Goal: Task Accomplishment & Management: Use online tool/utility

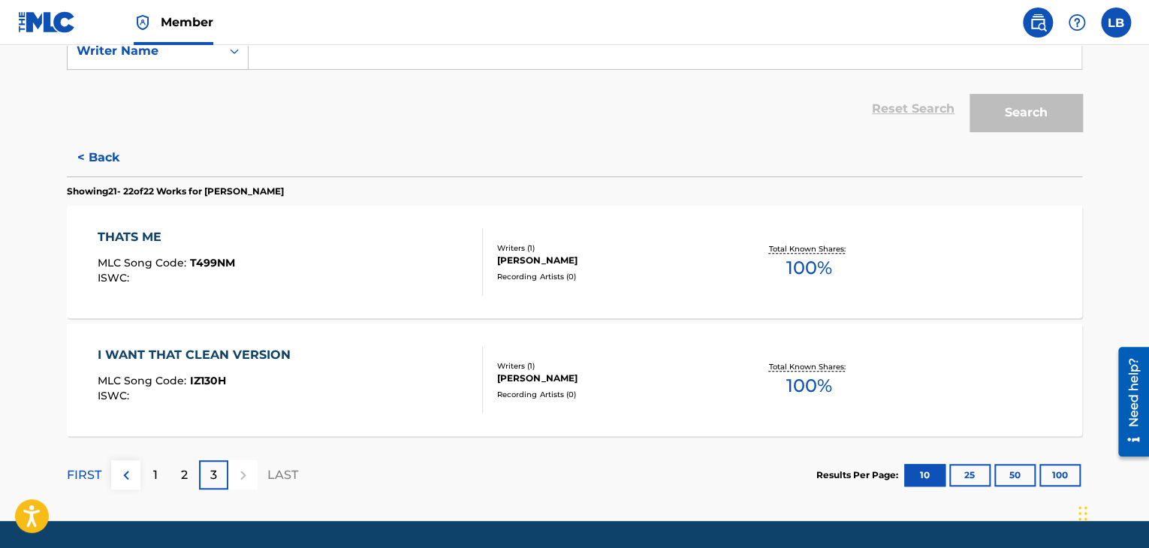
scroll to position [302, 0]
click at [192, 476] on div "2" at bounding box center [184, 475] width 29 height 29
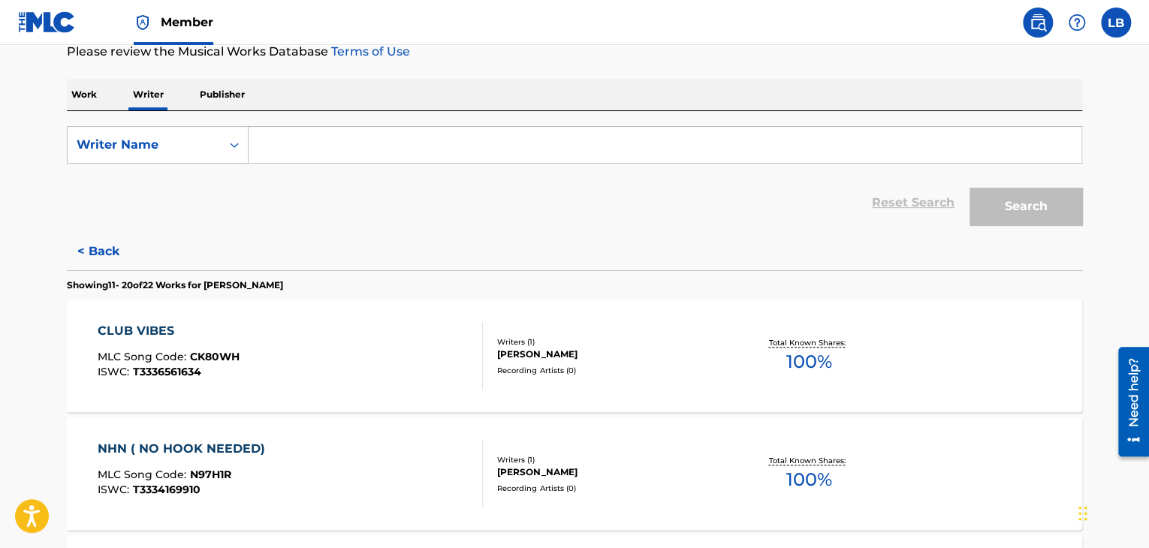
scroll to position [0, 0]
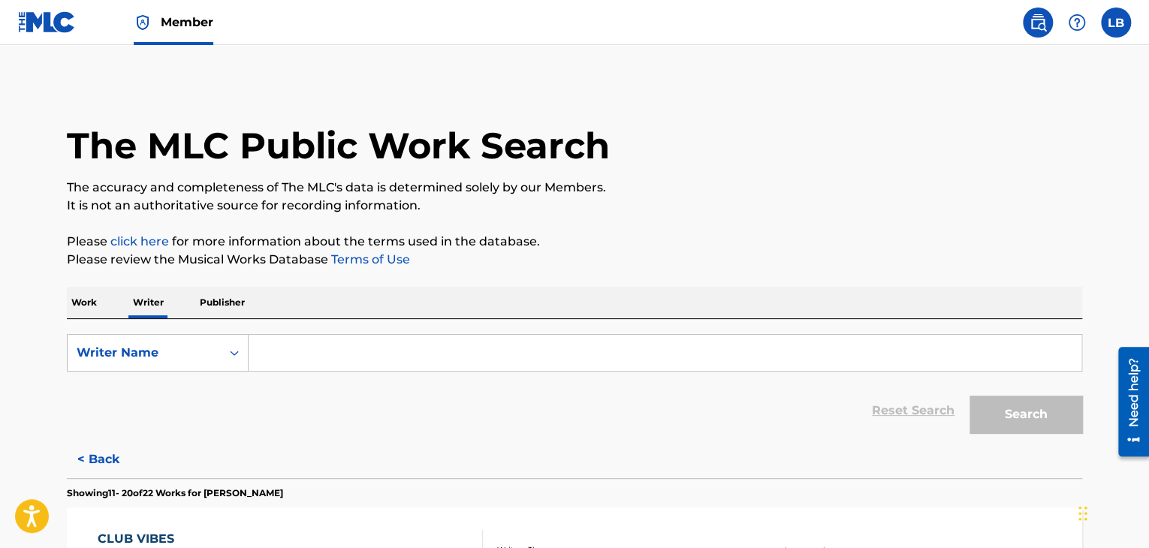
click at [300, 353] on input "Search Form" at bounding box center [665, 353] width 833 height 36
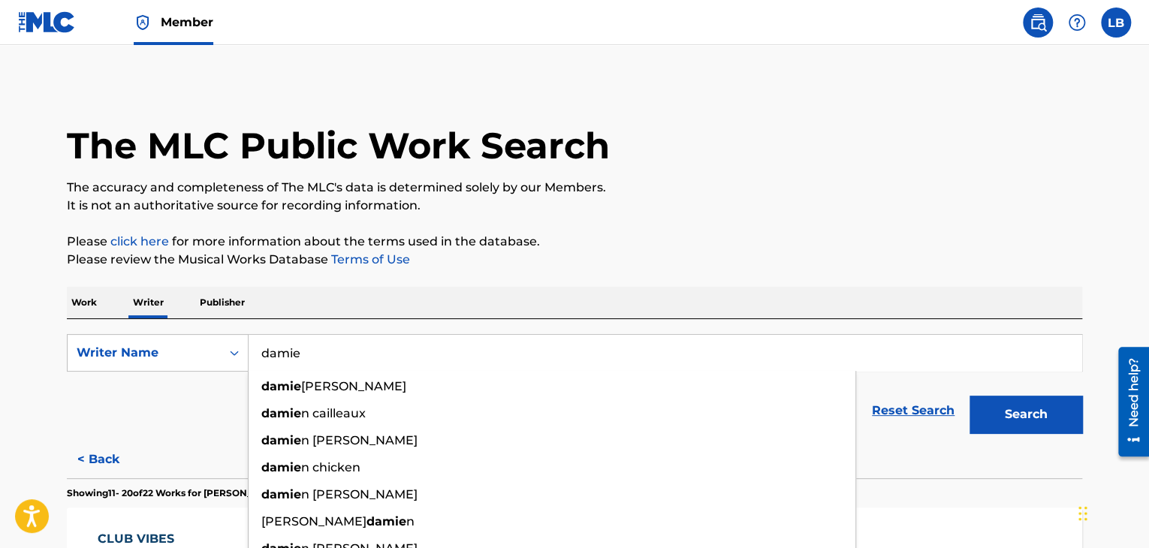
type input "[PERSON_NAME]"
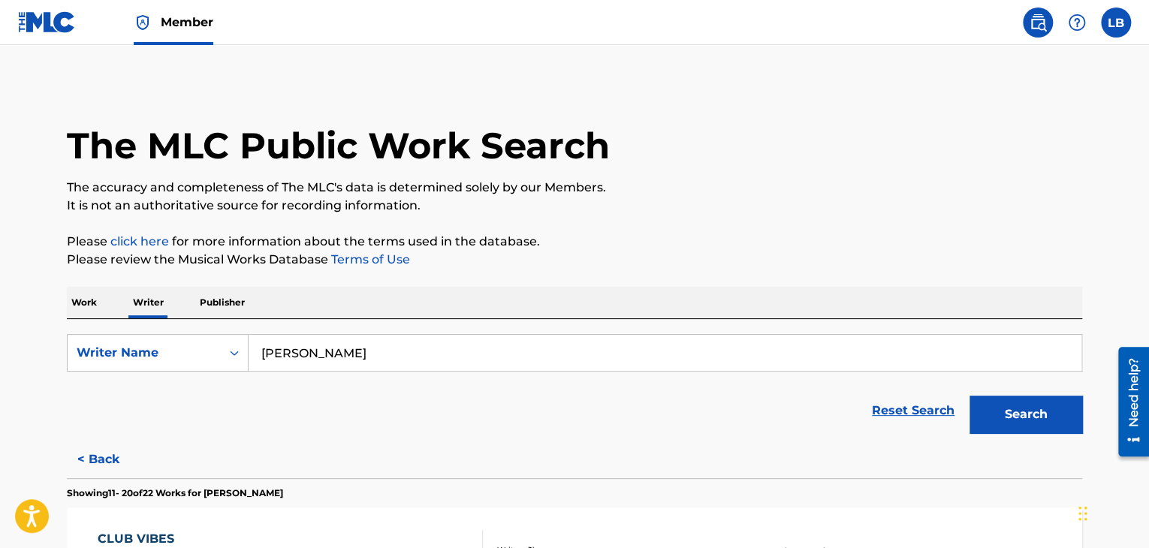
type input "[PERSON_NAME]"
click at [970, 396] on button "Search" at bounding box center [1026, 415] width 113 height 38
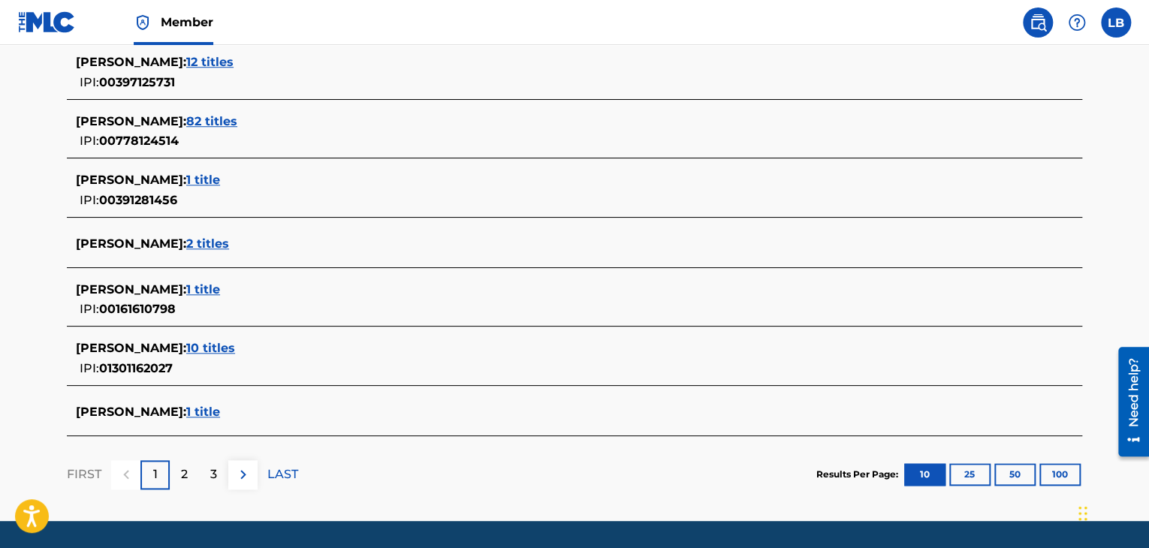
scroll to position [577, 0]
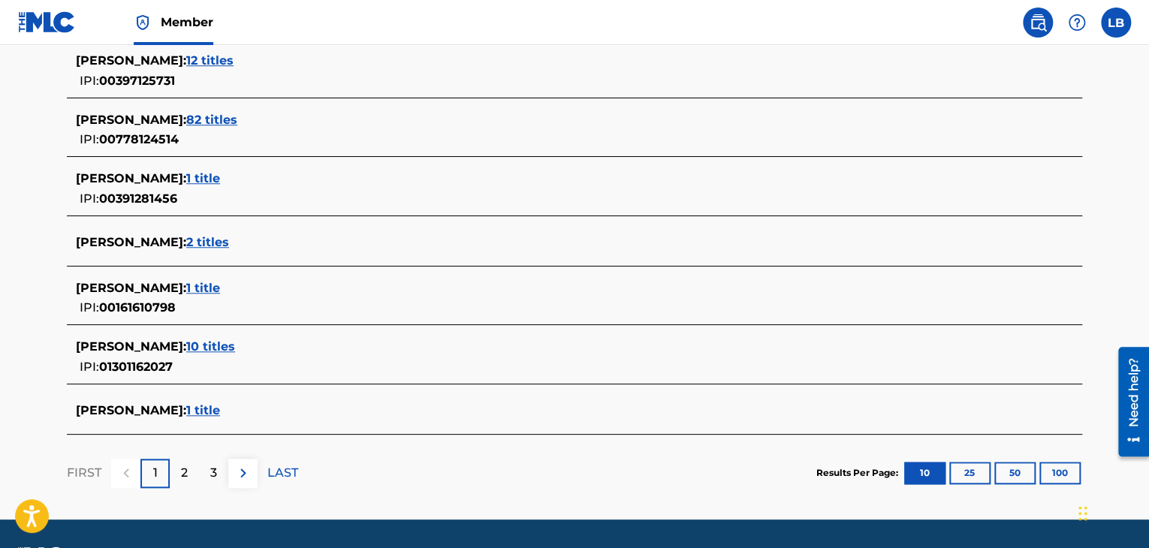
click at [228, 345] on span "10 titles" at bounding box center [210, 347] width 49 height 14
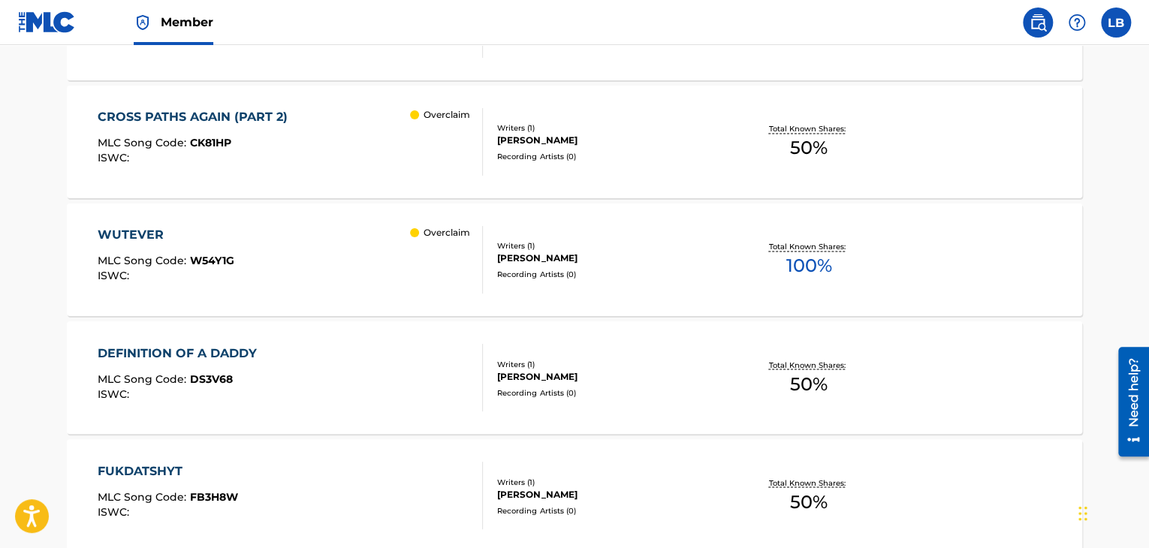
scroll to position [1128, 0]
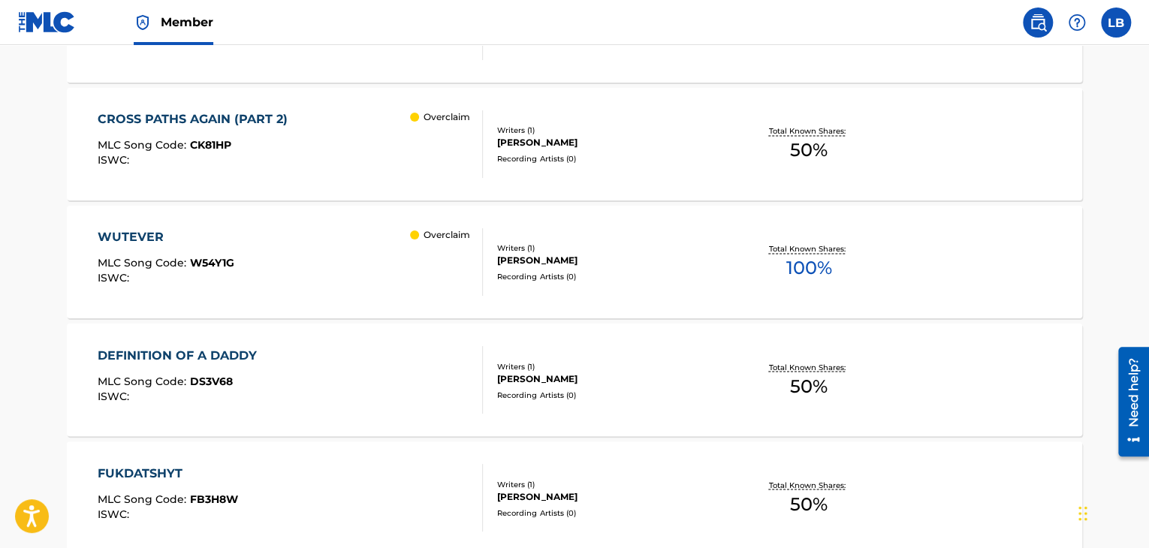
click at [449, 234] on p "Overclaim" at bounding box center [447, 235] width 47 height 14
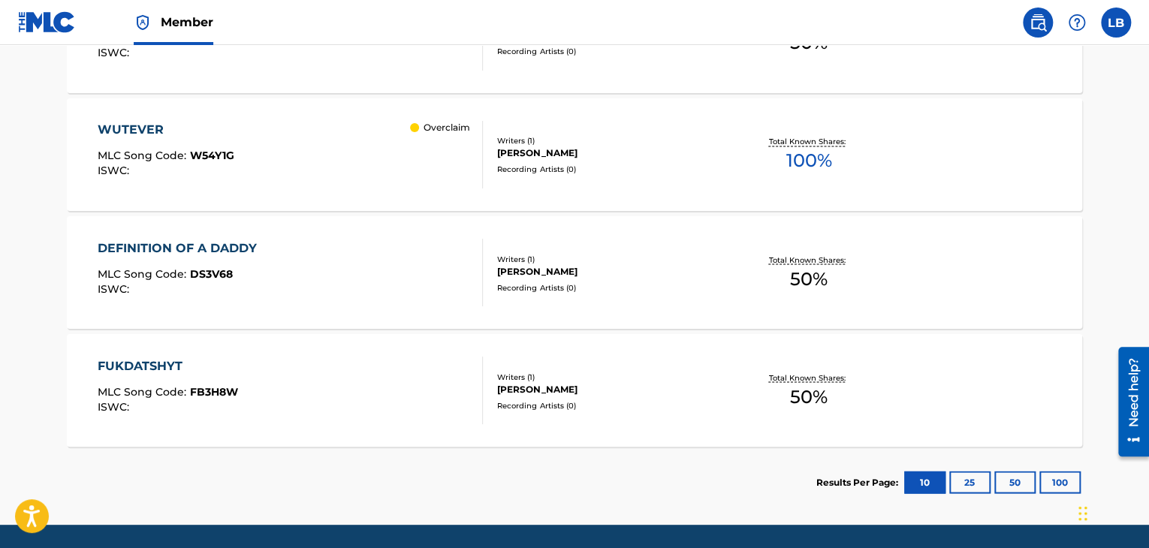
scroll to position [1283, 0]
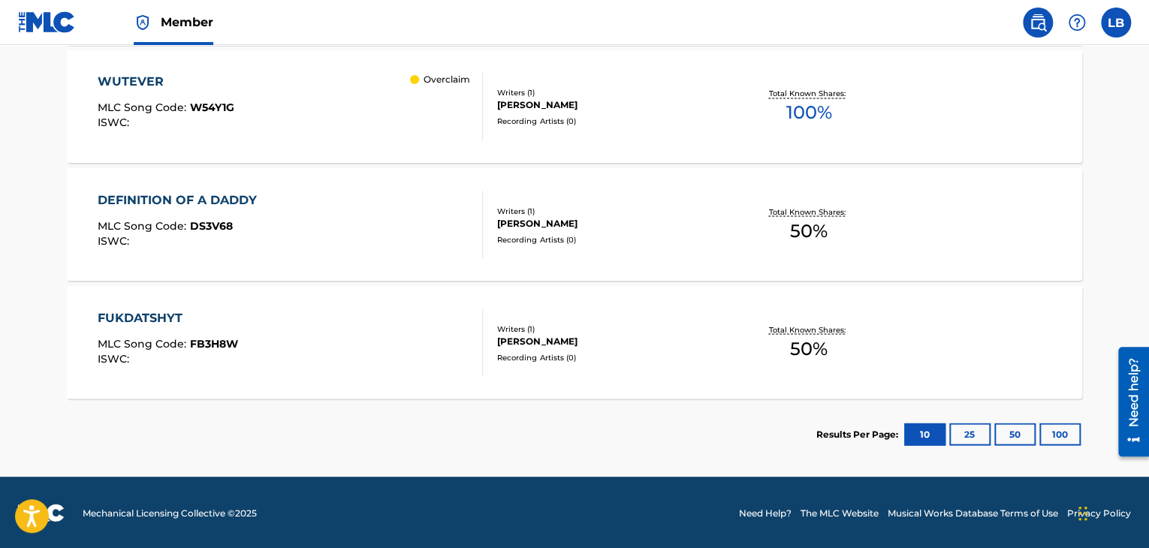
click at [539, 228] on div "[PERSON_NAME]" at bounding box center [610, 223] width 227 height 14
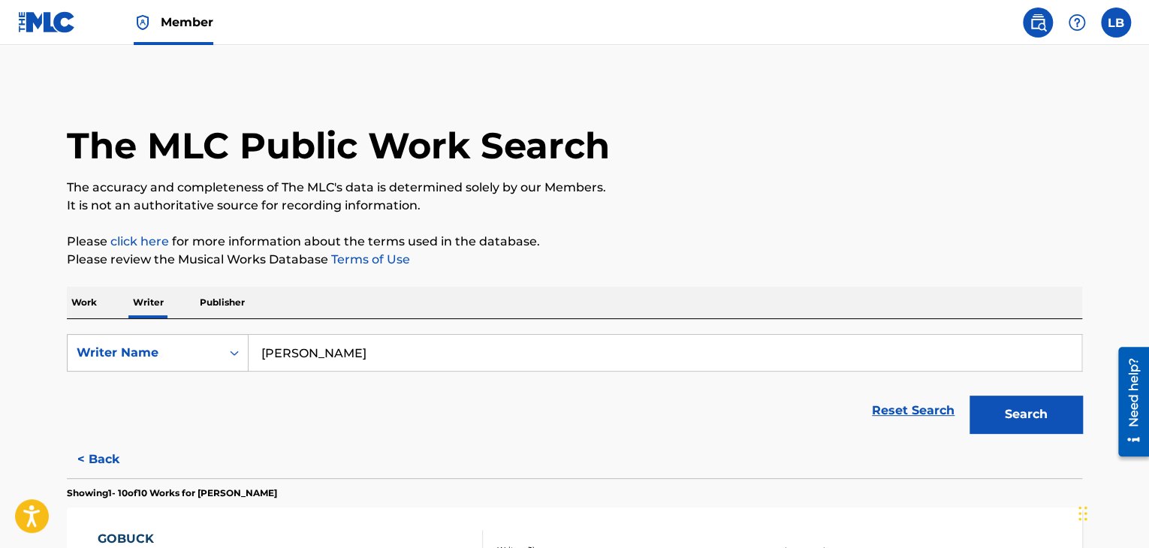
click at [50, 26] on img at bounding box center [47, 22] width 58 height 22
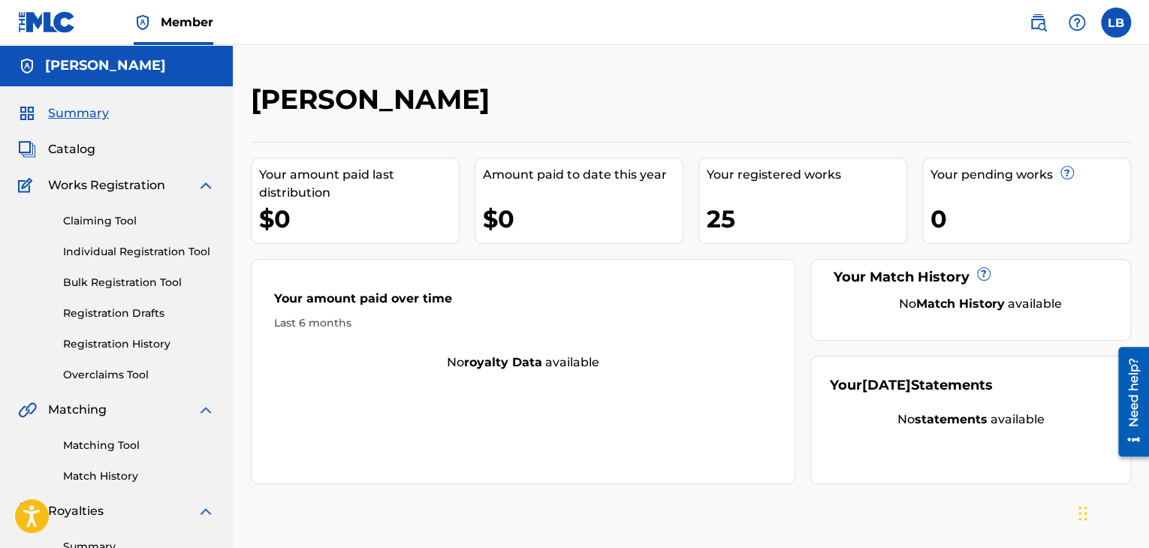
click at [114, 376] on link "Overclaims Tool" at bounding box center [139, 375] width 152 height 16
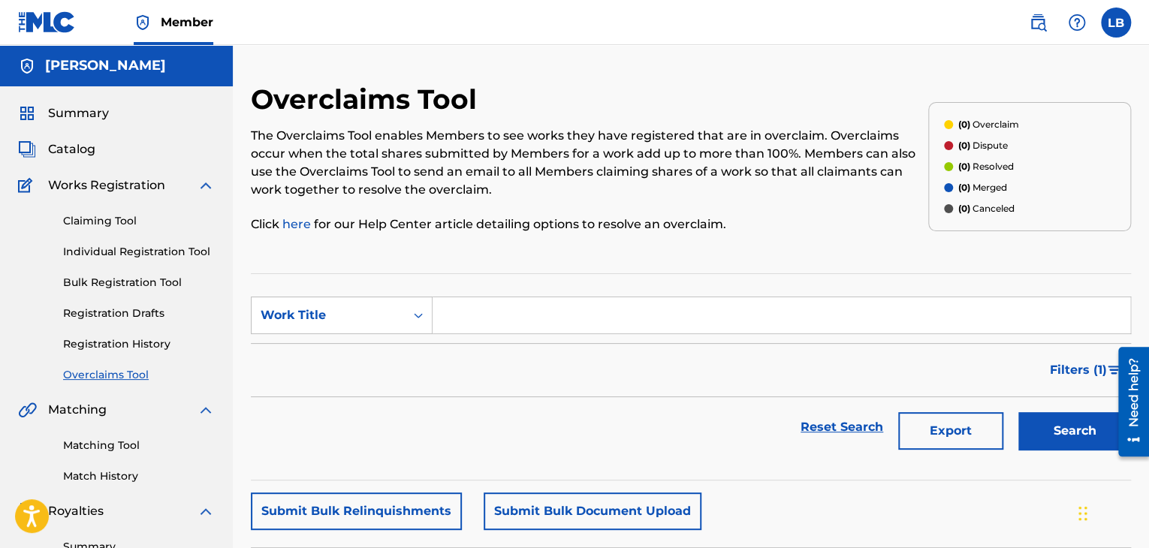
click at [95, 218] on link "Claiming Tool" at bounding box center [139, 221] width 152 height 16
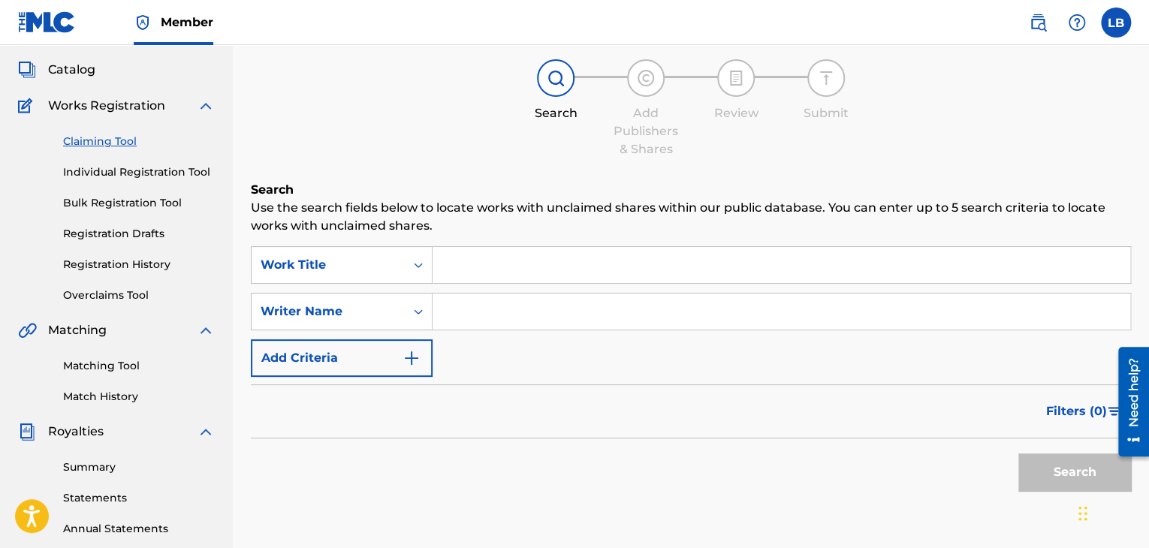
scroll to position [141, 0]
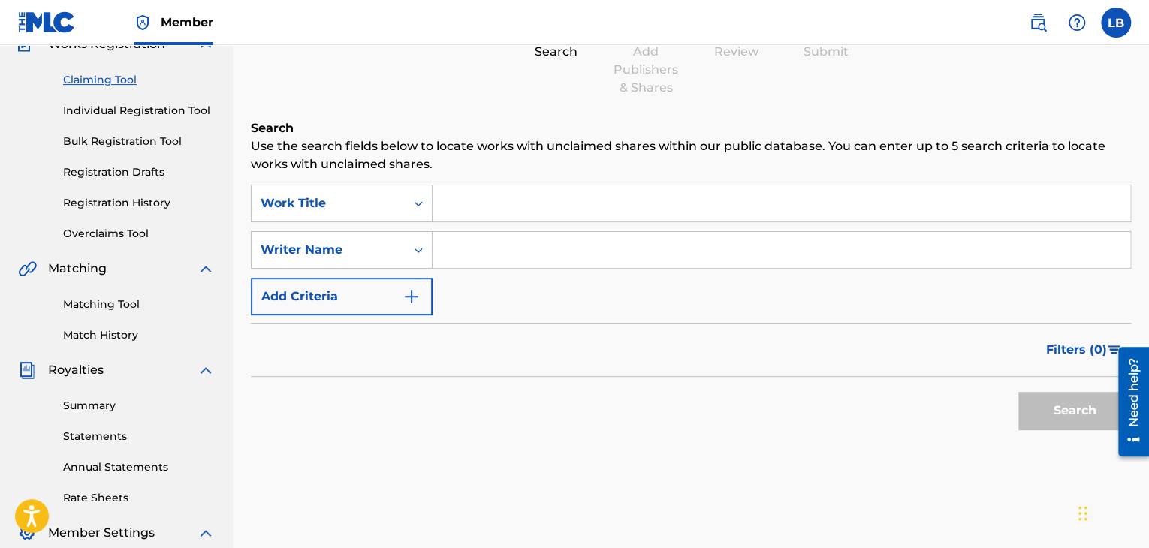
click at [451, 250] on input "Search Form" at bounding box center [782, 250] width 698 height 36
type input "[PERSON_NAME]"
click at [1085, 424] on button "Search" at bounding box center [1075, 411] width 113 height 38
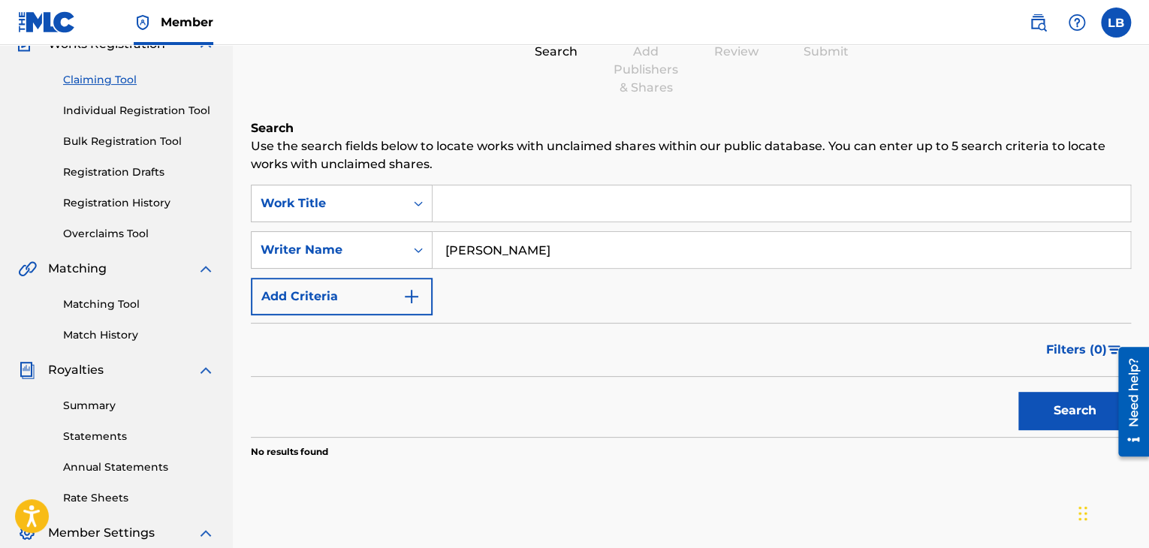
click at [563, 240] on input "[PERSON_NAME]" at bounding box center [782, 250] width 698 height 36
click at [1028, 404] on button "Search" at bounding box center [1075, 411] width 113 height 38
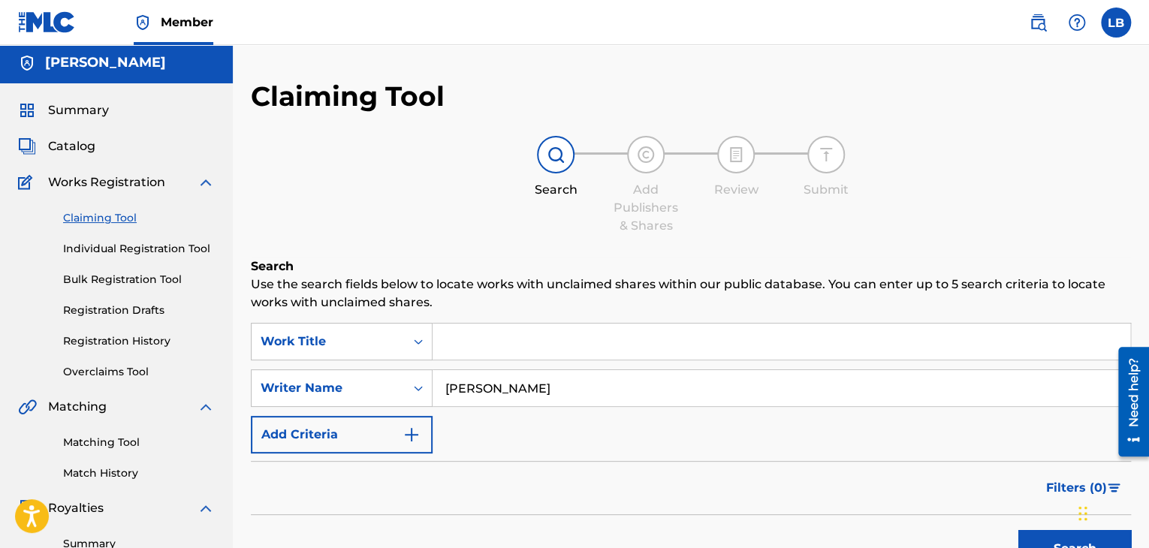
scroll to position [0, 0]
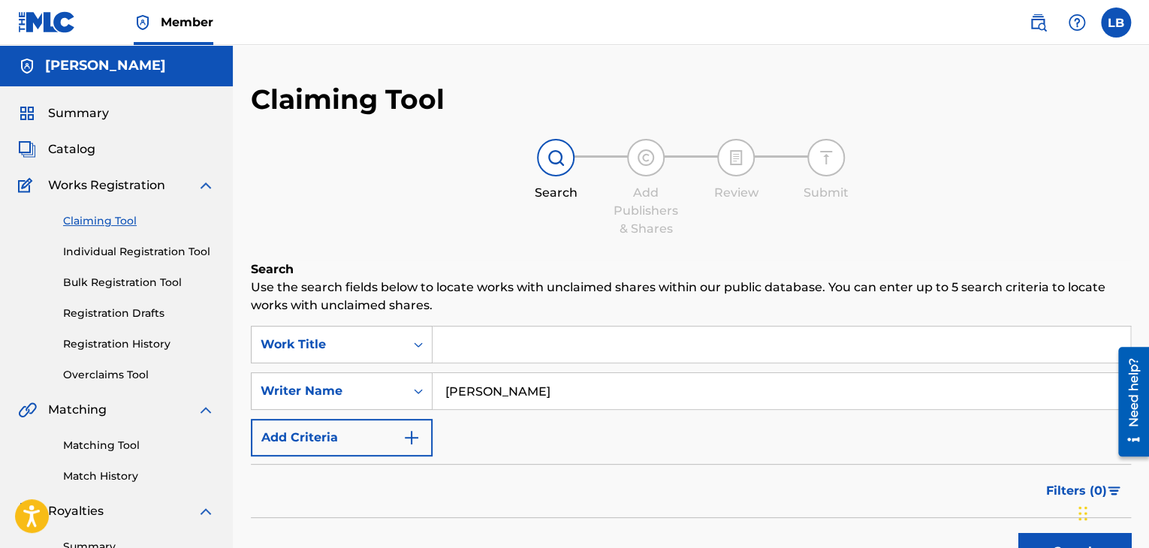
click at [499, 388] on input "[PERSON_NAME]" at bounding box center [782, 391] width 698 height 36
click at [512, 394] on input "[PERSON_NAME]" at bounding box center [782, 391] width 698 height 36
click at [1042, 534] on button "Search" at bounding box center [1075, 552] width 113 height 38
drag, startPoint x: 545, startPoint y: 392, endPoint x: 303, endPoint y: 355, distance: 244.7
click at [308, 358] on div "SearchWithCriteriaa1694407-4e86-4d2b-bd62-deaa4dc8aae3 Work Title SearchWithCri…" at bounding box center [691, 391] width 881 height 131
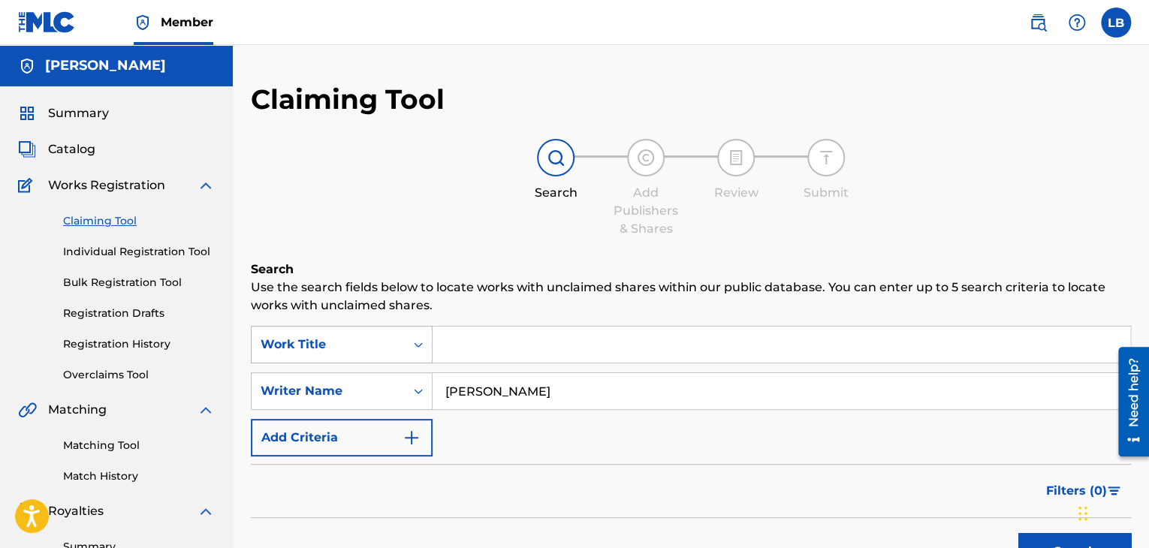
type input "o"
drag, startPoint x: 448, startPoint y: 391, endPoint x: 461, endPoint y: 389, distance: 13.0
click at [450, 390] on input "o" at bounding box center [782, 391] width 698 height 36
click at [503, 389] on input "o" at bounding box center [782, 391] width 698 height 36
click at [509, 391] on input "o" at bounding box center [782, 391] width 698 height 36
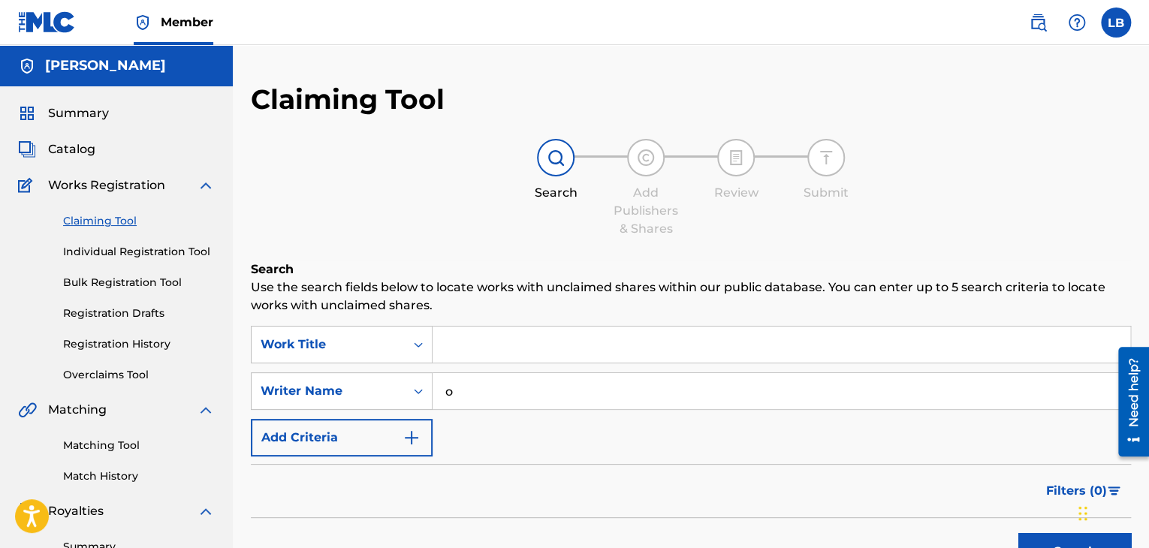
click at [470, 394] on input "o" at bounding box center [782, 391] width 698 height 36
click at [417, 393] on div "Writer Name" at bounding box center [342, 392] width 182 height 38
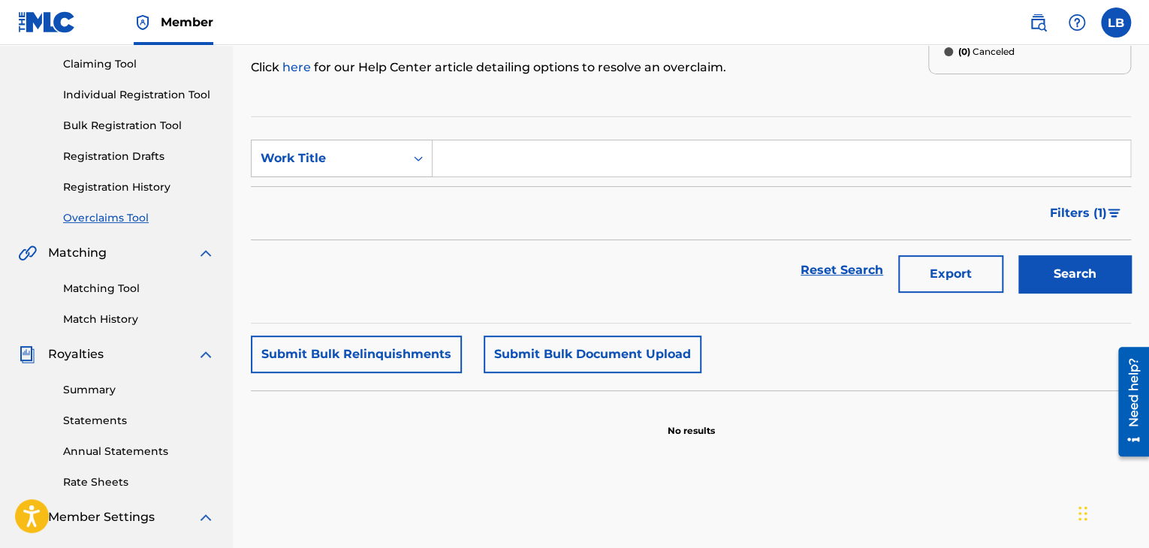
scroll to position [159, 0]
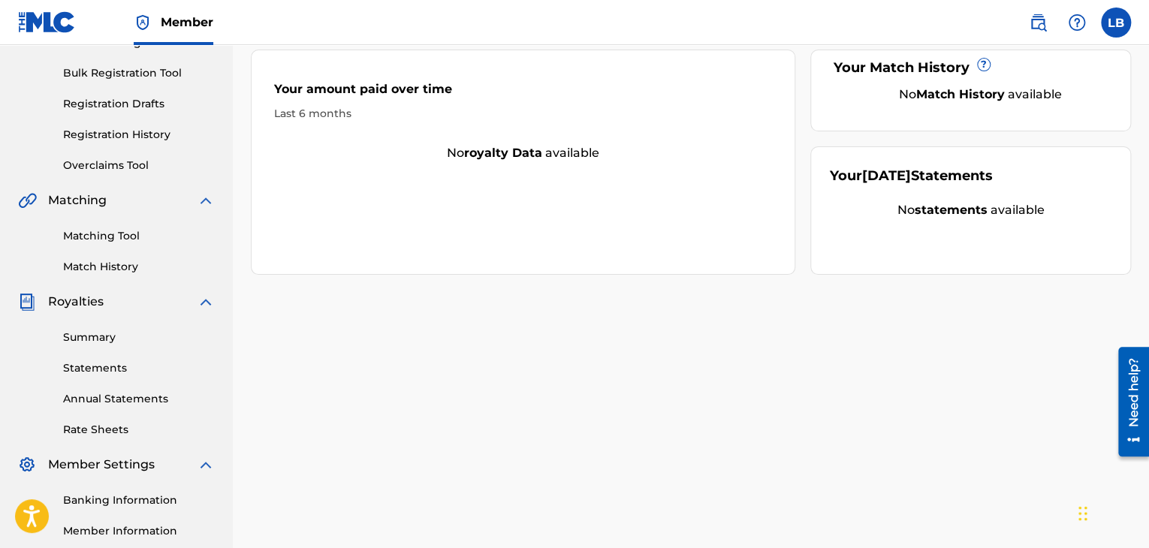
scroll to position [231, 0]
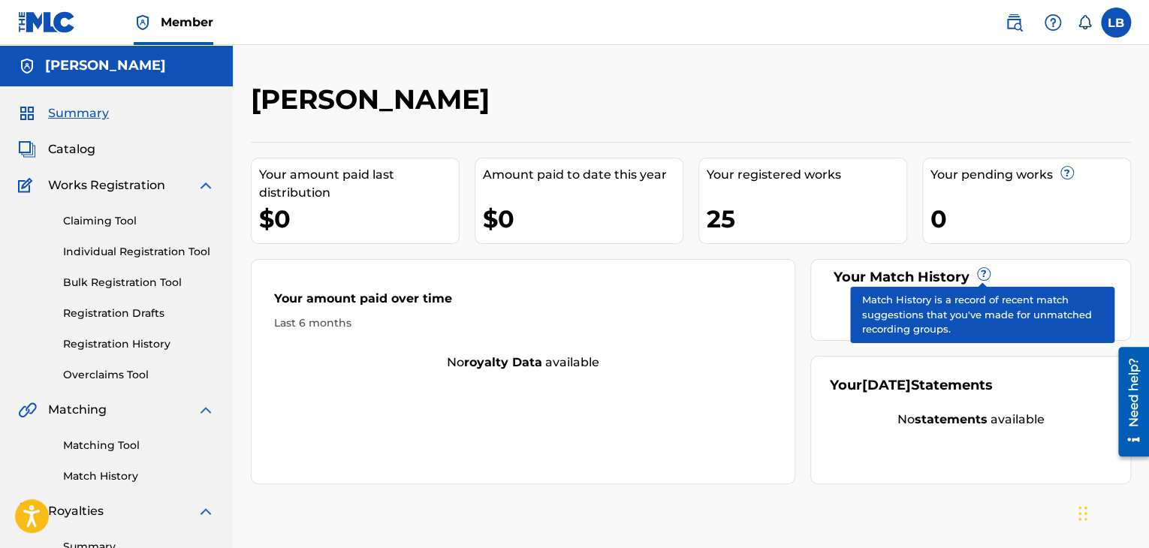
click at [77, 341] on link "Registration History" at bounding box center [139, 345] width 152 height 16
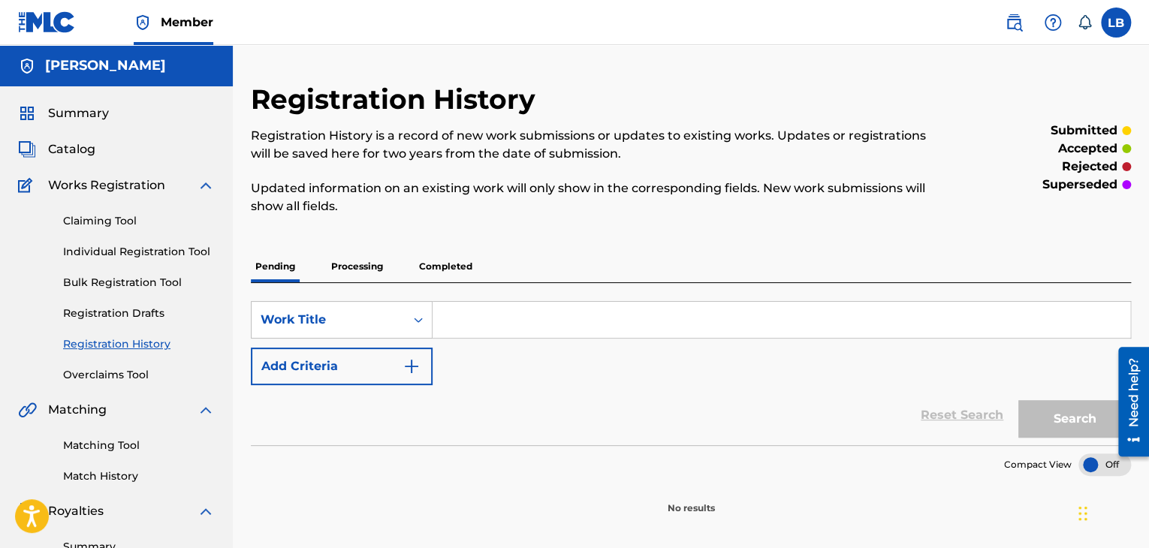
click at [376, 269] on p "Processing" at bounding box center [357, 267] width 61 height 32
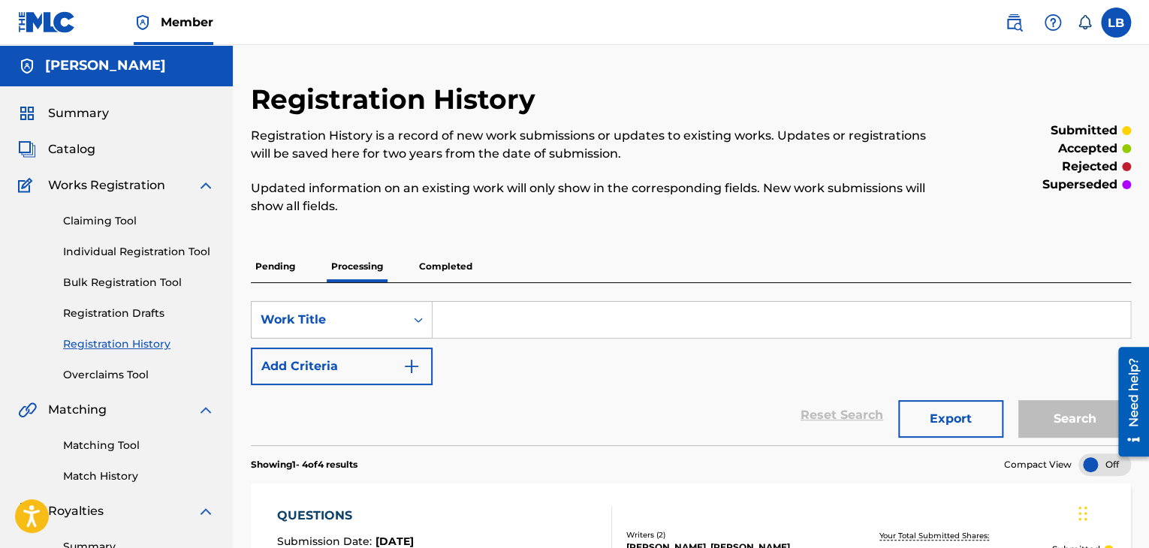
click at [430, 269] on p "Completed" at bounding box center [446, 267] width 62 height 32
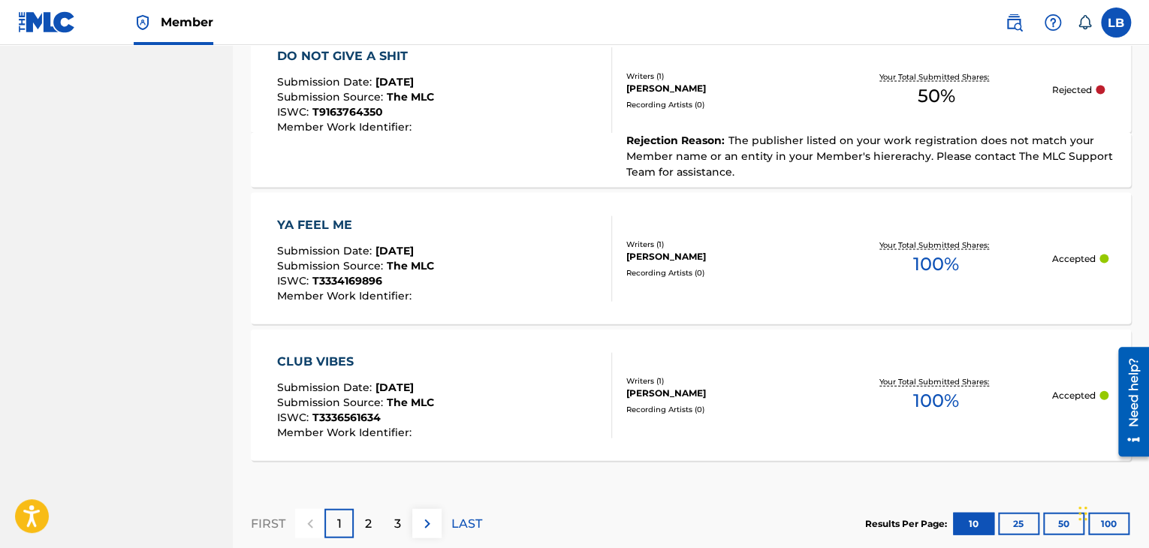
scroll to position [1581, 0]
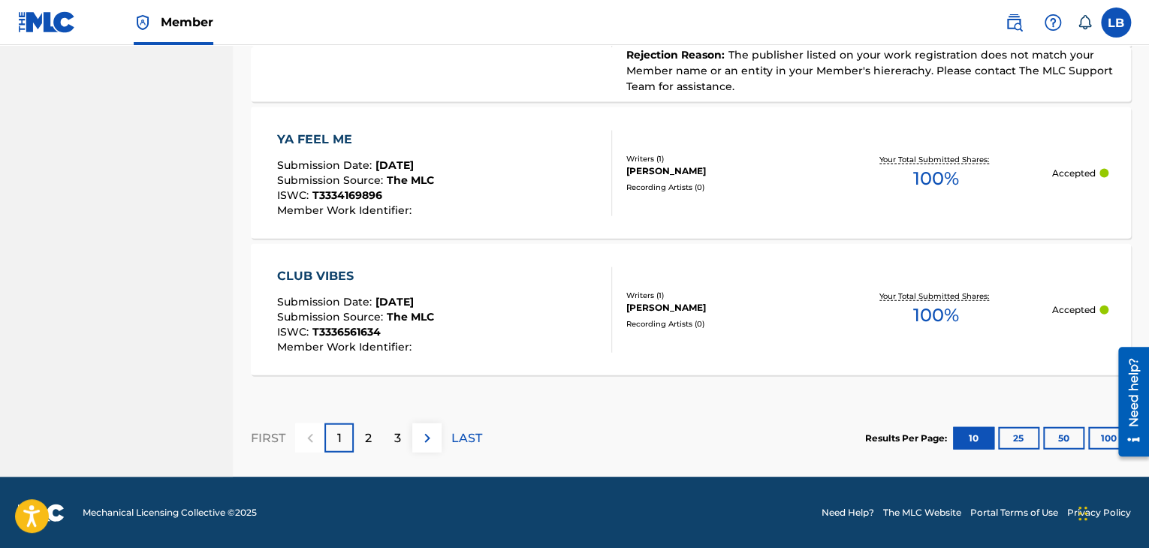
click at [355, 437] on div "2" at bounding box center [368, 438] width 29 height 29
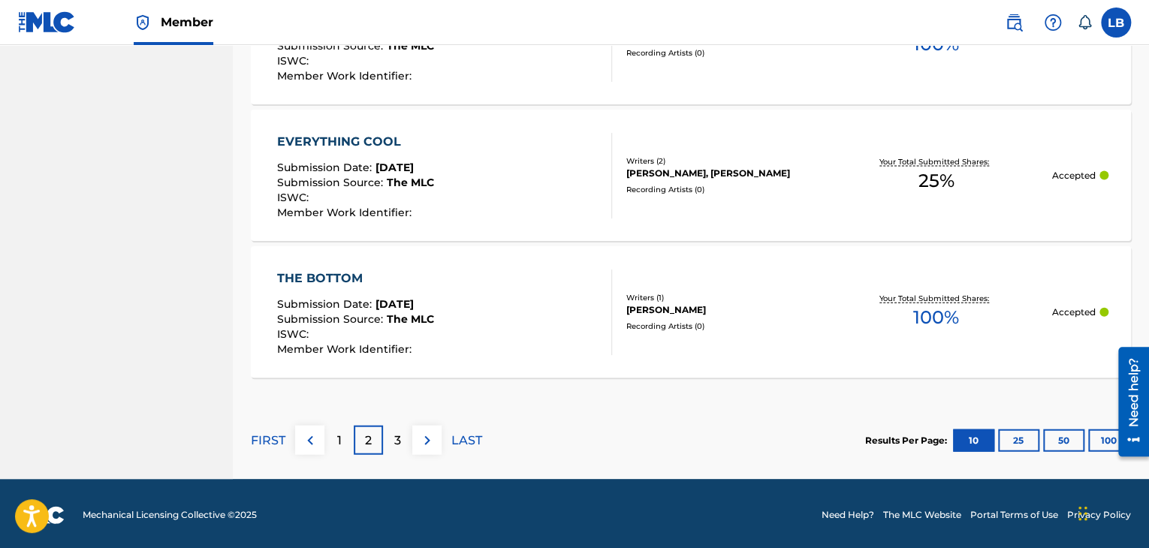
scroll to position [1533, 0]
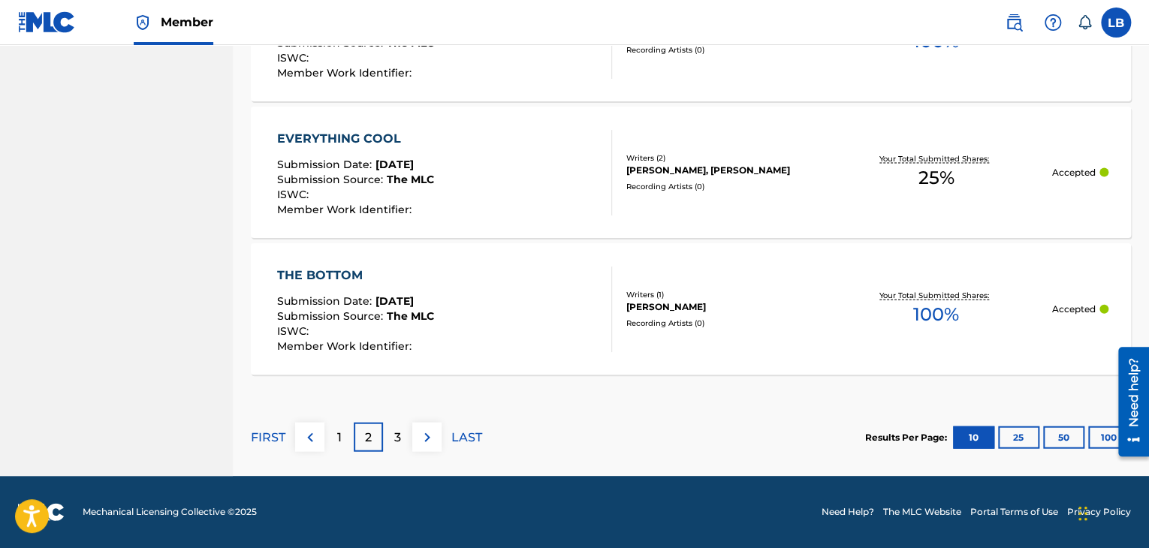
click at [406, 430] on div "3" at bounding box center [397, 437] width 29 height 29
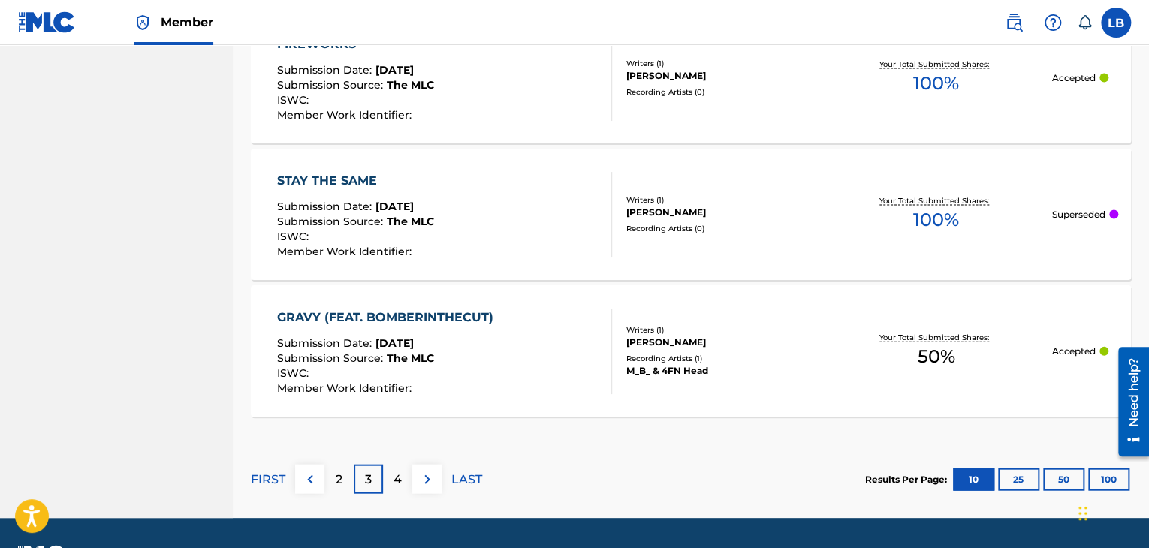
scroll to position [1509, 0]
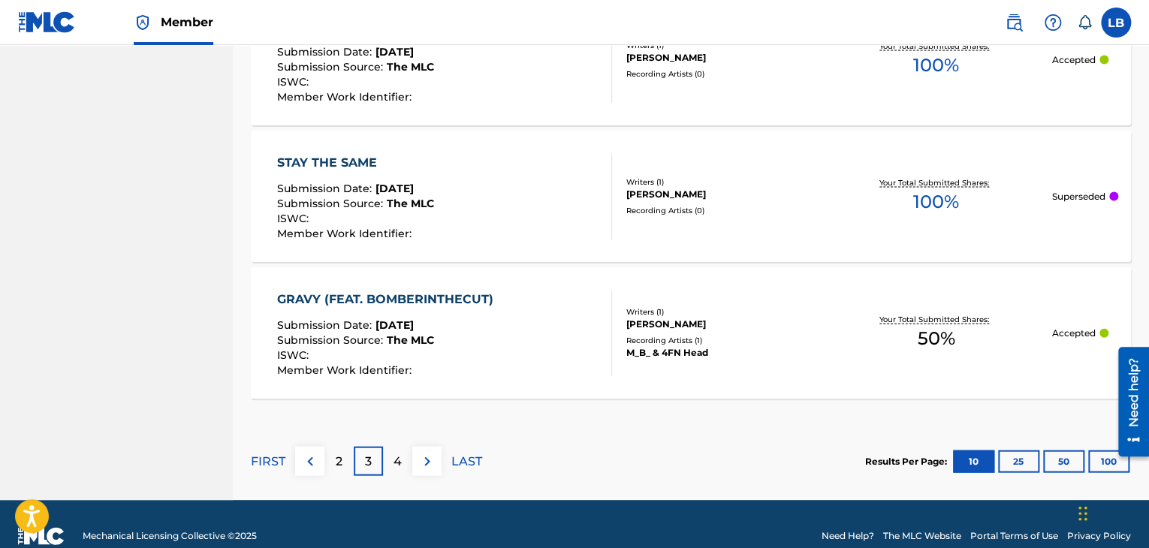
click at [328, 455] on div "2" at bounding box center [339, 461] width 29 height 29
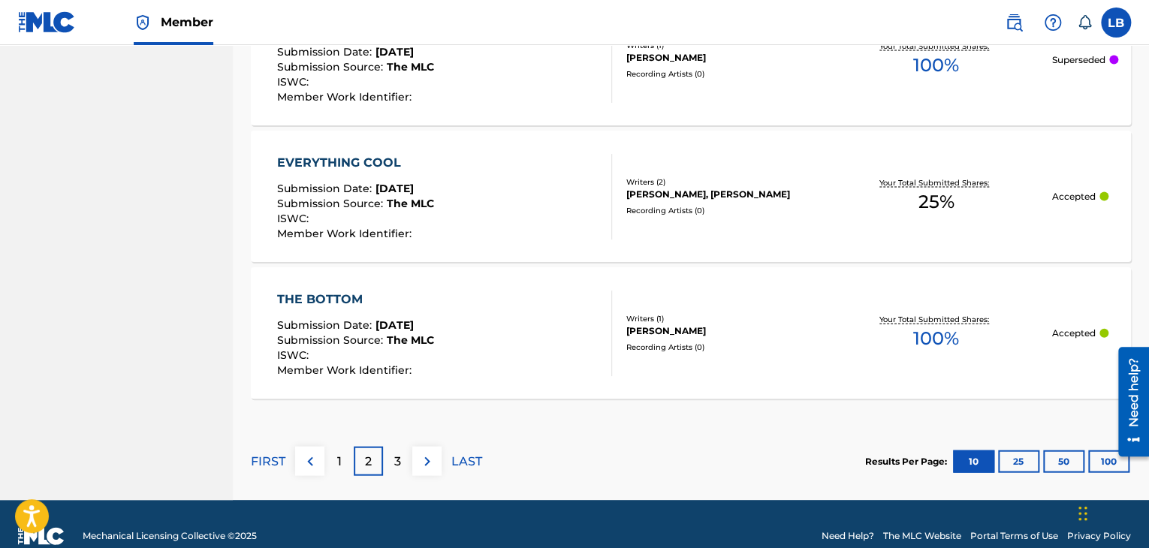
click at [307, 458] on img at bounding box center [310, 462] width 18 height 18
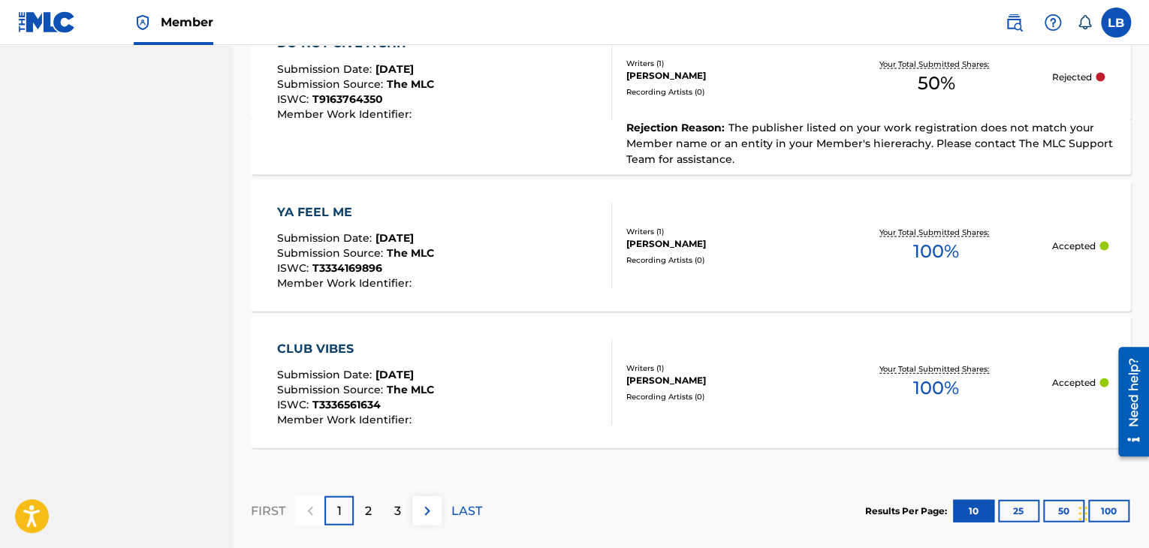
click at [397, 503] on p "3" at bounding box center [397, 512] width 7 height 18
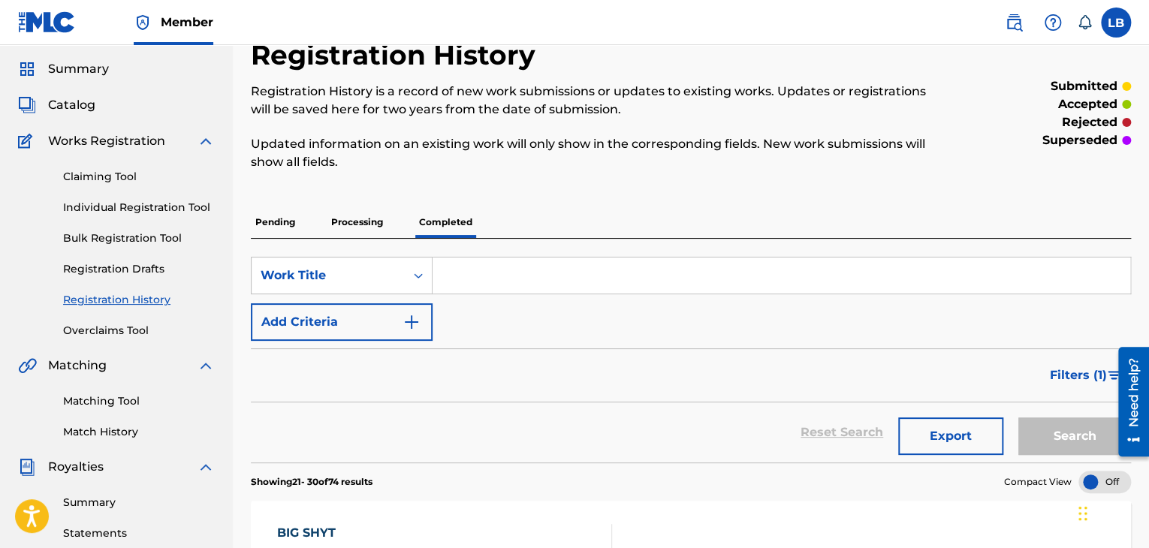
scroll to position [20, 0]
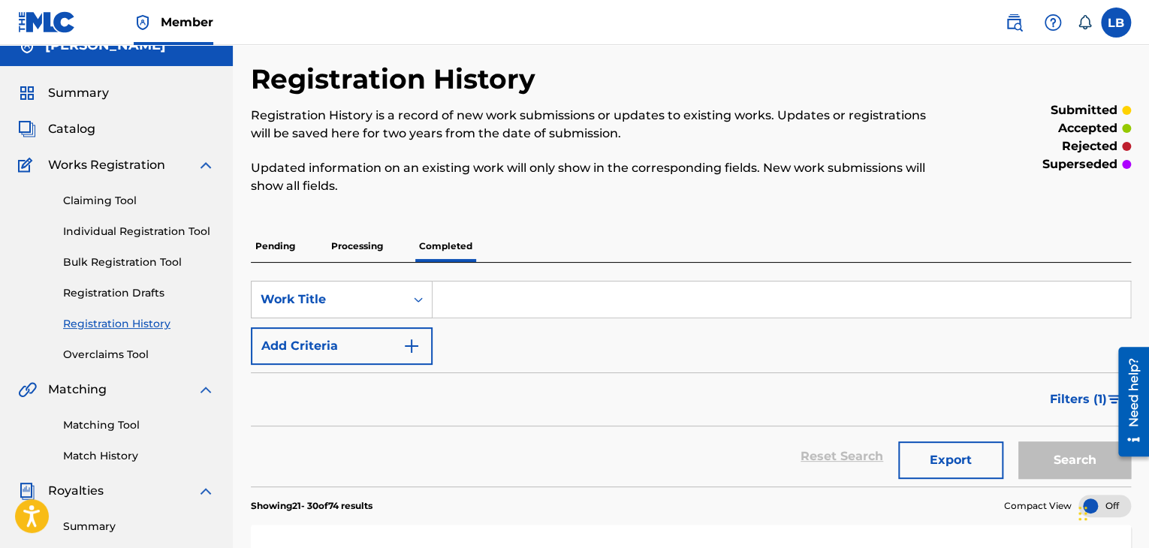
click at [105, 260] on link "Bulk Registration Tool" at bounding box center [139, 263] width 152 height 16
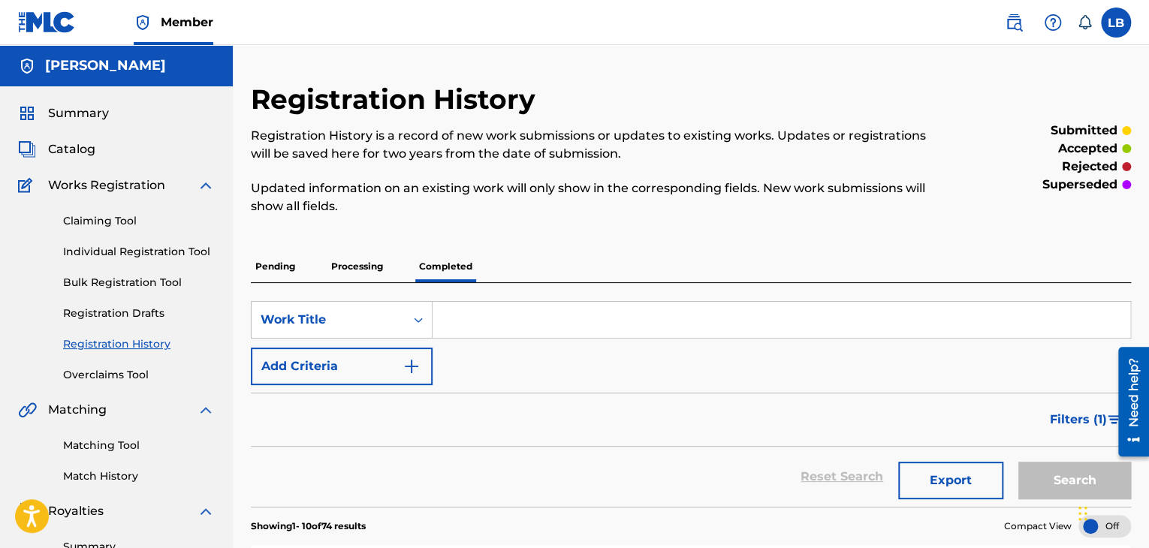
click at [288, 271] on p "Pending" at bounding box center [275, 267] width 49 height 32
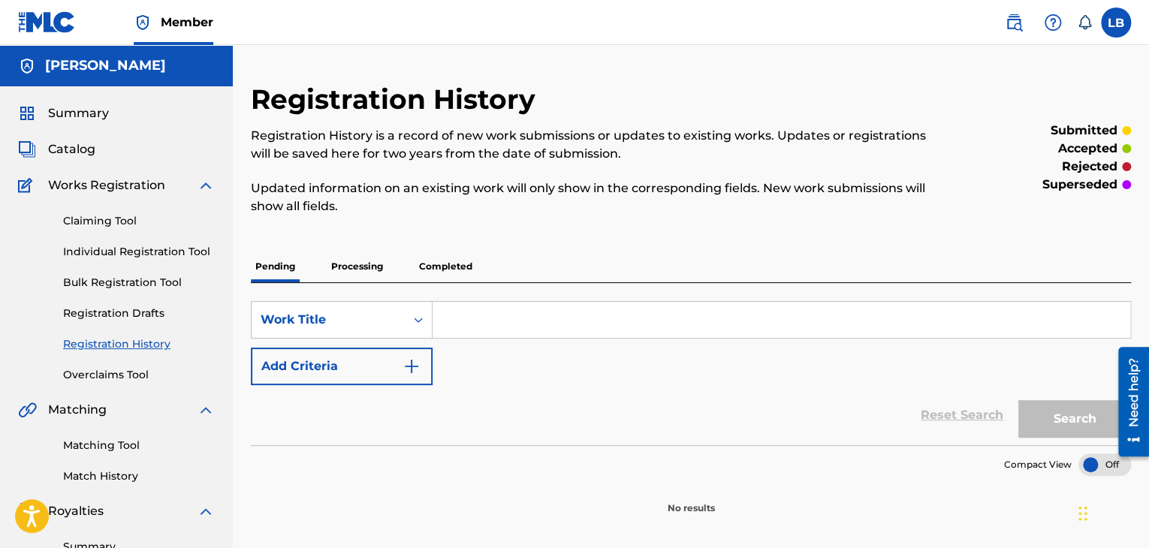
click at [130, 377] on link "Overclaims Tool" at bounding box center [139, 375] width 152 height 16
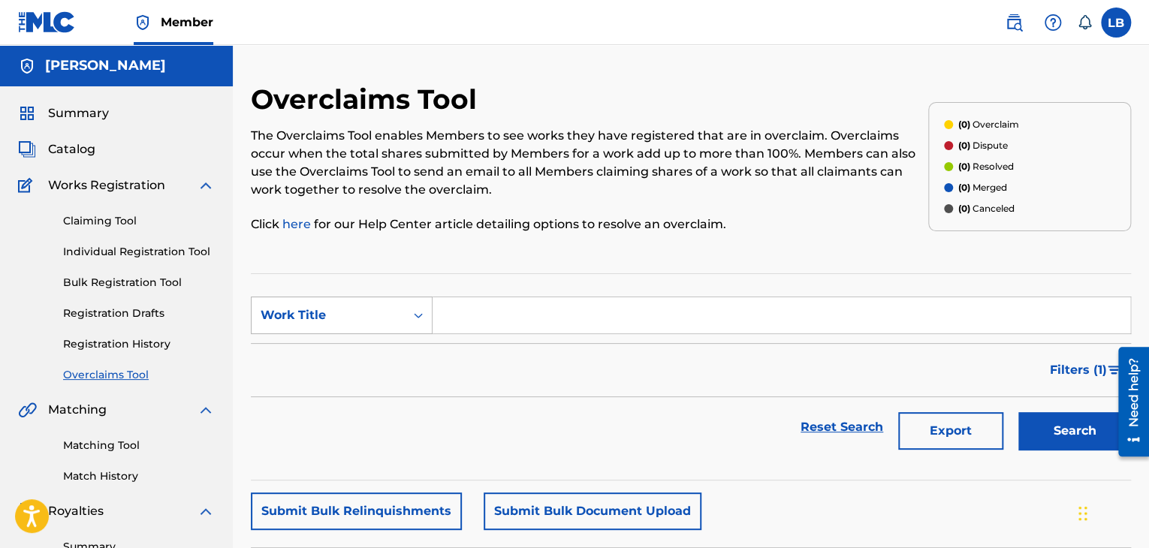
click at [414, 323] on div "Search Form" at bounding box center [418, 315] width 27 height 27
click at [372, 352] on div "MLC Song Code" at bounding box center [342, 353] width 180 height 38
paste input "CK88UB"
type input "CK88UB"
click at [1053, 428] on button "Search" at bounding box center [1075, 431] width 113 height 38
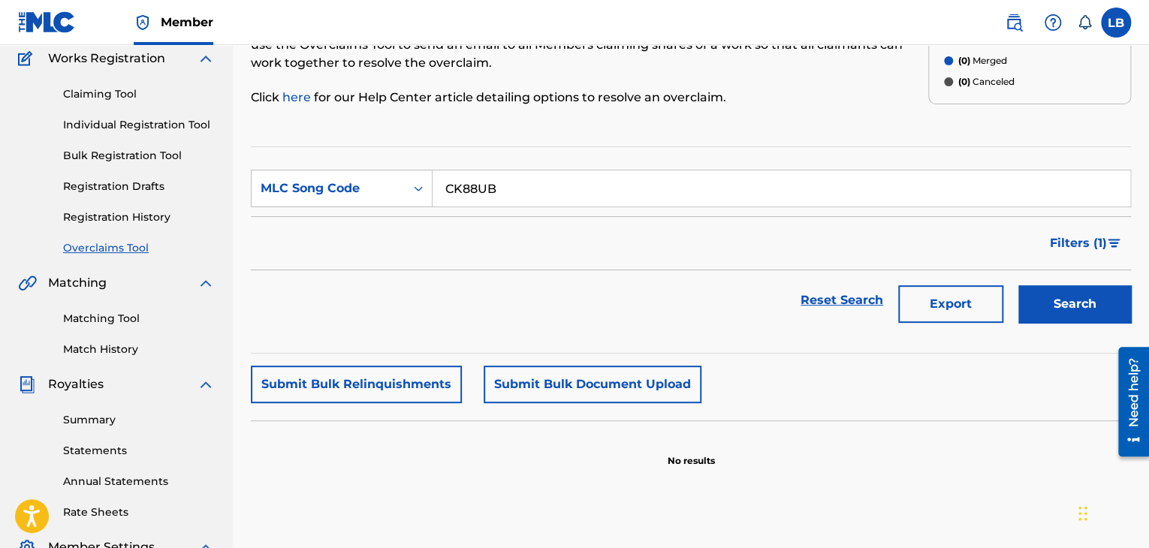
scroll to position [44, 0]
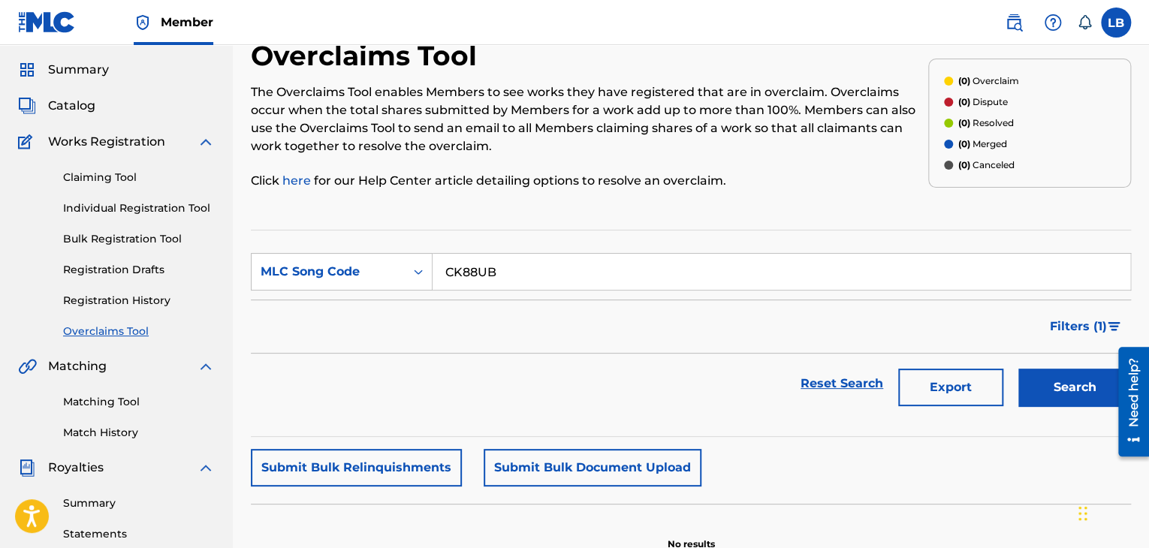
click at [133, 180] on link "Claiming Tool" at bounding box center [139, 178] width 152 height 16
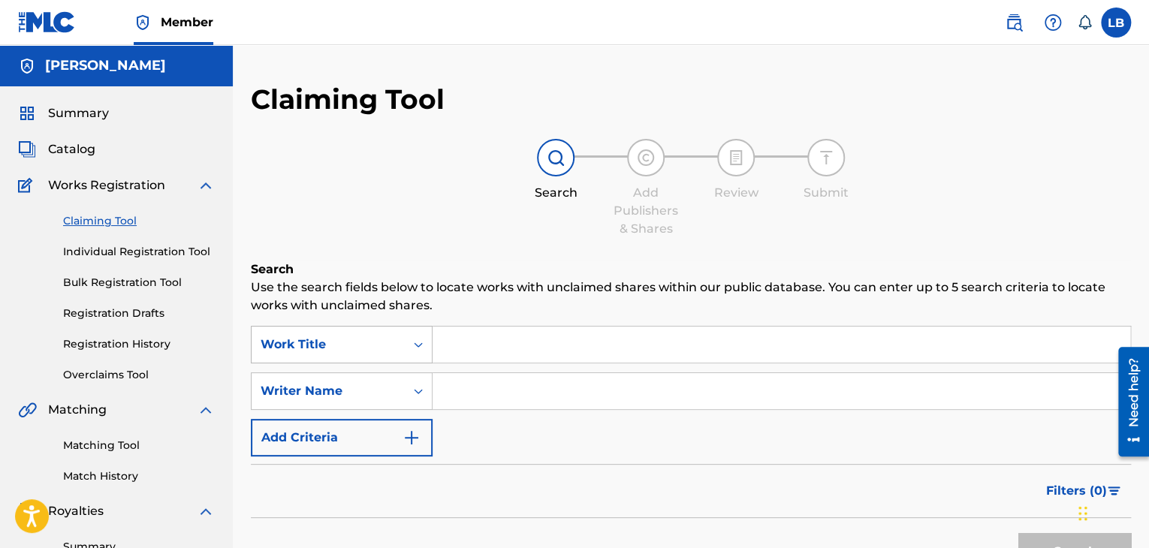
click at [420, 344] on div "Work Title" at bounding box center [342, 345] width 182 height 38
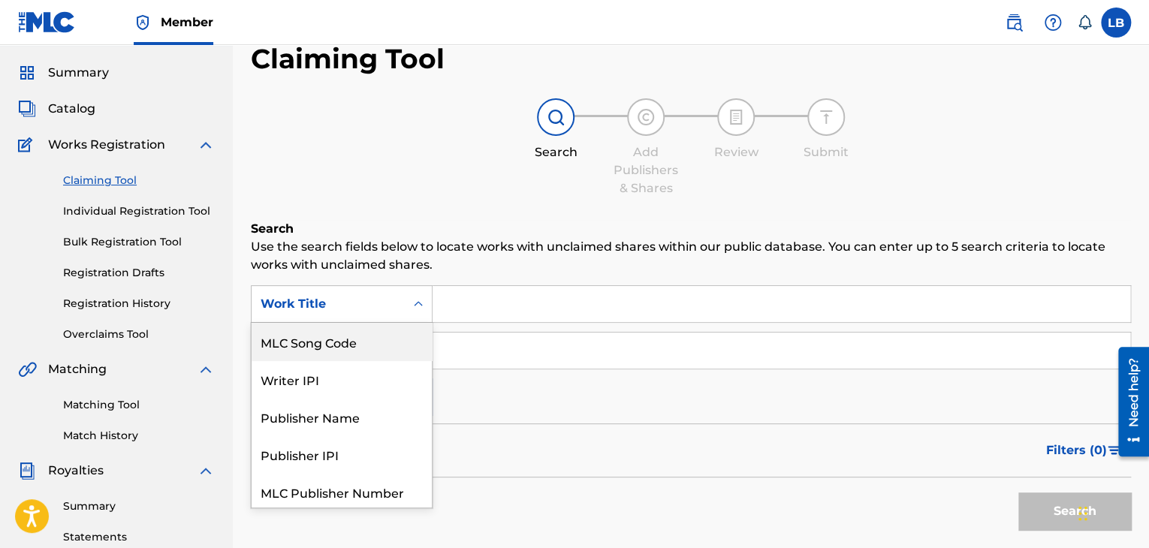
scroll to position [41, 0]
click at [426, 340] on div "MLC Song Code" at bounding box center [342, 341] width 180 height 38
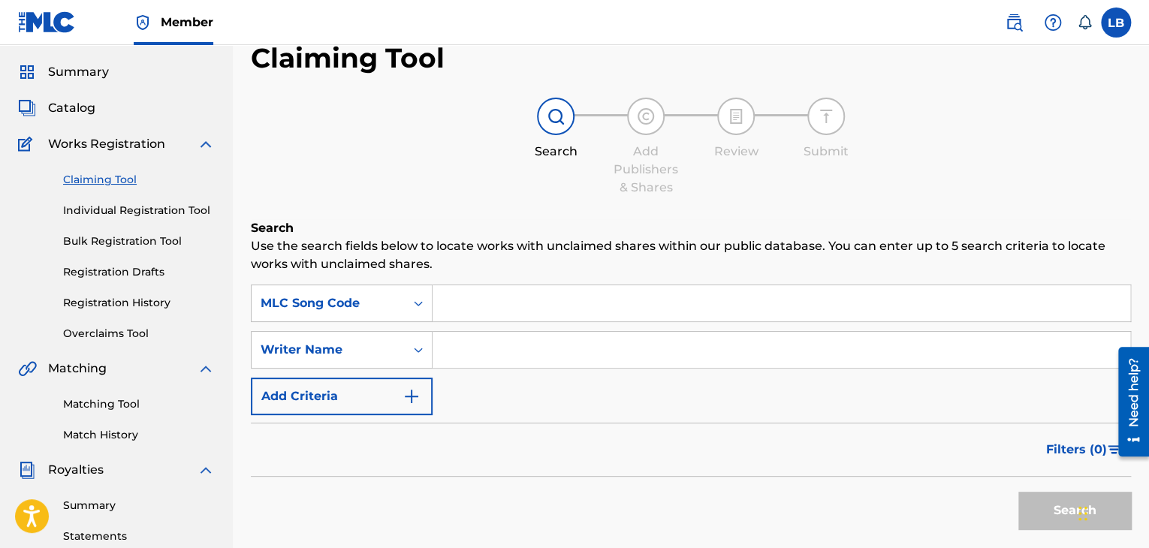
paste input "CK88UB"
type input "CK88UB"
click at [1053, 506] on button "Search" at bounding box center [1075, 511] width 113 height 38
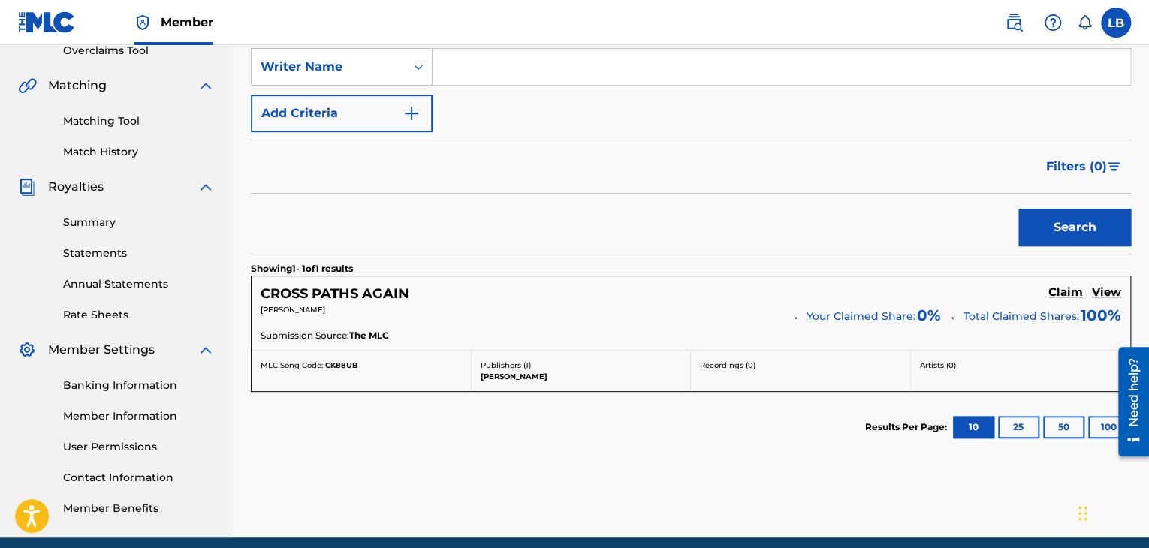
scroll to position [358, 0]
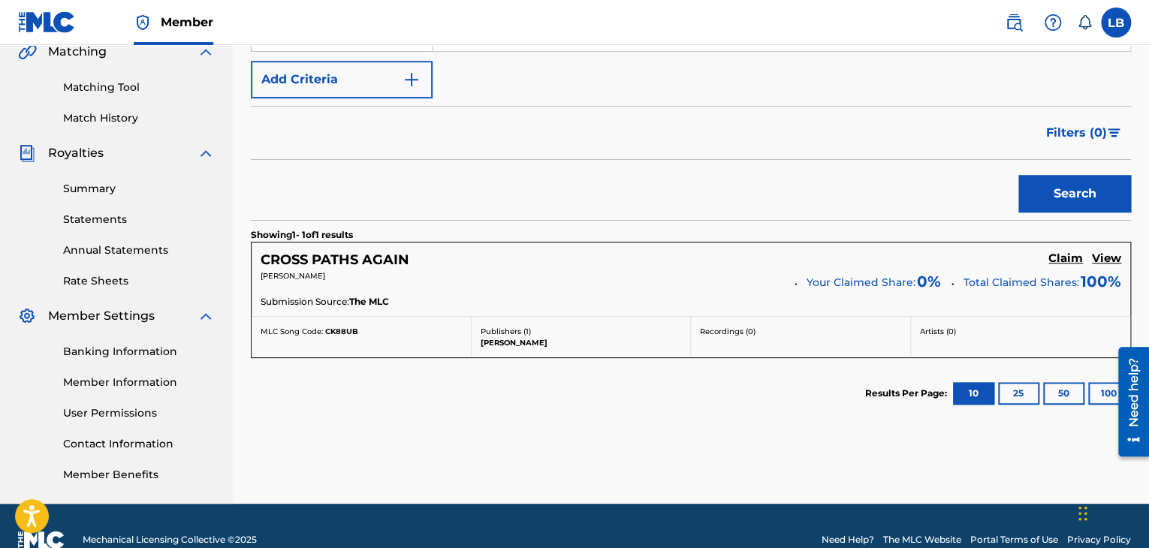
click at [1079, 255] on h5 "Claim" at bounding box center [1066, 259] width 35 height 14
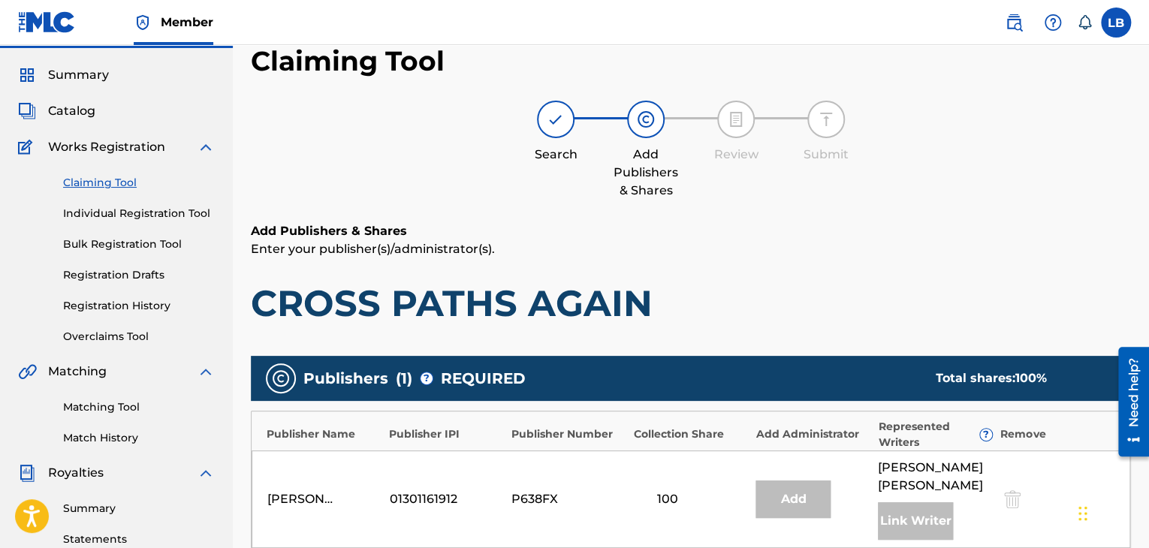
scroll to position [0, 0]
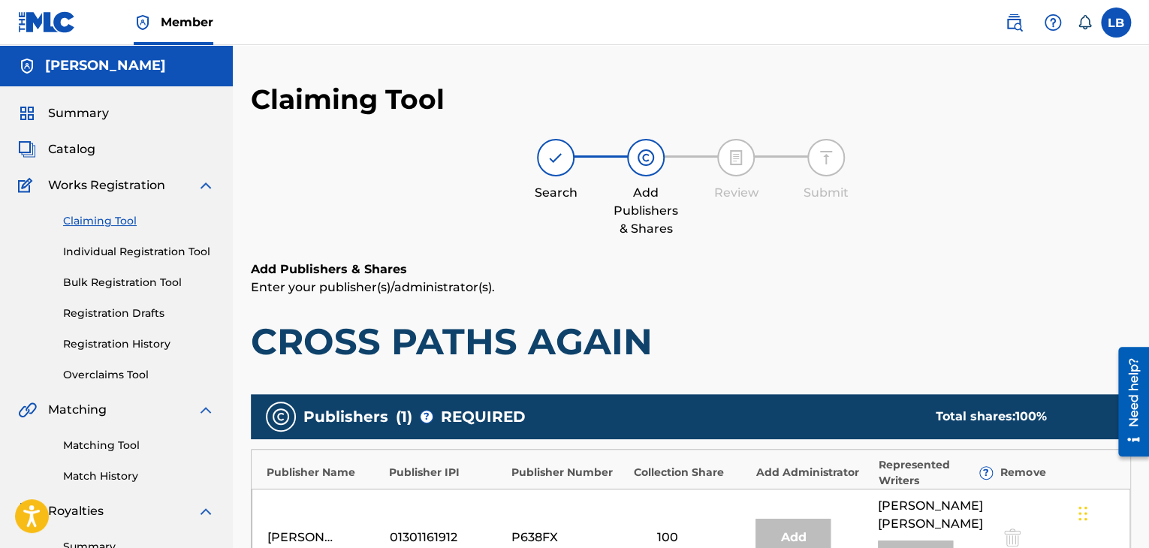
click at [97, 218] on link "Claiming Tool" at bounding box center [139, 221] width 152 height 16
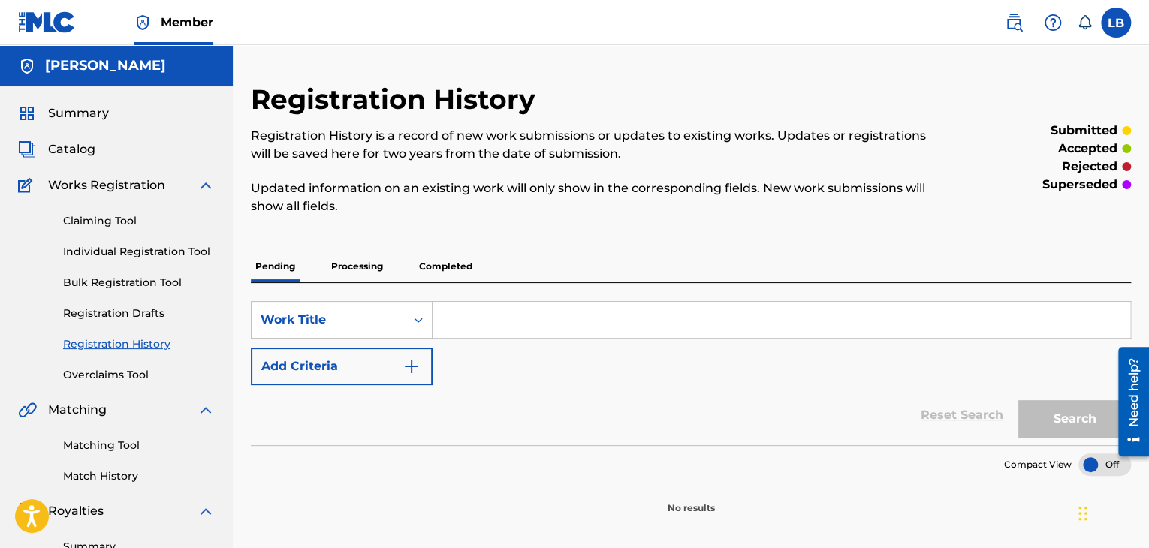
click at [370, 267] on p "Processing" at bounding box center [357, 267] width 61 height 32
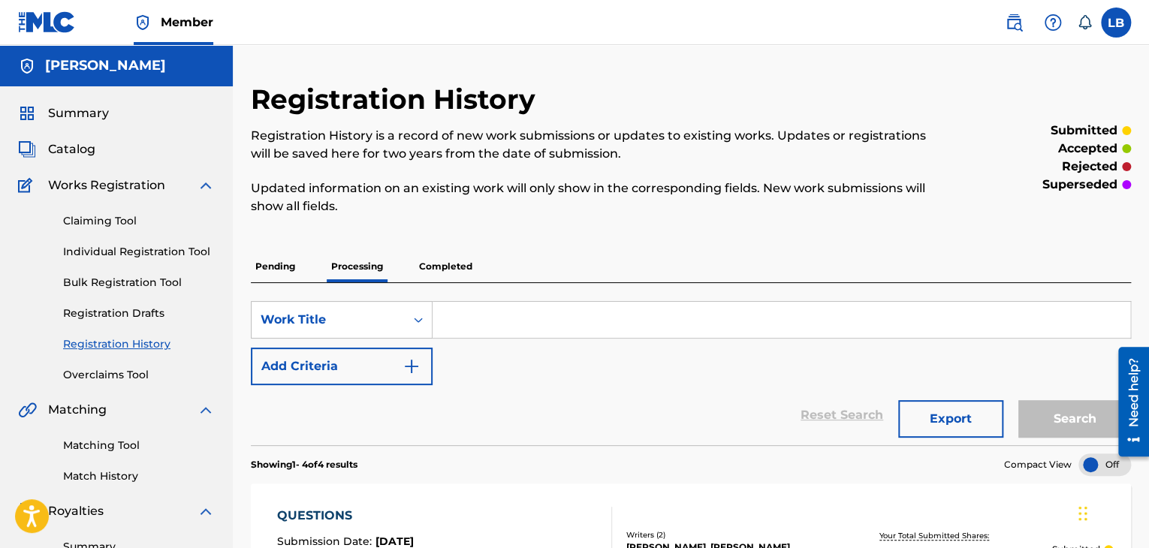
click at [465, 270] on p "Completed" at bounding box center [446, 267] width 62 height 32
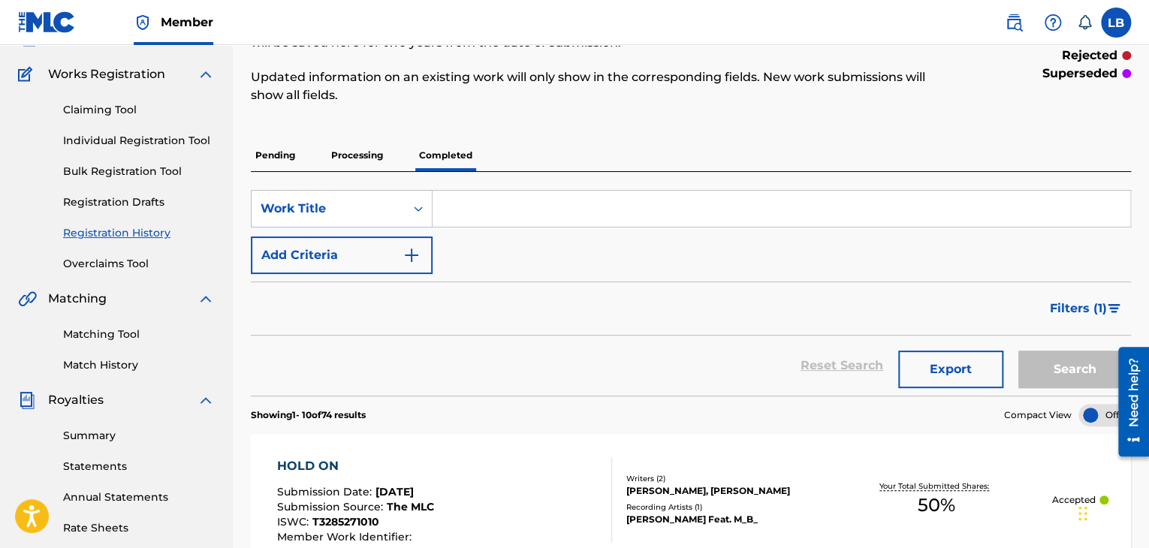
scroll to position [72, 0]
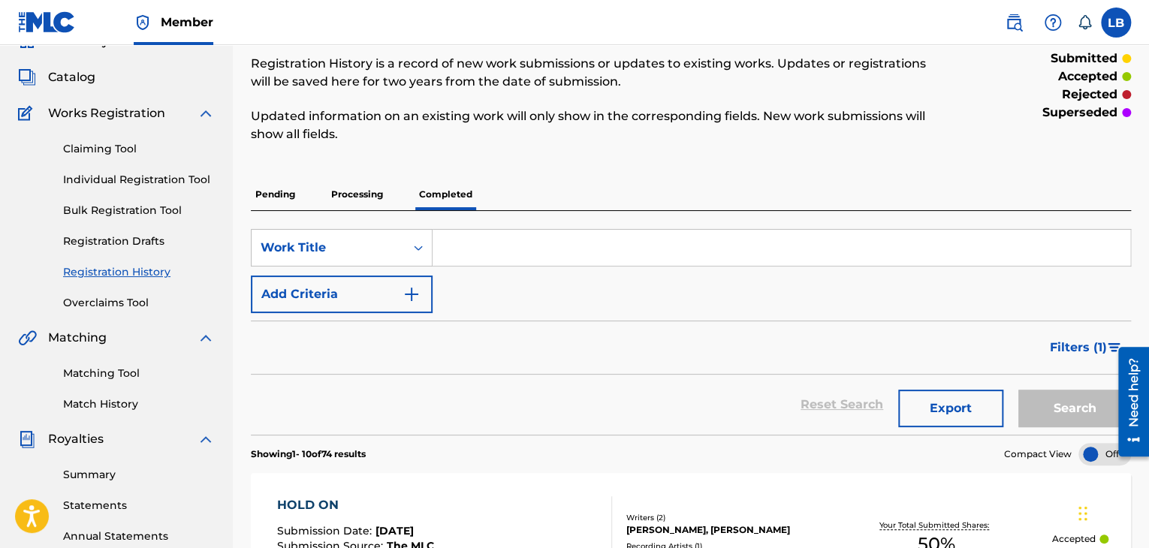
click at [68, 143] on link "Claiming Tool" at bounding box center [139, 149] width 152 height 16
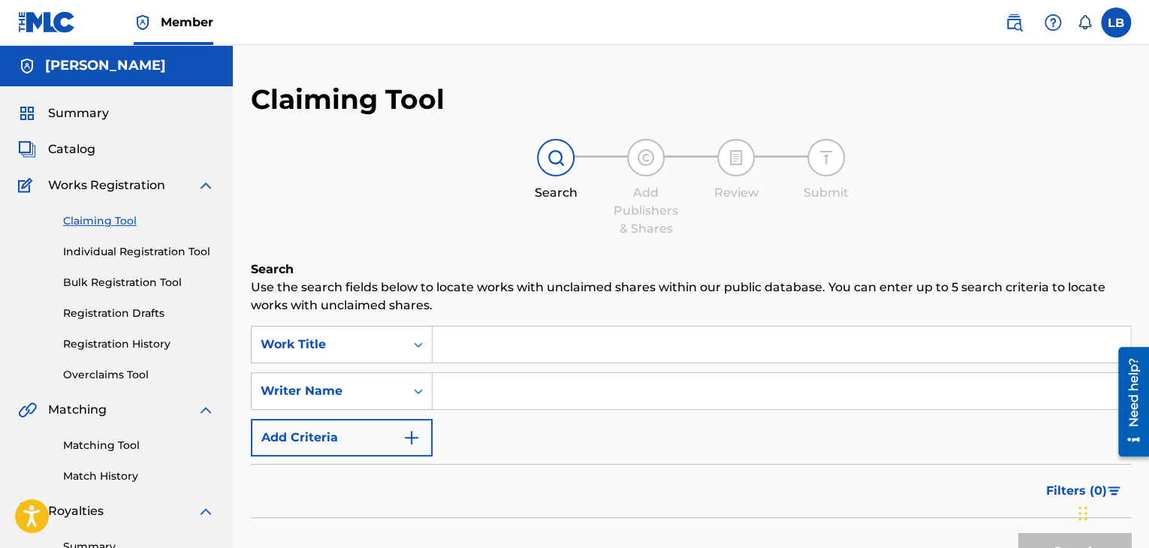
click at [444, 351] on input "Search Form" at bounding box center [782, 345] width 698 height 36
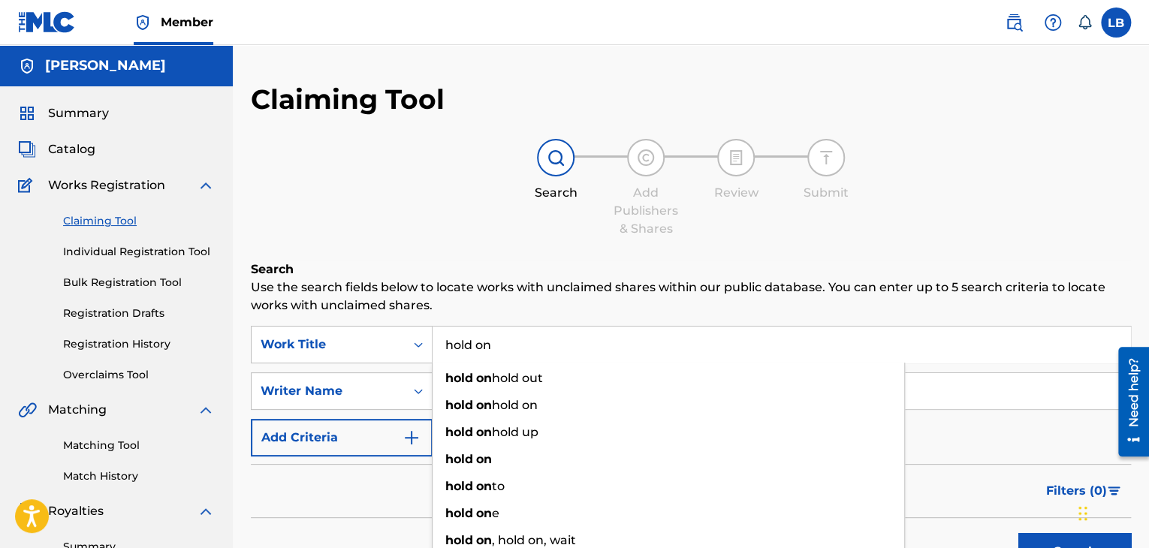
type input "hold on"
click at [433, 254] on div "Claiming Tool Search Add Publishers & Shares Review Submit Search Use the searc…" at bounding box center [691, 368] width 881 height 571
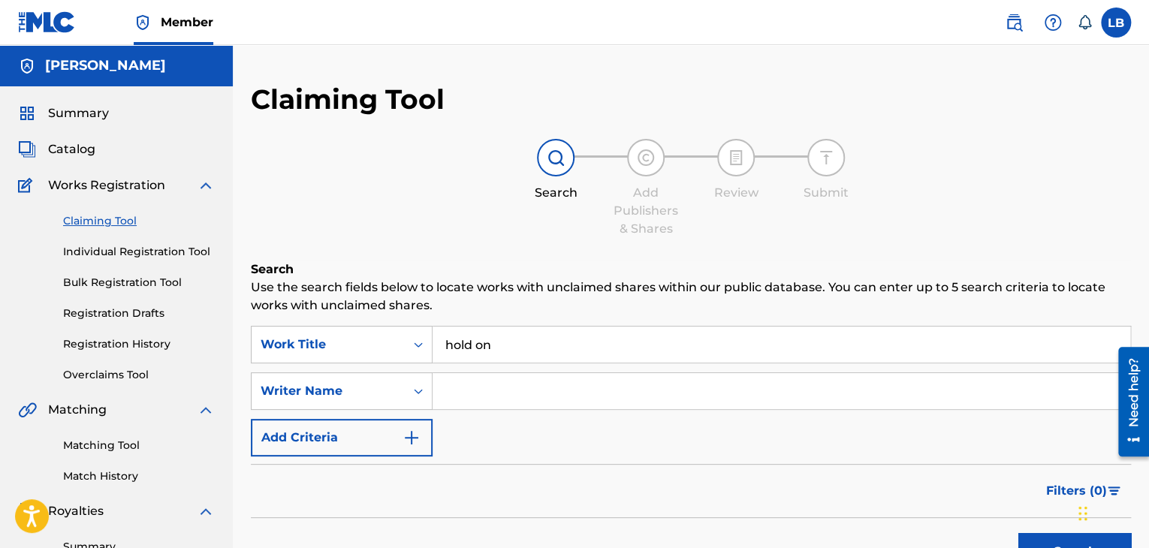
click at [463, 401] on input "Search Form" at bounding box center [782, 391] width 698 height 36
type input "t"
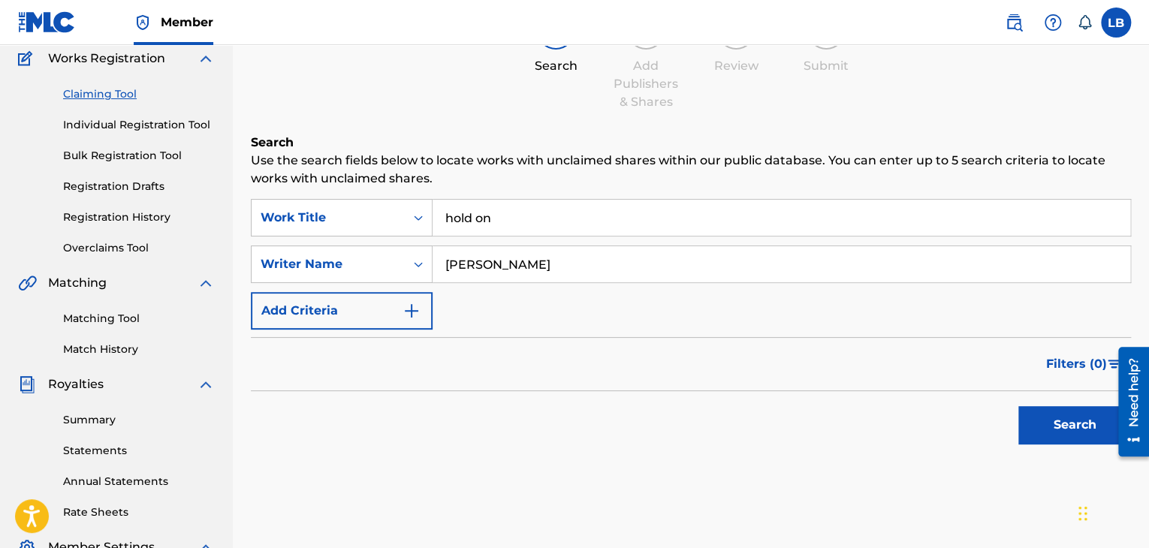
scroll to position [137, 0]
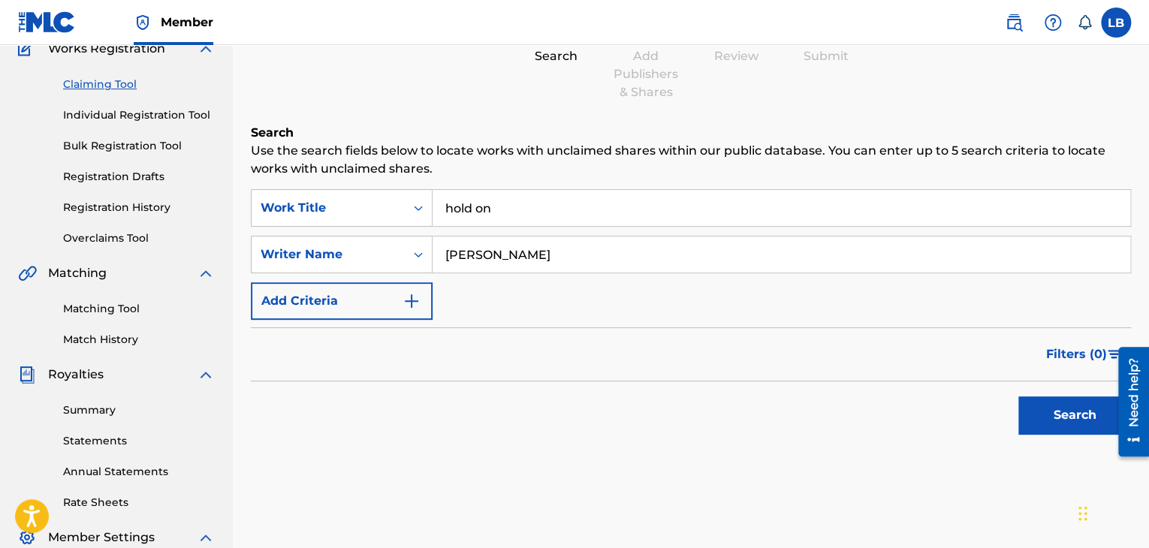
click at [1044, 419] on button "Search" at bounding box center [1075, 416] width 113 height 38
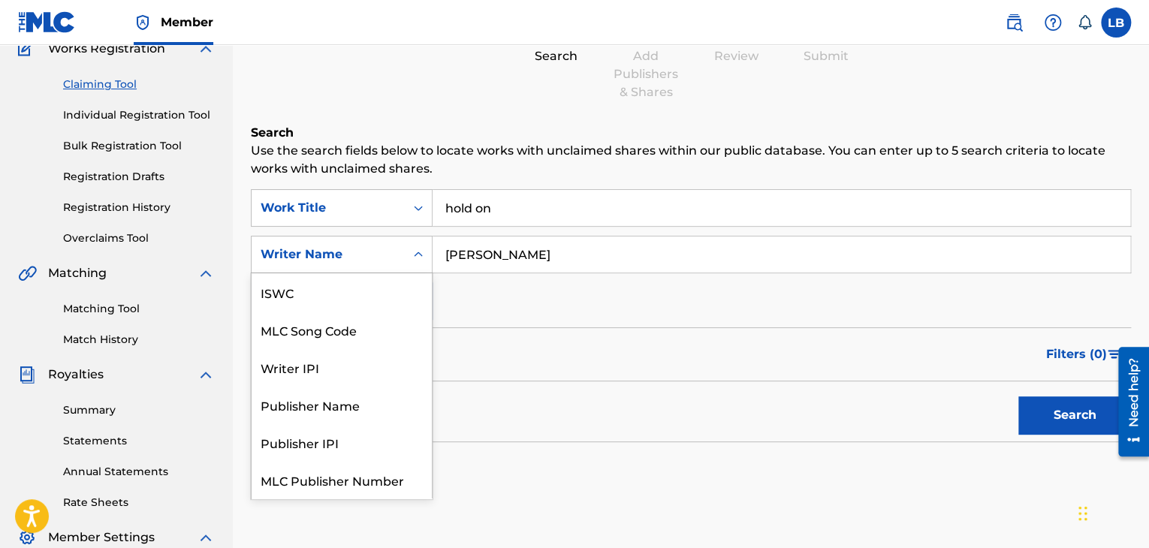
click at [410, 252] on div "Search Form" at bounding box center [418, 254] width 27 height 27
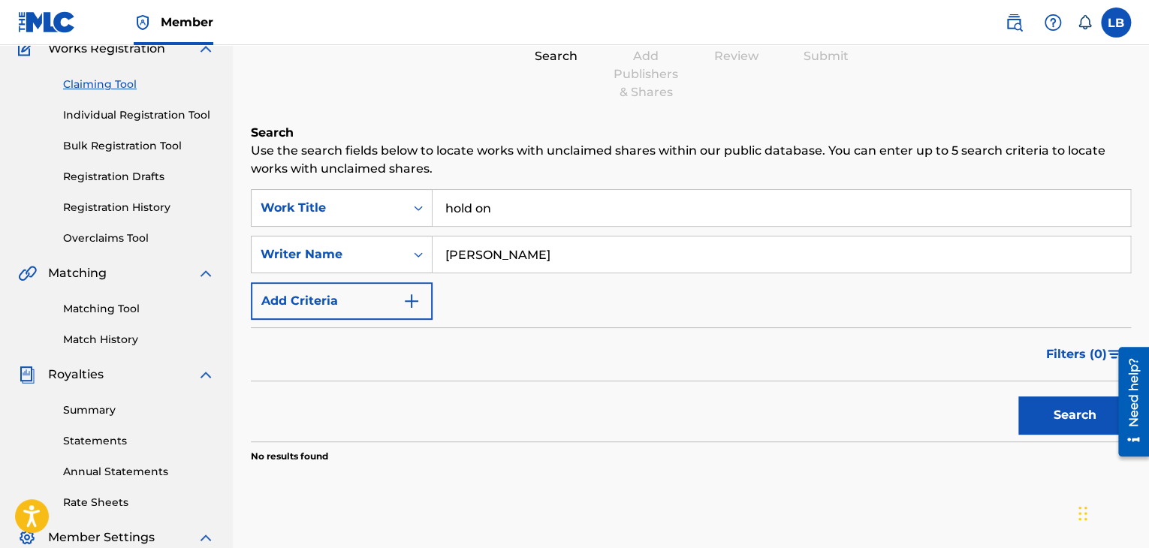
click at [517, 243] on input "ray banz" at bounding box center [782, 255] width 698 height 36
drag, startPoint x: 509, startPoint y: 254, endPoint x: 394, endPoint y: 243, distance: 116.2
click at [394, 243] on div "SearchWithCriteria68318f3a-15b5-4044-9f22-2d15fa5b355c Writer Name ray banz" at bounding box center [691, 255] width 881 height 38
type input "\"
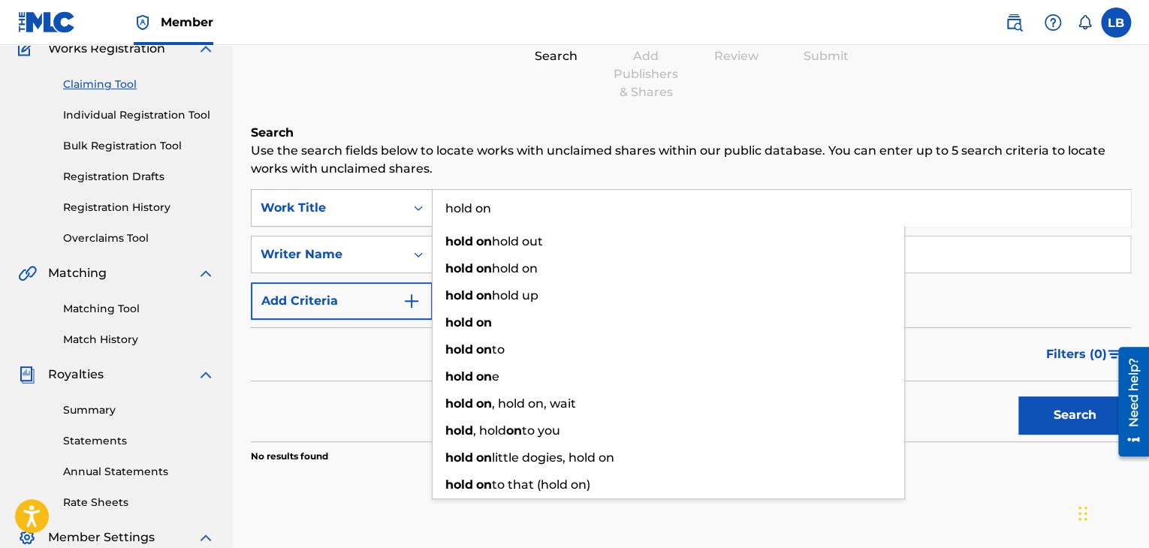
drag, startPoint x: 510, startPoint y: 207, endPoint x: 406, endPoint y: 200, distance: 104.0
click at [406, 200] on div "SearchWithCriteriae79b4707-59ec-46a8-a138-d77afc694639 Work Title hold on hold …" at bounding box center [691, 208] width 881 height 38
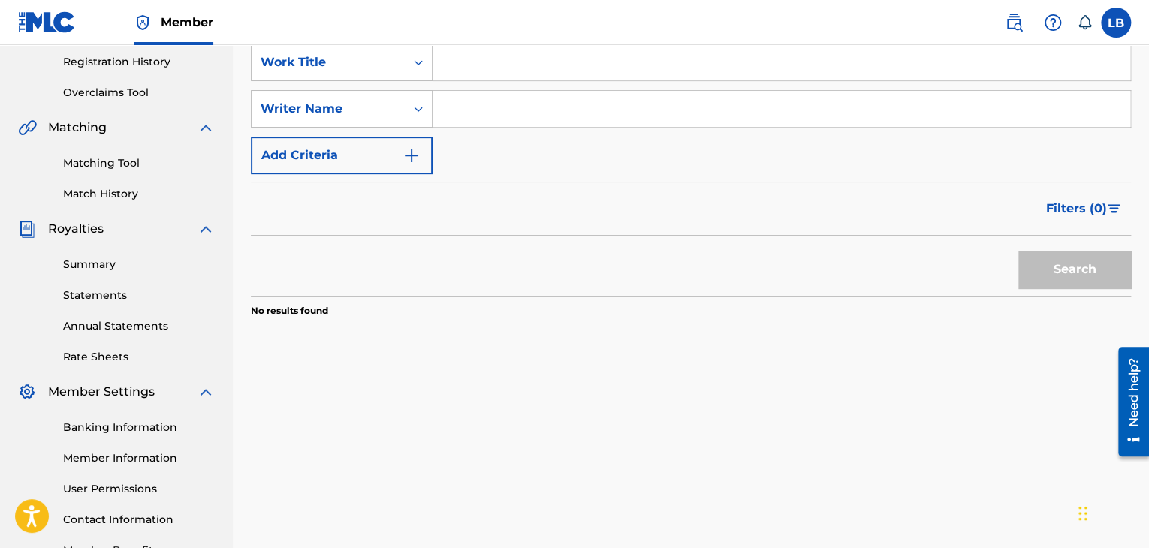
scroll to position [285, 0]
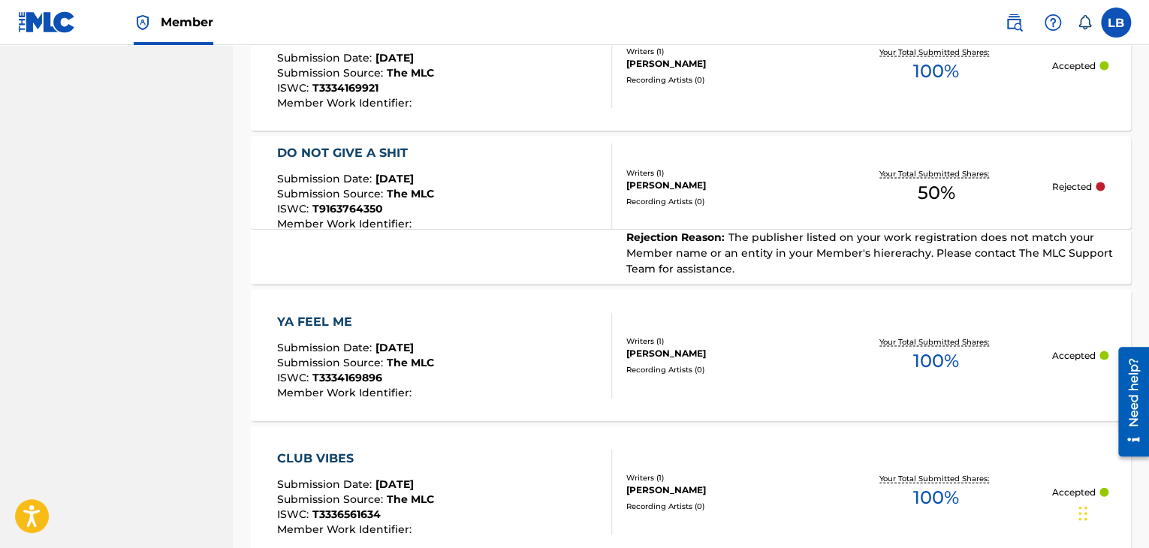
scroll to position [1581, 0]
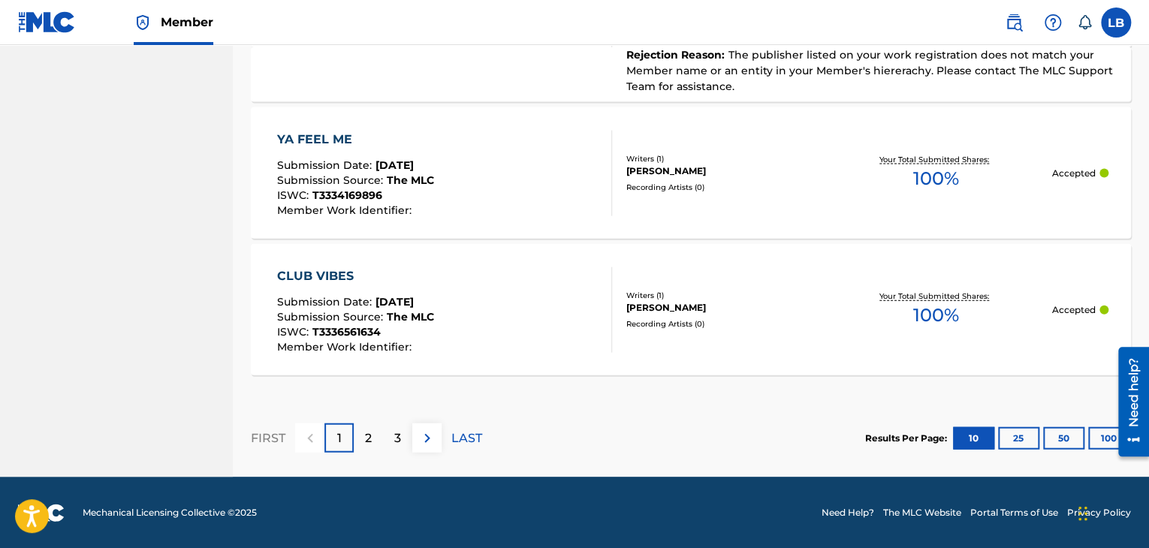
click at [395, 442] on p "3" at bounding box center [397, 439] width 7 height 18
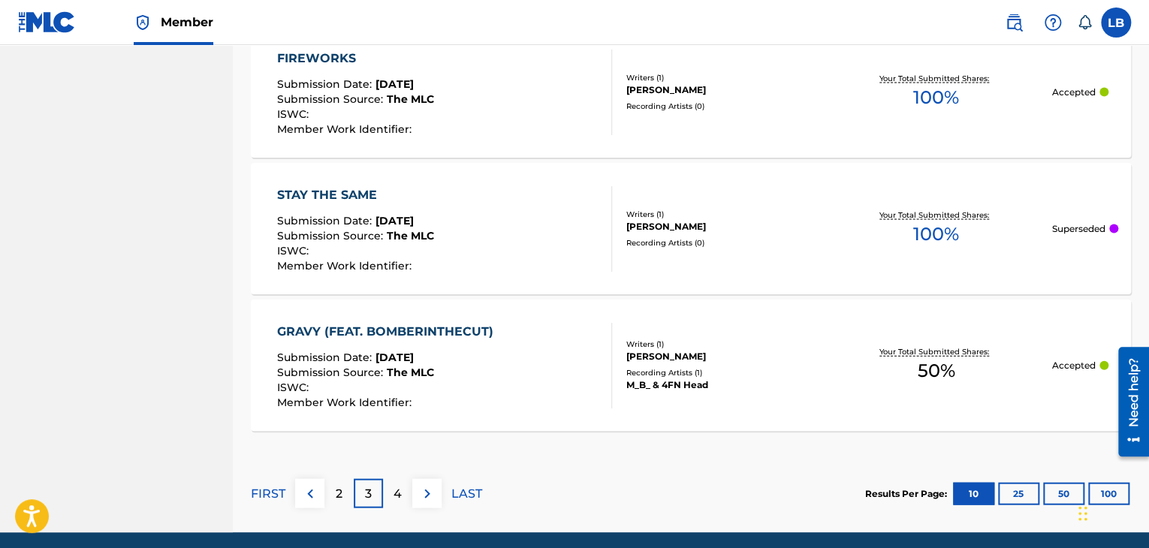
scroll to position [1533, 0]
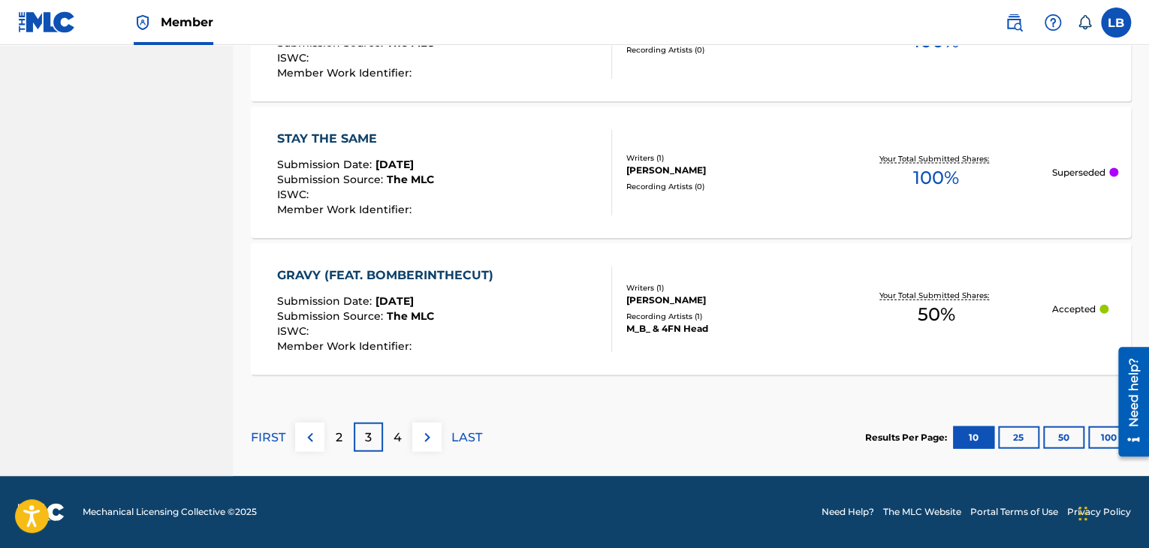
click at [388, 433] on div "4" at bounding box center [397, 437] width 29 height 29
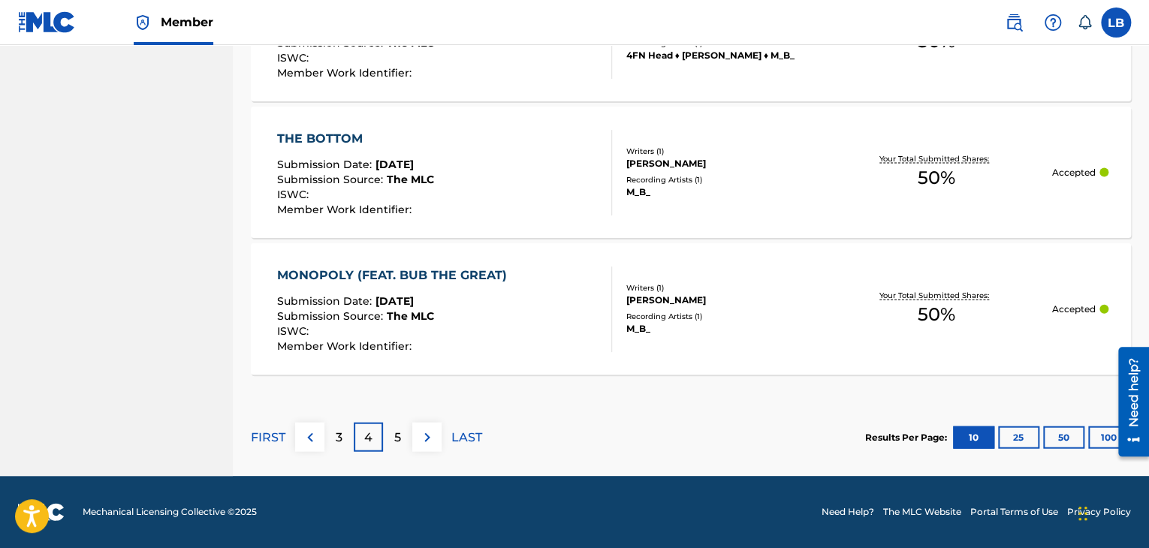
click at [455, 442] on p "LAST" at bounding box center [467, 438] width 31 height 18
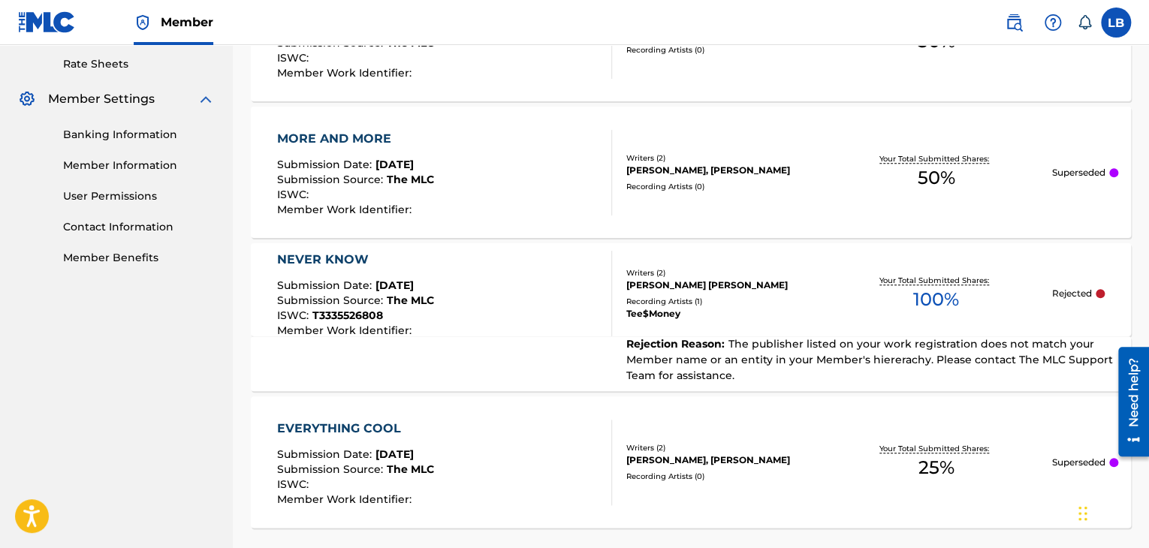
scroll to position [728, 0]
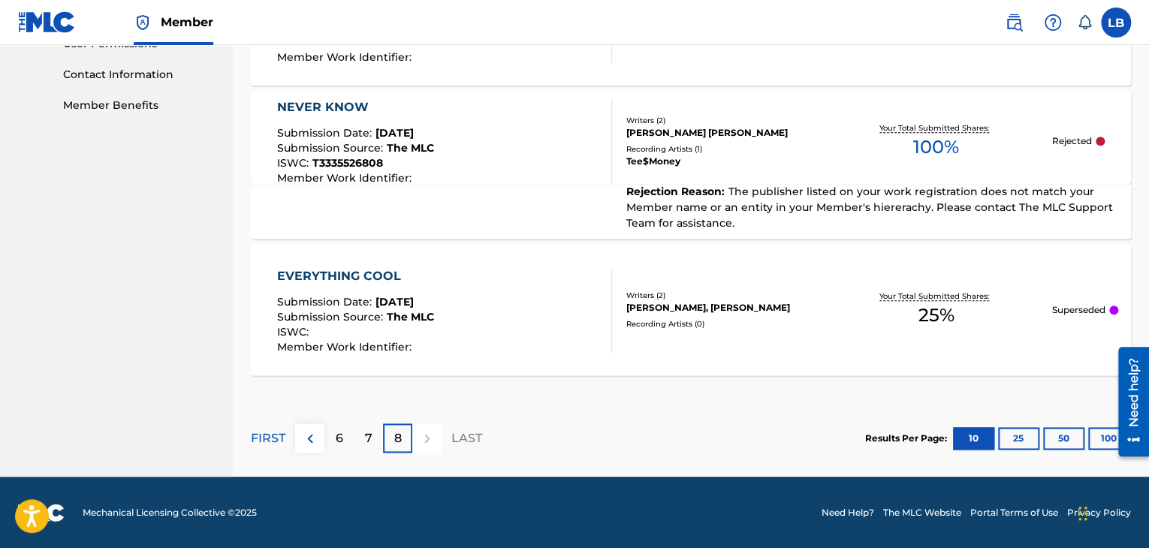
click at [369, 436] on p "7" at bounding box center [369, 439] width 8 height 18
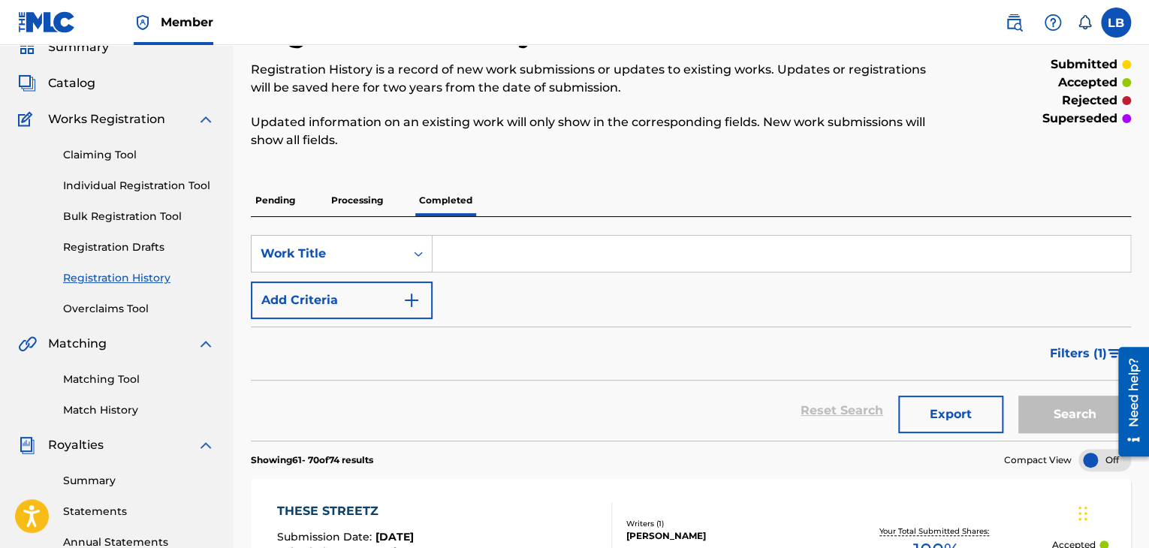
scroll to position [50, 0]
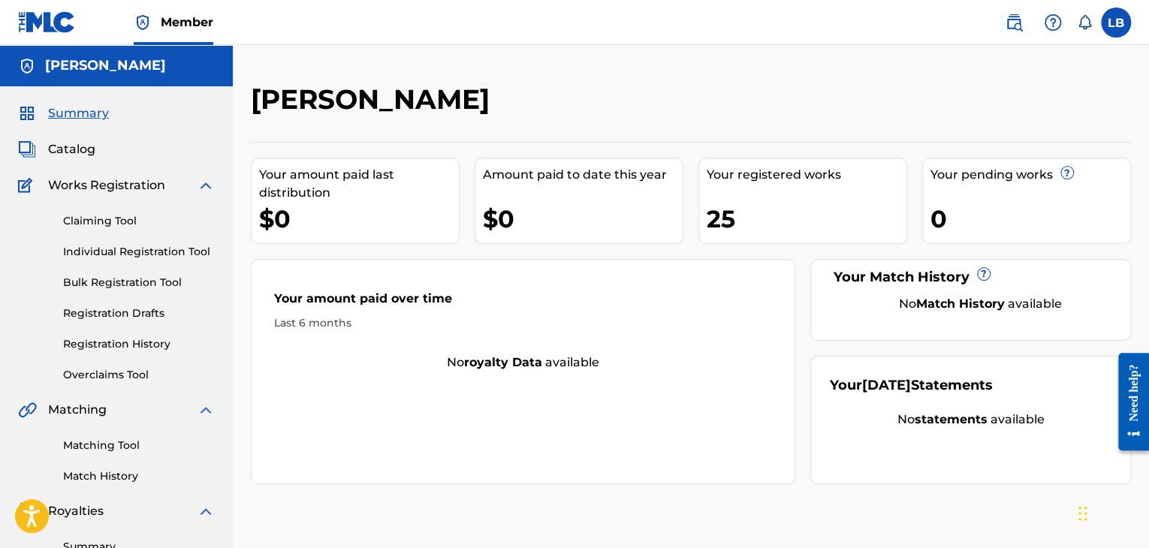
click at [1016, 32] on link at bounding box center [1014, 23] width 30 height 30
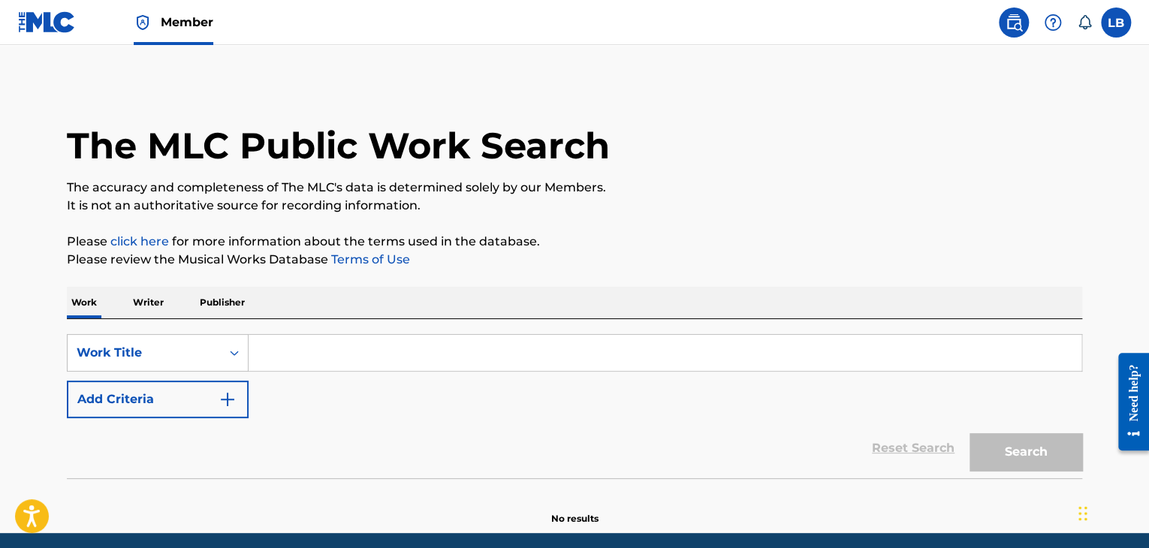
click at [314, 355] on input "Search Form" at bounding box center [665, 353] width 833 height 36
click at [152, 296] on p "Writer" at bounding box center [148, 303] width 40 height 32
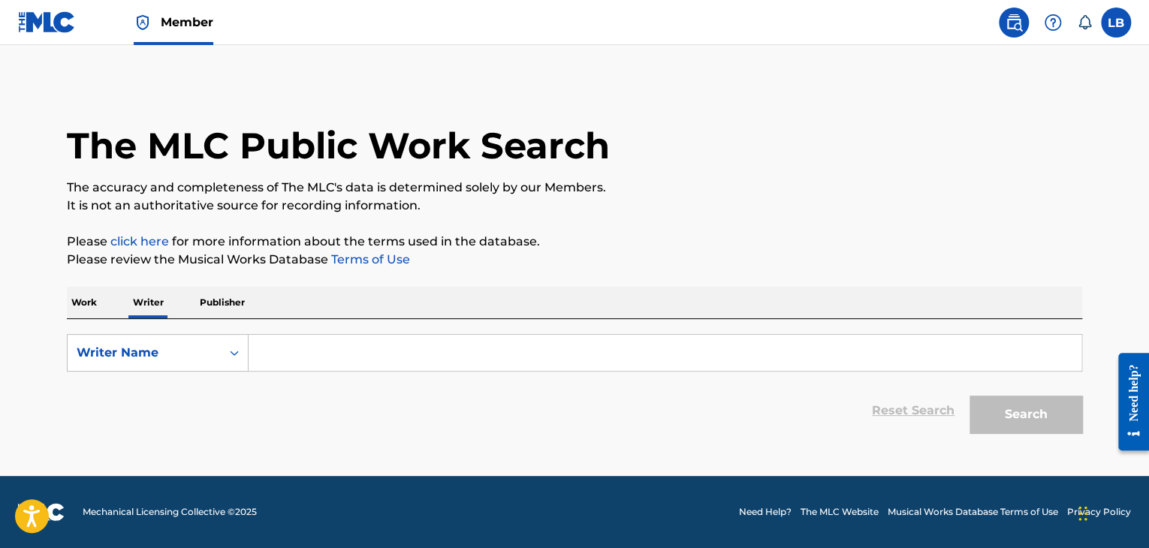
click at [291, 349] on input "Search Form" at bounding box center [665, 353] width 833 height 36
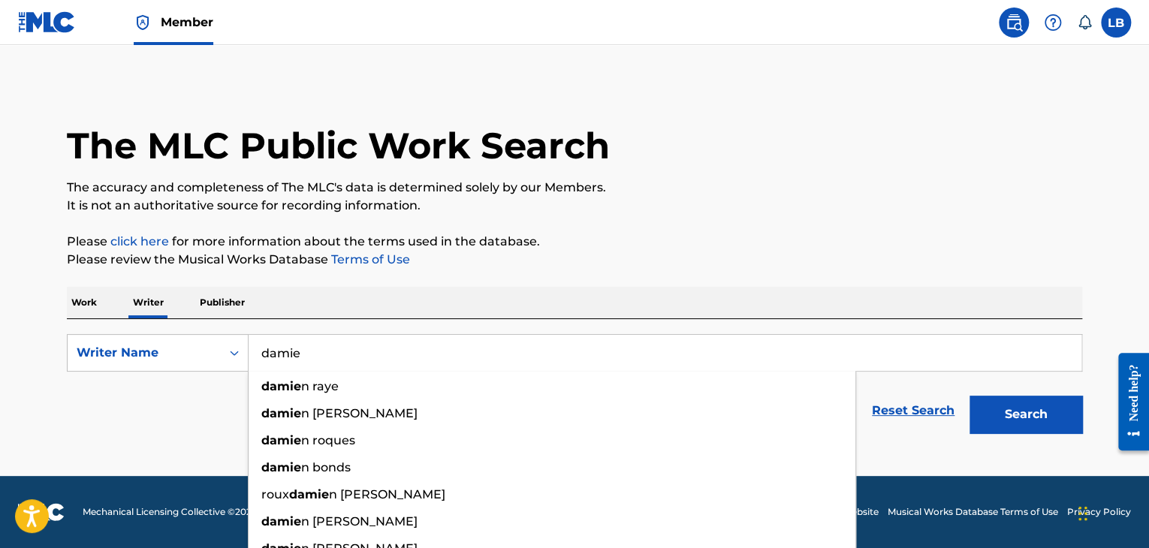
type input "[PERSON_NAME]"
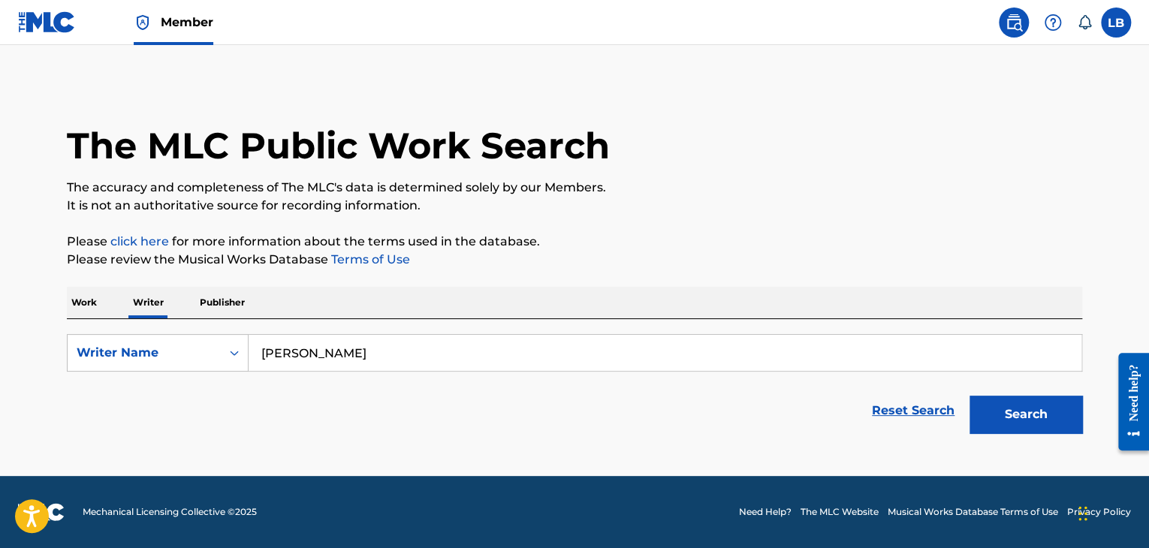
type input "[PERSON_NAME]"
click at [970, 396] on button "Search" at bounding box center [1026, 415] width 113 height 38
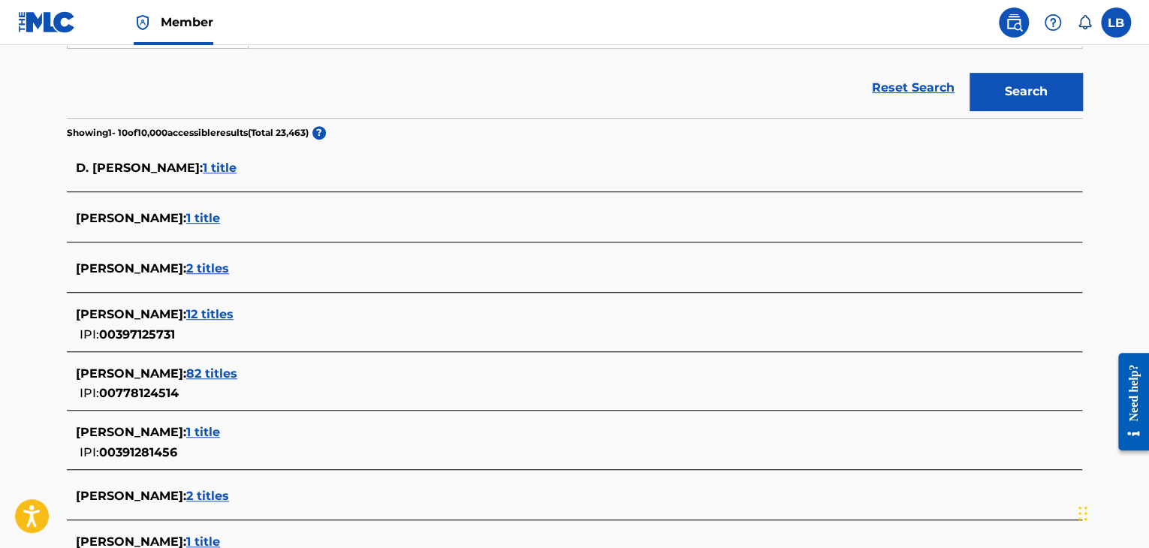
scroll to position [576, 0]
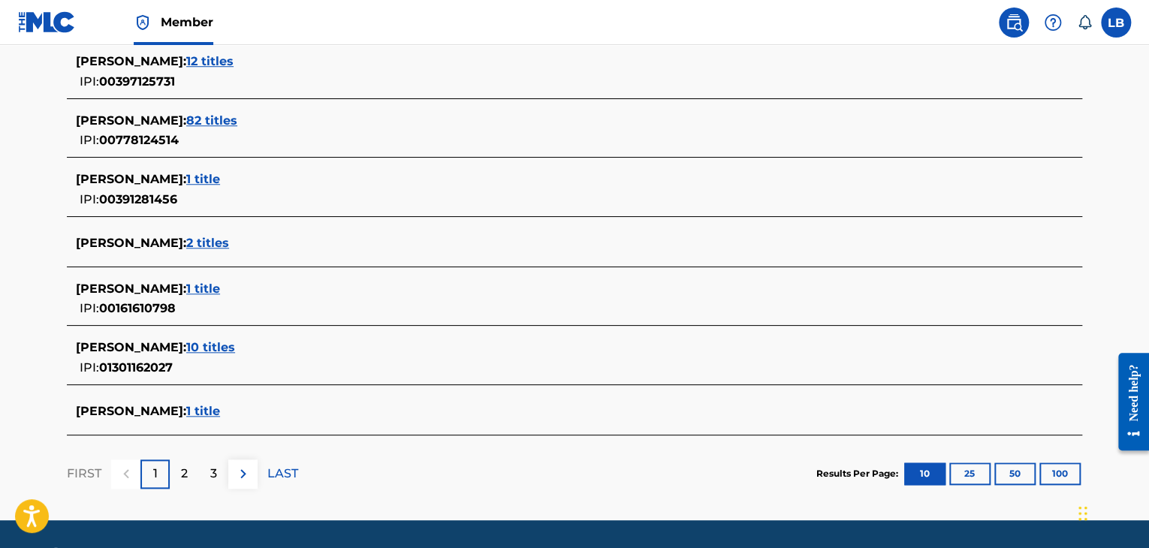
click at [229, 349] on span "10 titles" at bounding box center [210, 347] width 49 height 14
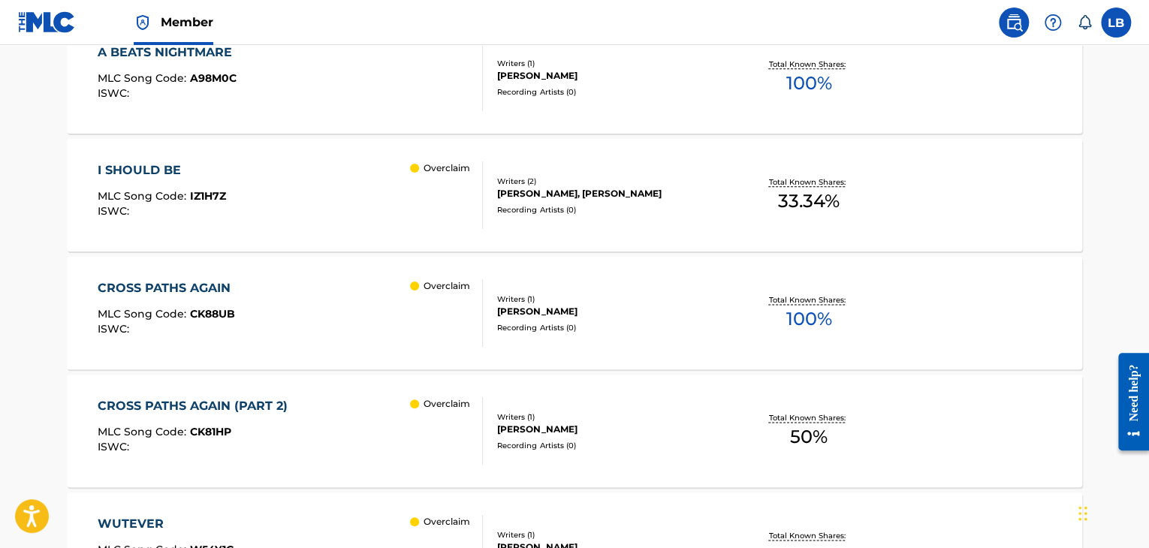
scroll to position [829, 0]
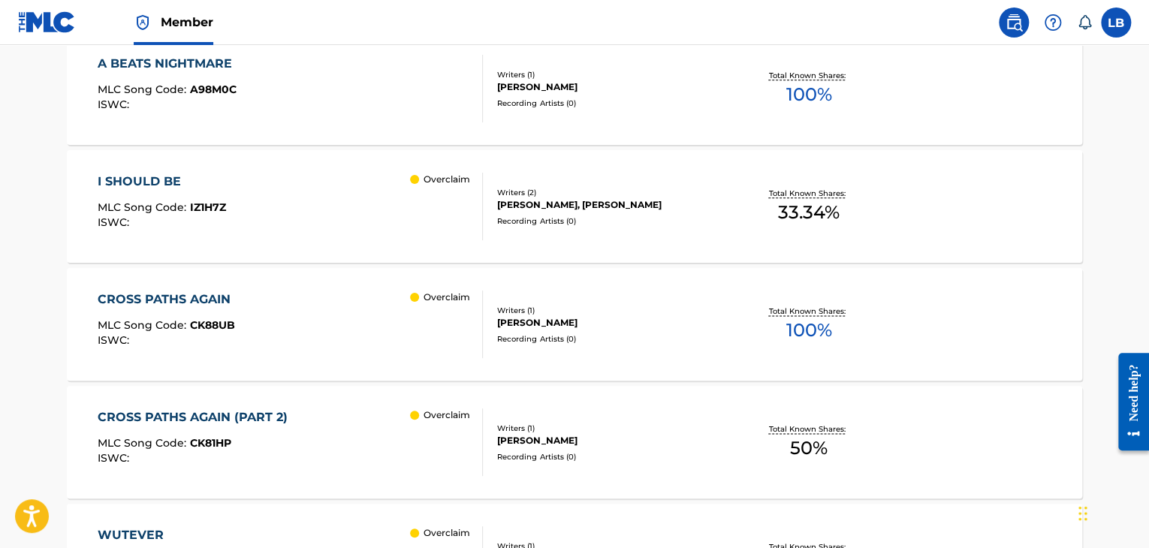
click at [210, 298] on div "CROSS PATHS AGAIN" at bounding box center [168, 300] width 140 height 18
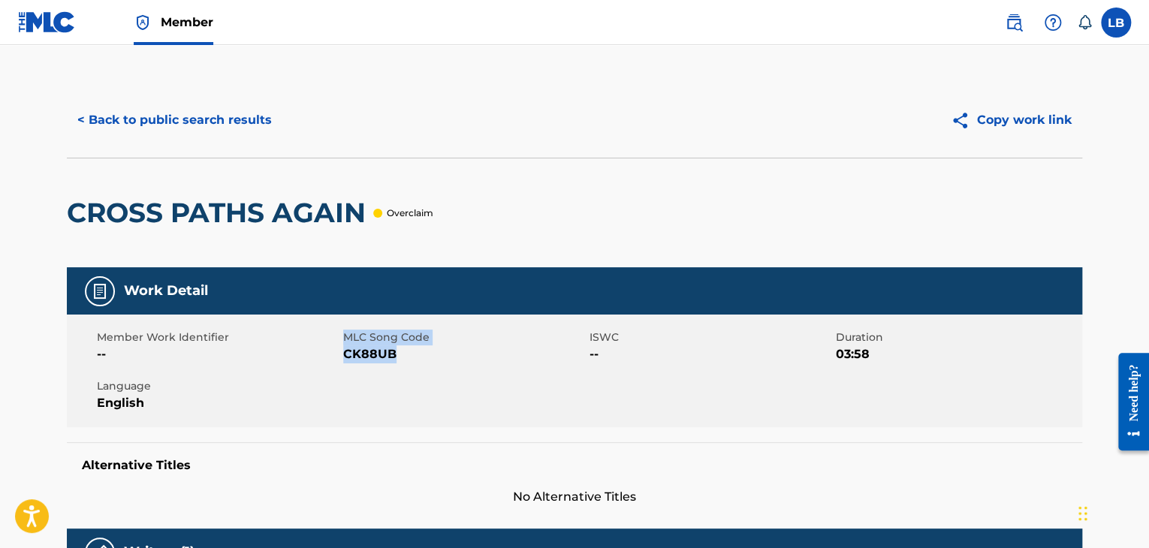
drag, startPoint x: 409, startPoint y: 351, endPoint x: 341, endPoint y: 357, distance: 68.6
click at [341, 357] on div "Member Work Identifier -- MLC Song Code CK88UB ISWC -- Duration 03:58 Language …" at bounding box center [575, 371] width 1016 height 113
click at [374, 355] on span "CK88UB" at bounding box center [464, 355] width 243 height 18
click at [401, 359] on span "CK88UB" at bounding box center [464, 355] width 243 height 18
click at [410, 371] on div "Member Work Identifier -- MLC Song Code CK88UB ISWC -- Duration 03:58 Language …" at bounding box center [575, 371] width 1016 height 113
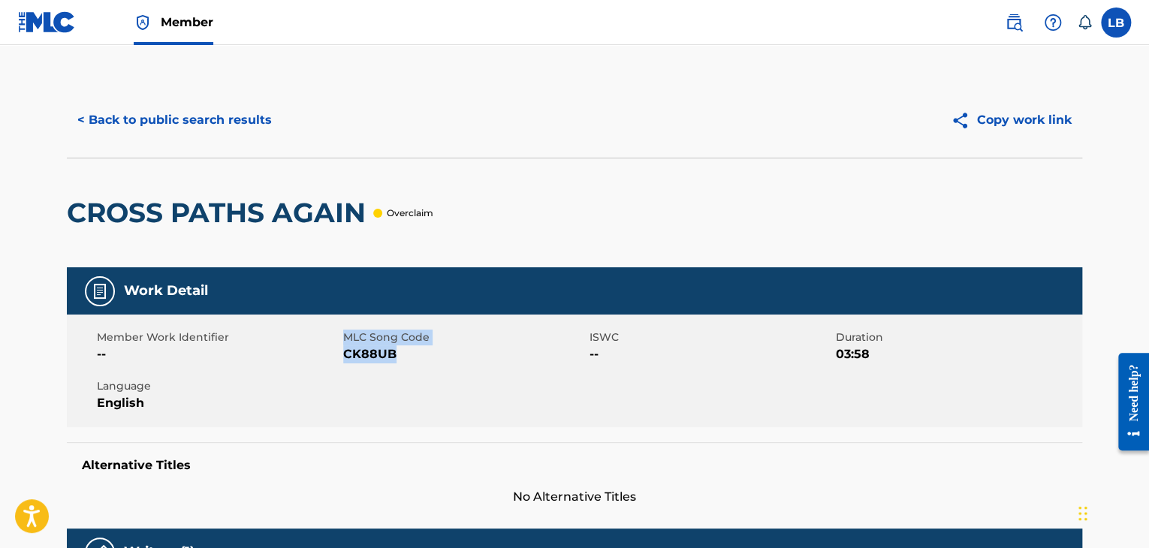
click at [410, 409] on div "Member Work Identifier -- MLC Song Code CK88UB ISWC -- Duration 03:58 Language …" at bounding box center [575, 371] width 1016 height 113
drag, startPoint x: 393, startPoint y: 351, endPoint x: 343, endPoint y: 359, distance: 51.0
click at [343, 359] on span "CK88UB" at bounding box center [464, 355] width 243 height 18
copy span "CK88UB"
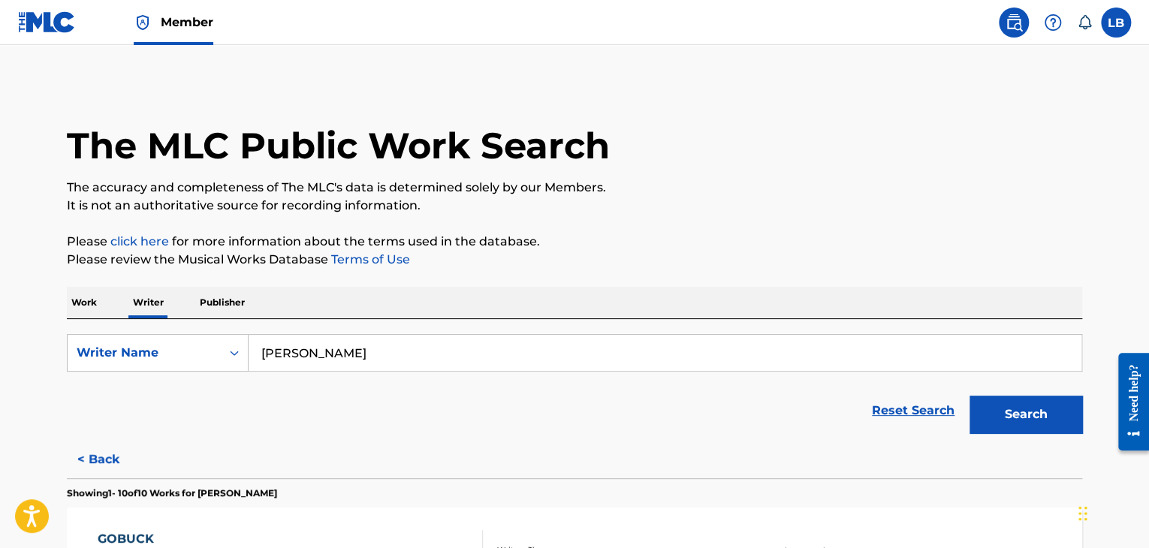
scroll to position [18, 0]
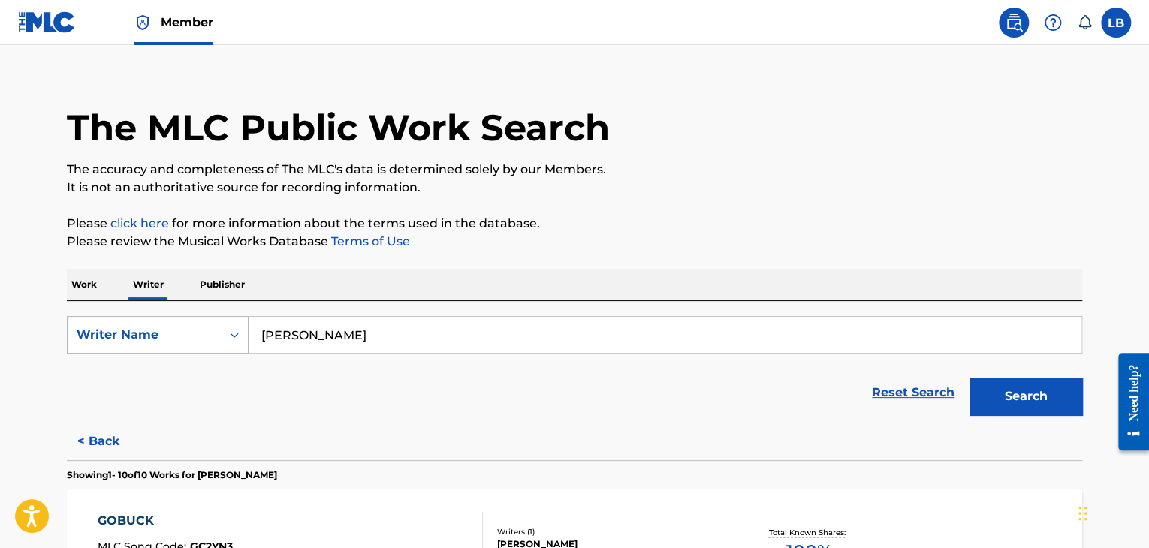
drag, startPoint x: 419, startPoint y: 332, endPoint x: 169, endPoint y: 316, distance: 250.7
click at [169, 316] on div "SearchWithCriteria02d3382a-fc52-4035-9078-e2943fe1e44c Writer Name [PERSON_NAME]" at bounding box center [575, 335] width 1016 height 38
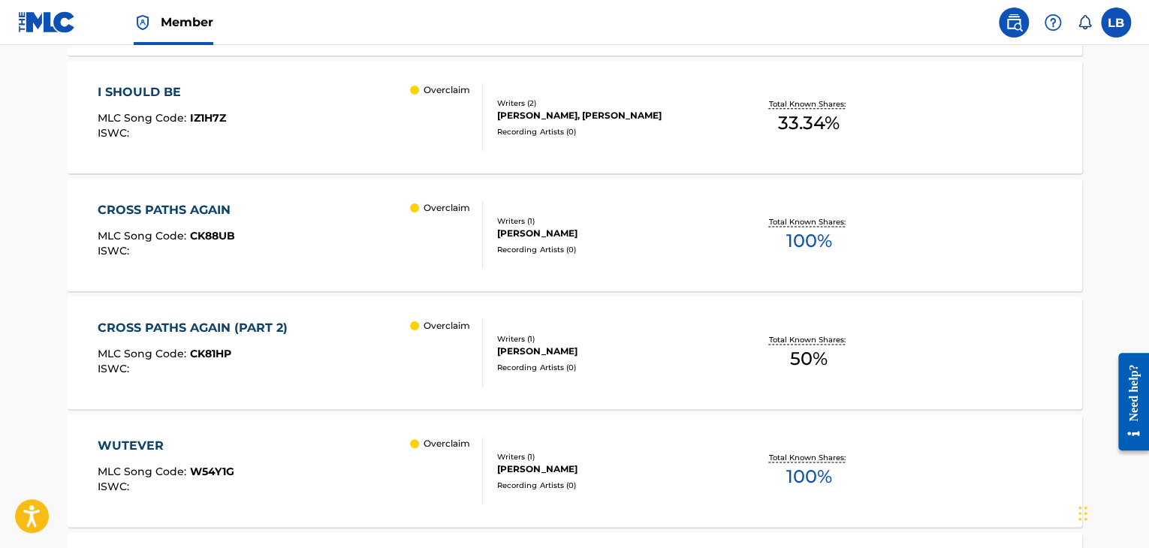
scroll to position [1246, 0]
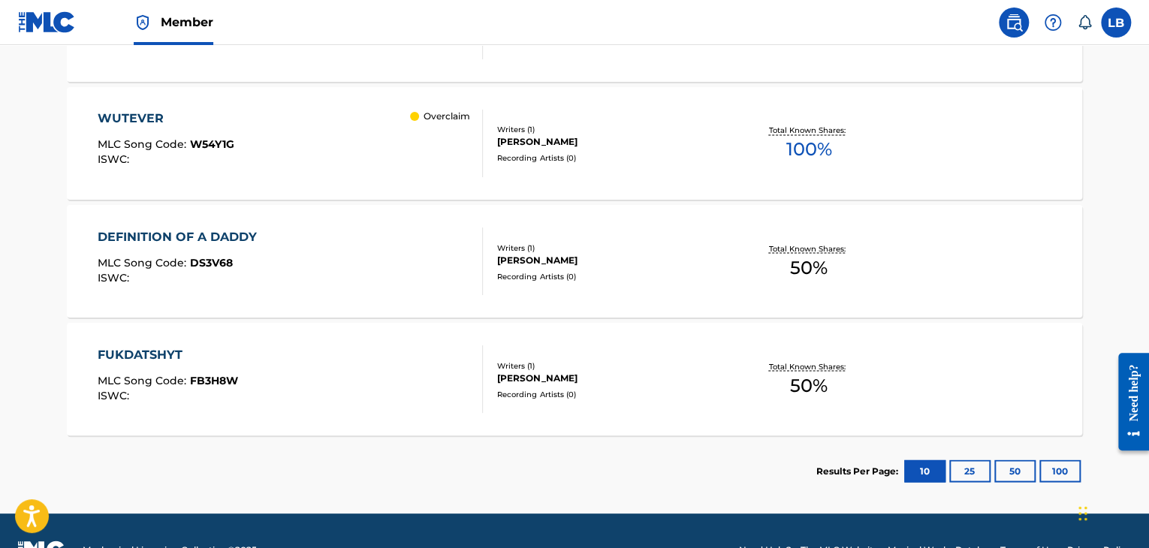
type input "\"
click at [981, 462] on button "25" at bounding box center [970, 471] width 41 height 23
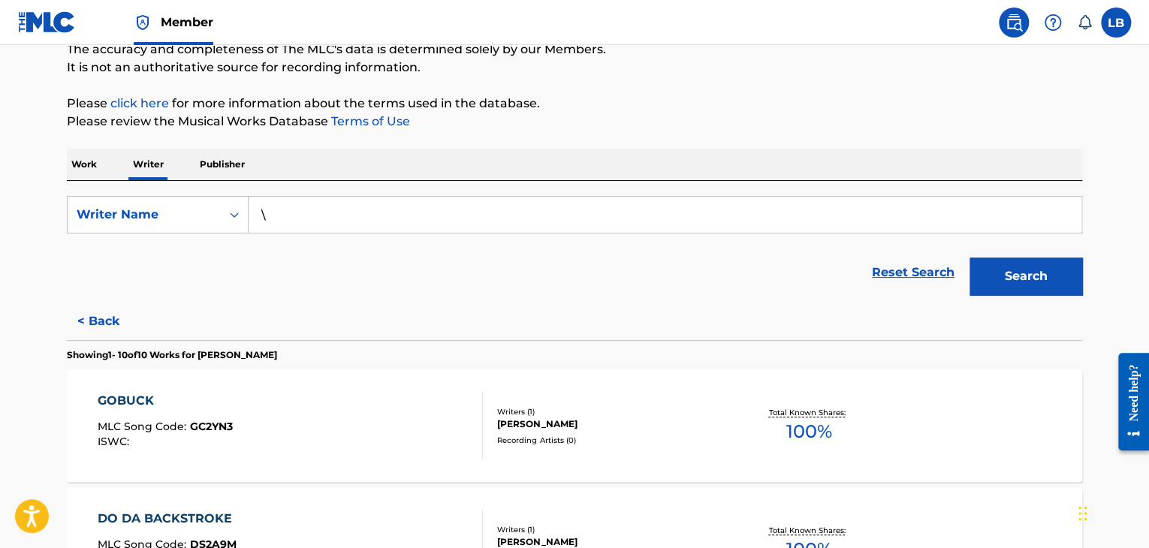
scroll to position [0, 0]
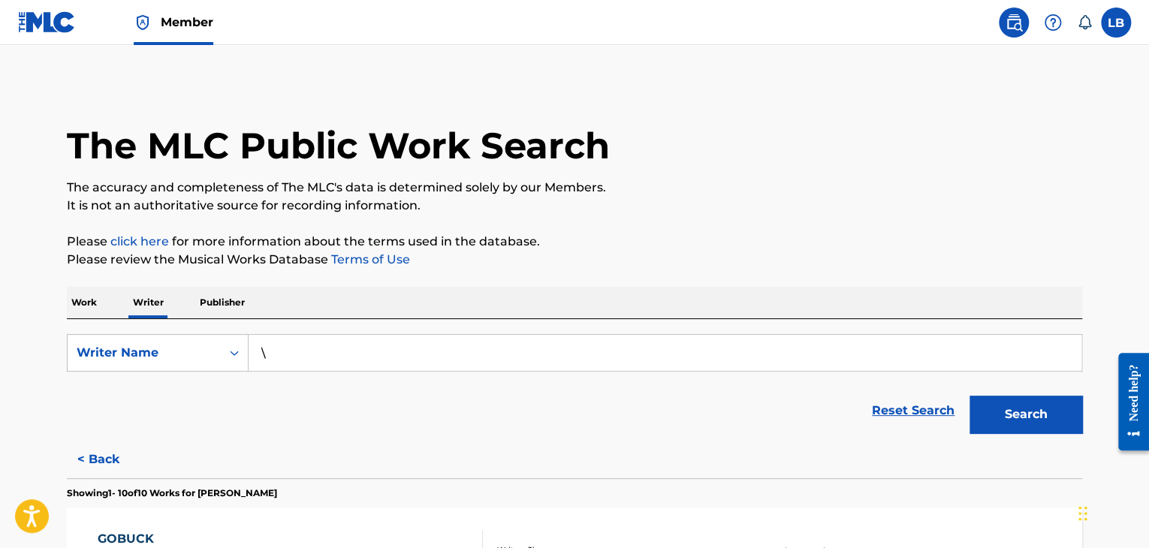
click at [309, 355] on input "\" at bounding box center [665, 353] width 833 height 36
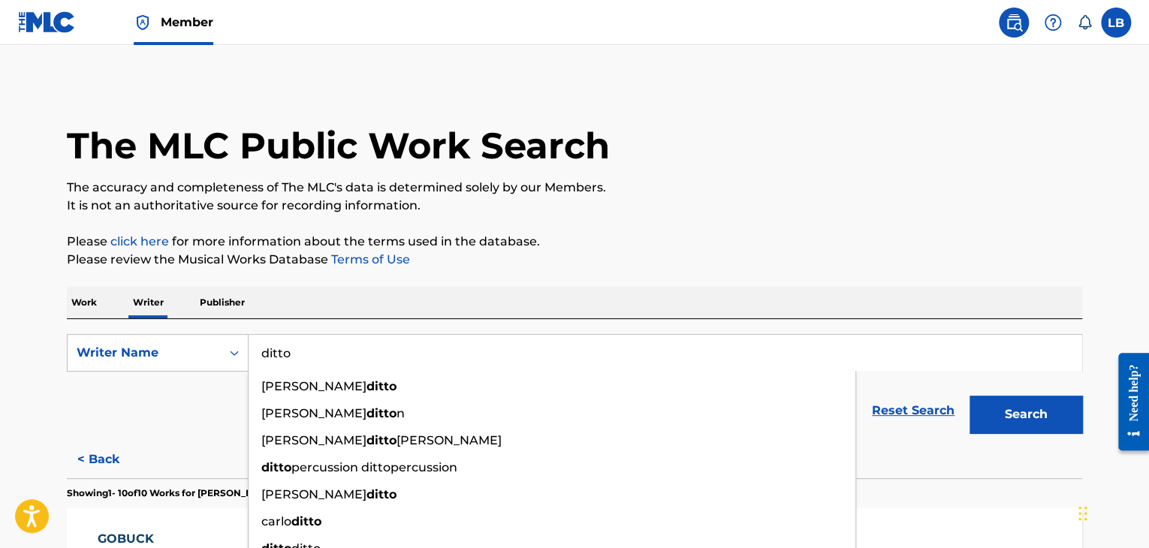
type input "ditto"
click at [237, 303] on p "Publisher" at bounding box center [222, 303] width 54 height 32
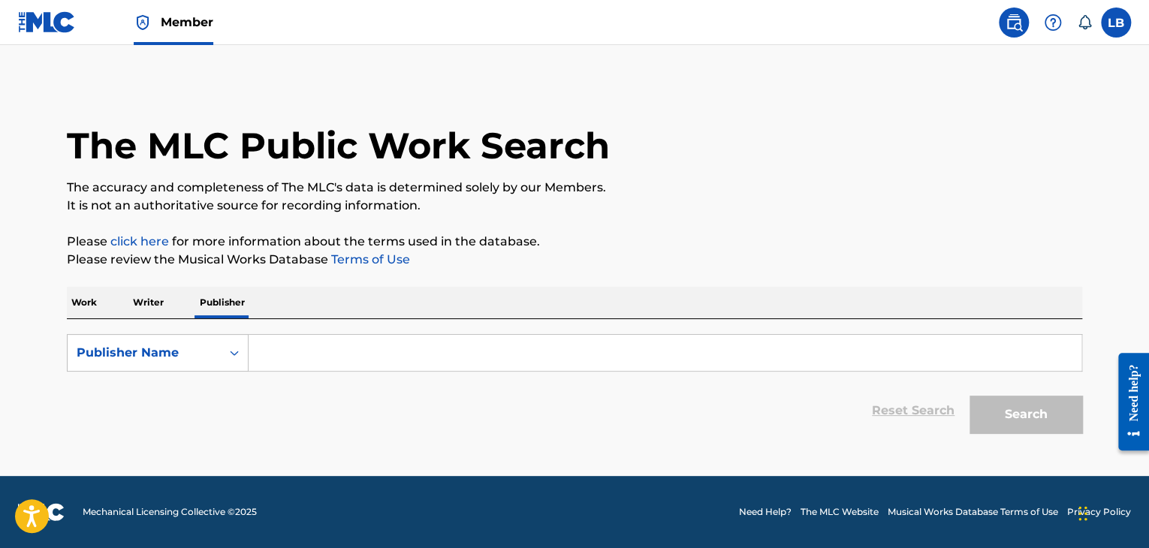
click at [271, 343] on input "Search Form" at bounding box center [665, 353] width 833 height 36
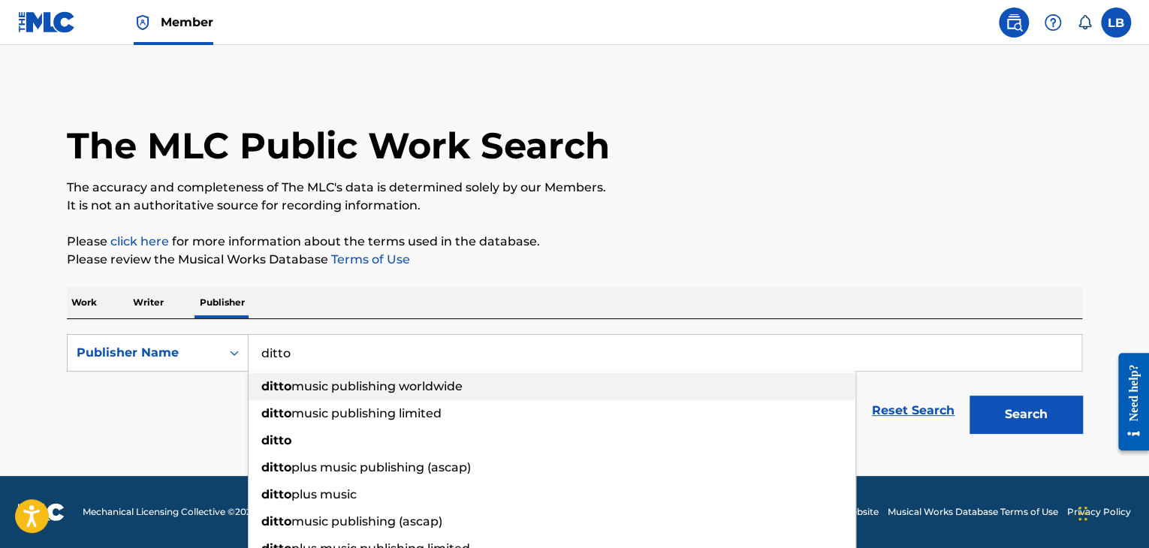
click at [403, 380] on span "music publishing worldwide" at bounding box center [377, 386] width 171 height 14
type input "ditto music publishing worldwide"
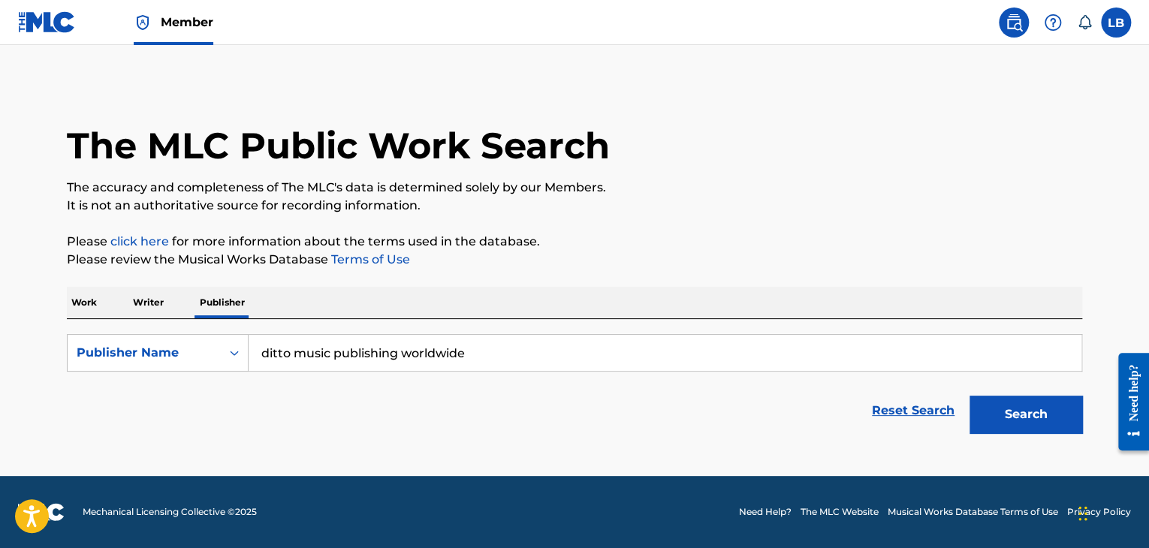
click at [1038, 427] on button "Search" at bounding box center [1026, 415] width 113 height 38
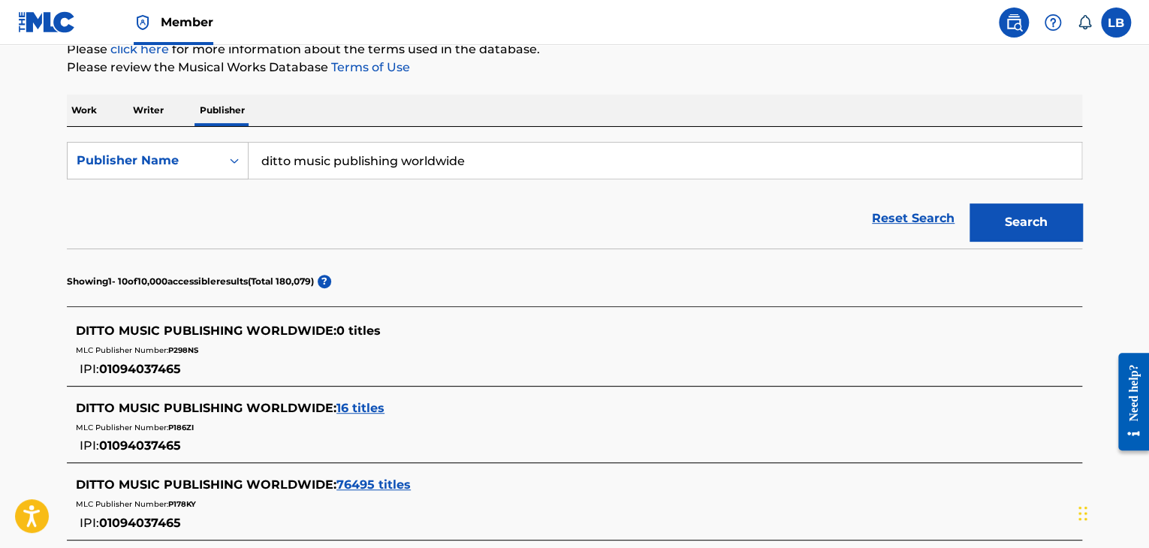
scroll to position [191, 0]
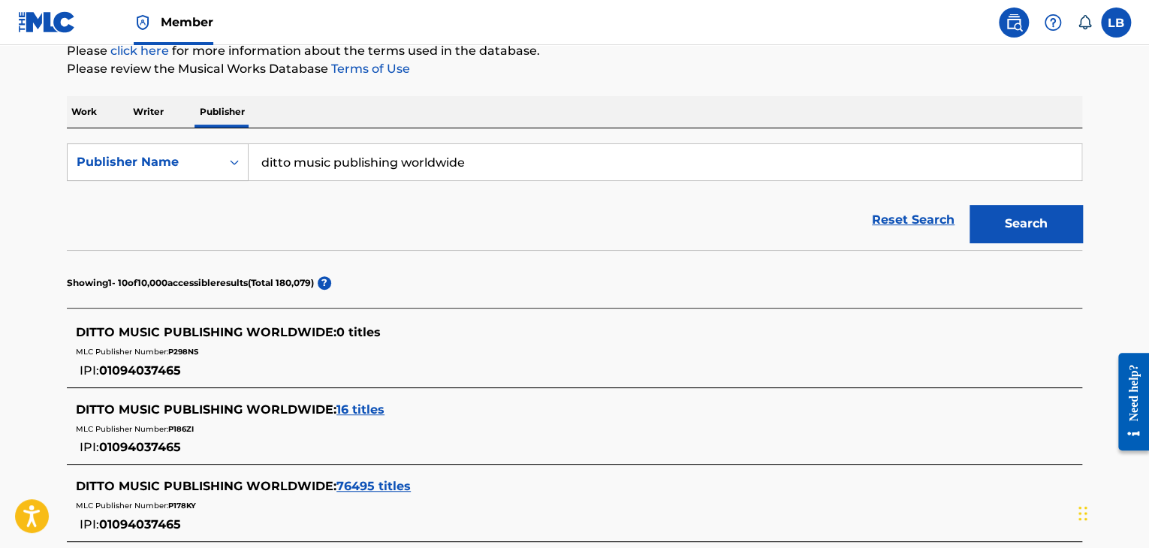
click at [367, 479] on span "76495 titles" at bounding box center [374, 486] width 74 height 14
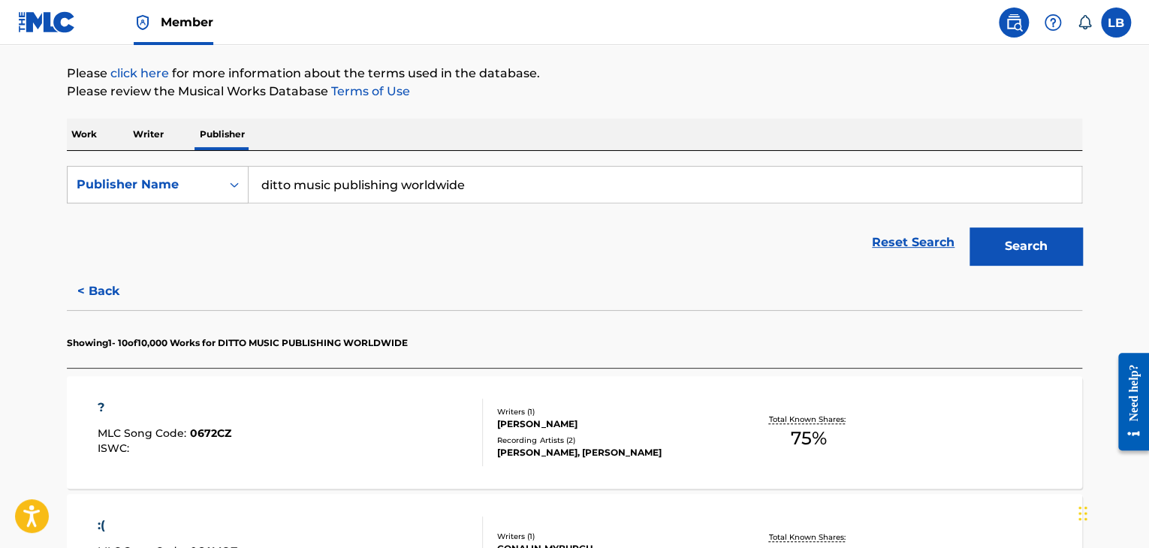
scroll to position [0, 0]
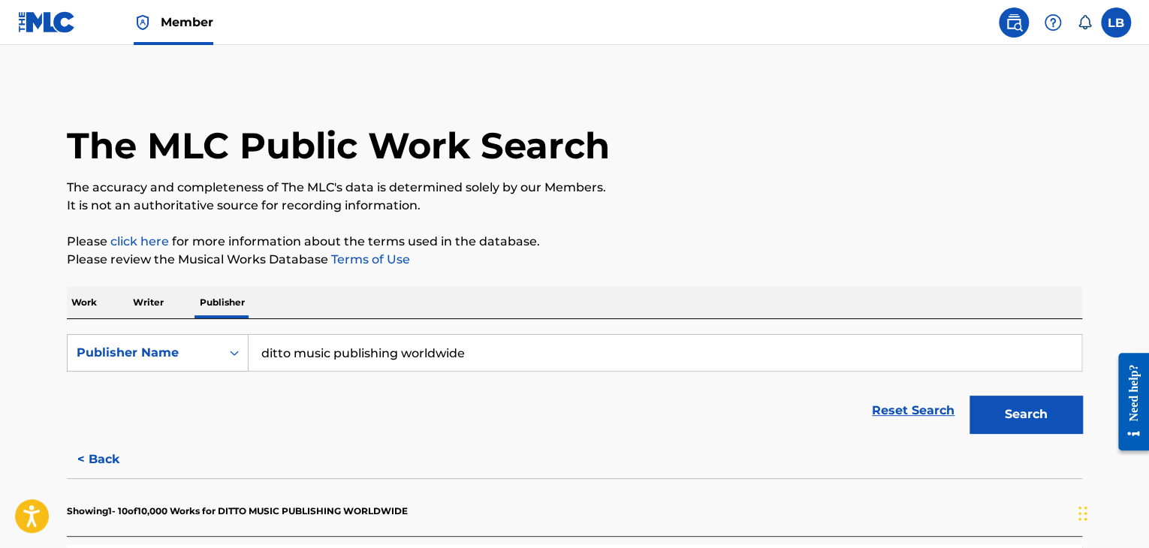
click at [77, 302] on p "Work" at bounding box center [84, 303] width 35 height 32
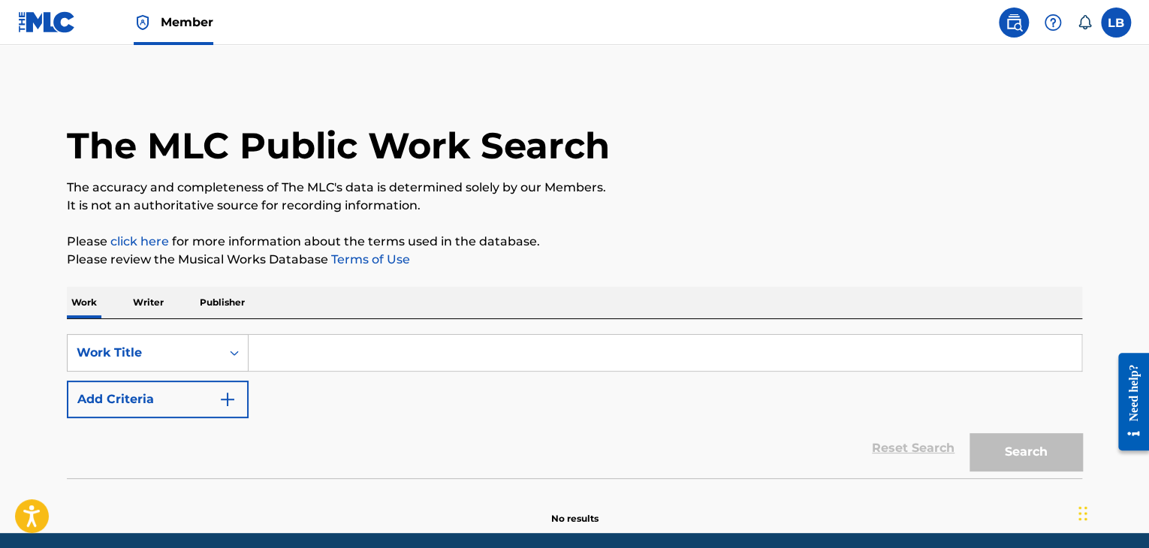
click at [219, 400] on img "Search Form" at bounding box center [228, 400] width 18 height 18
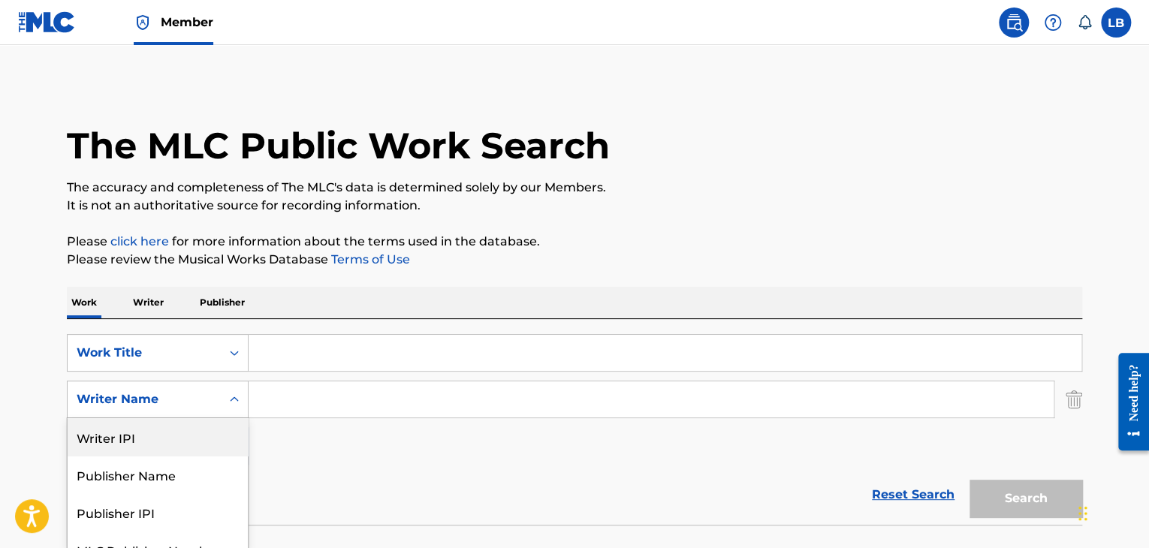
click at [231, 400] on div "5 results available. Use Up and Down to choose options, press Enter to select t…" at bounding box center [158, 400] width 182 height 38
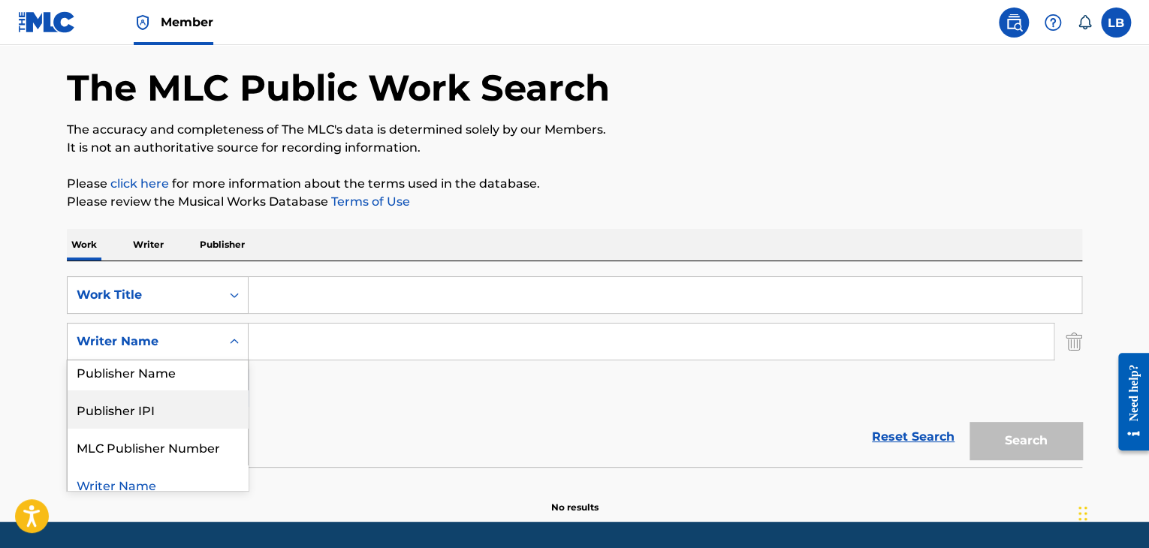
scroll to position [50, 0]
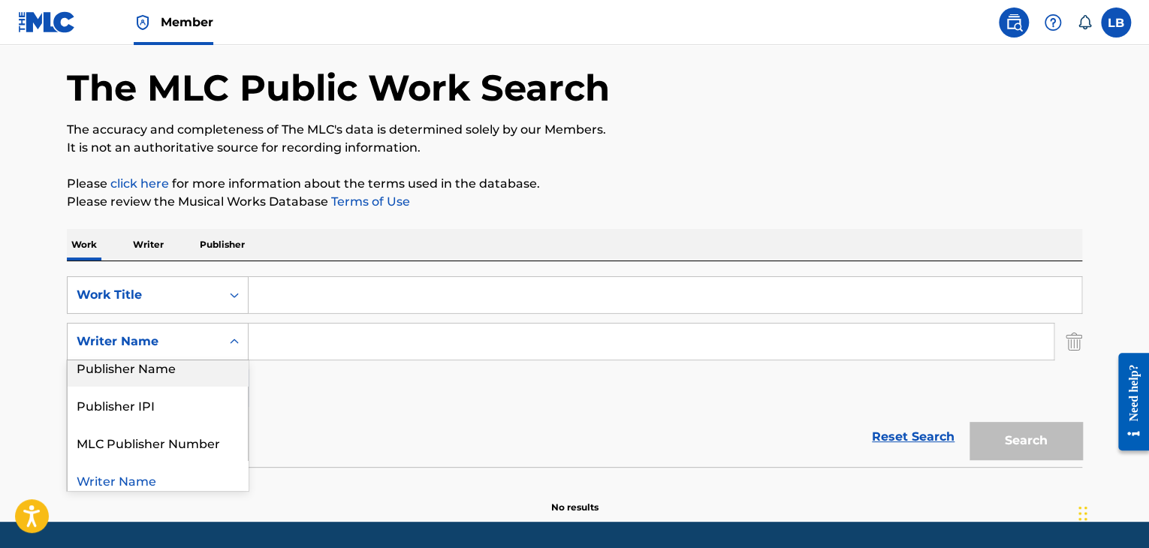
click at [198, 370] on div "Publisher Name" at bounding box center [158, 368] width 180 height 38
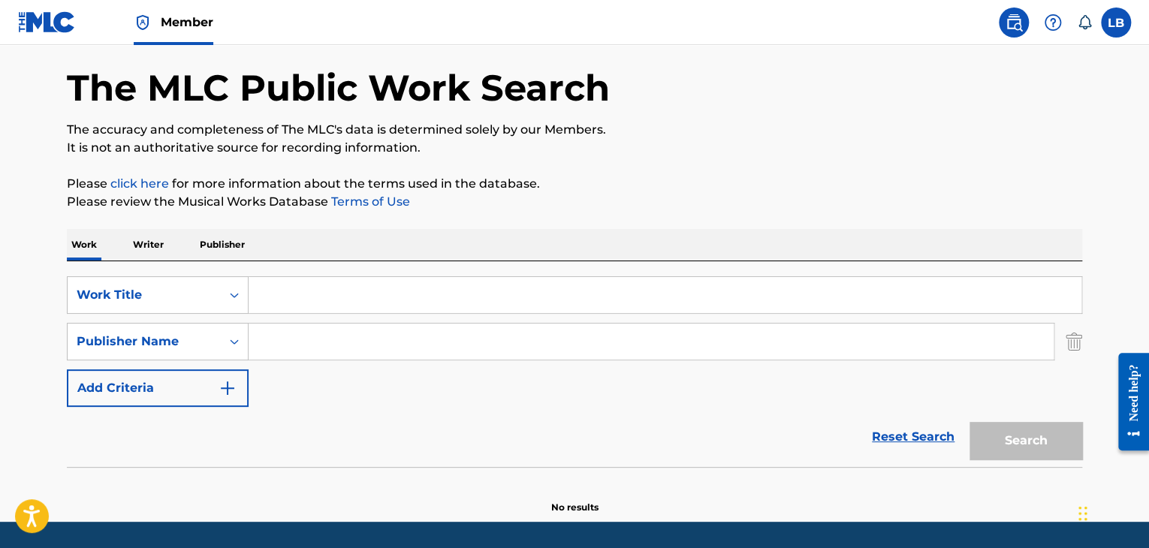
click at [160, 243] on p "Writer" at bounding box center [148, 245] width 40 height 32
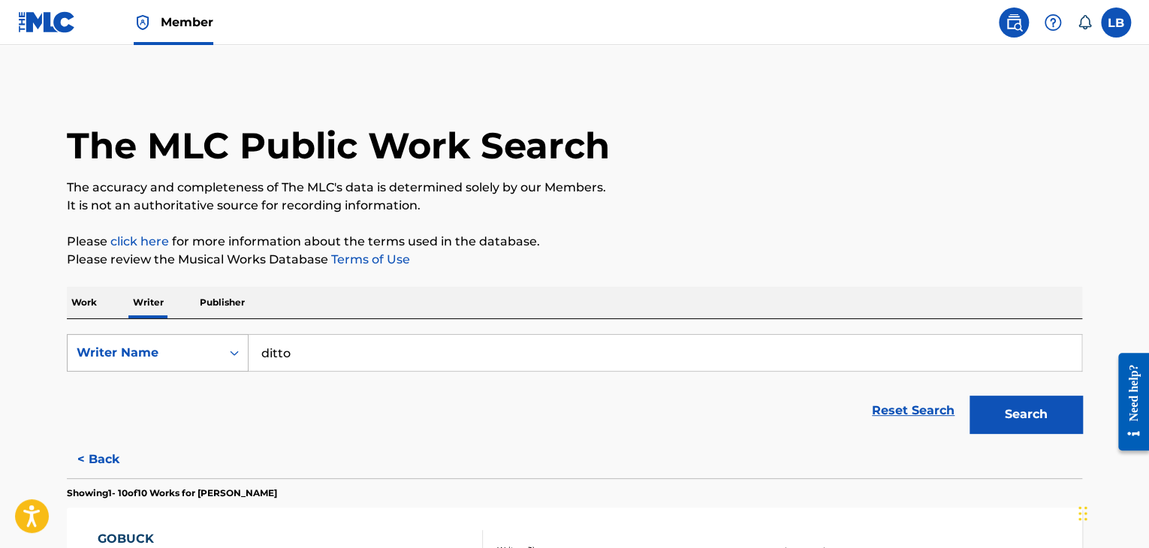
click at [234, 358] on icon "Search Form" at bounding box center [234, 353] width 15 height 15
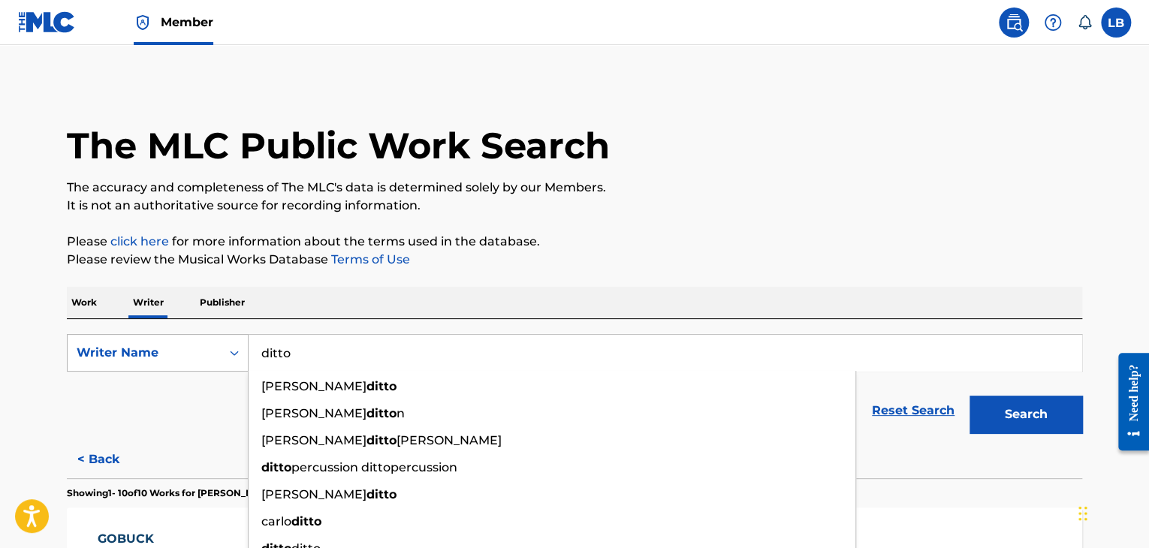
drag, startPoint x: 334, startPoint y: 355, endPoint x: 204, endPoint y: 351, distance: 130.1
click at [222, 358] on div "SearchWithCriteria02d3382a-fc52-4035-9078-e2943fe1e44c Writer Name [PERSON_NAME…" at bounding box center [575, 353] width 1016 height 38
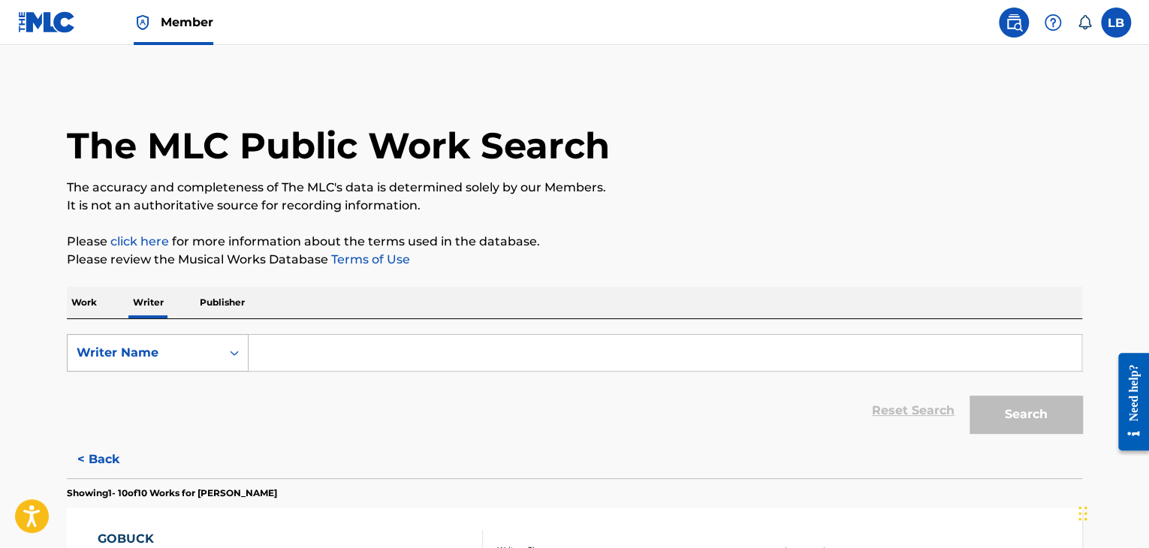
click at [228, 351] on icon "Search Form" at bounding box center [234, 353] width 15 height 15
click at [150, 393] on div "Writer IPI" at bounding box center [158, 391] width 180 height 38
paste input "1301162027"
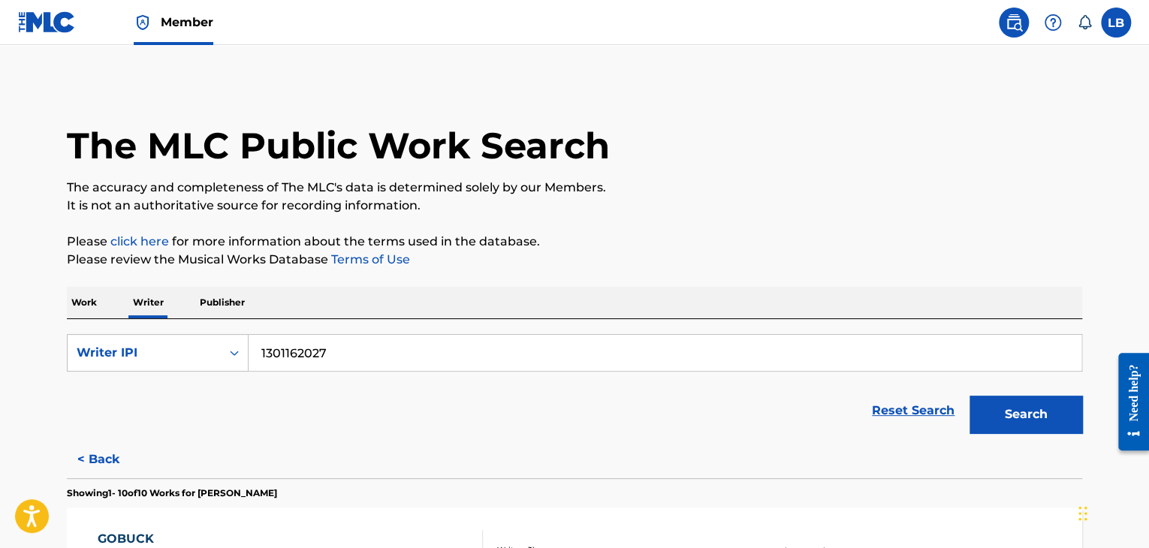
click at [989, 419] on button "Search" at bounding box center [1026, 415] width 113 height 38
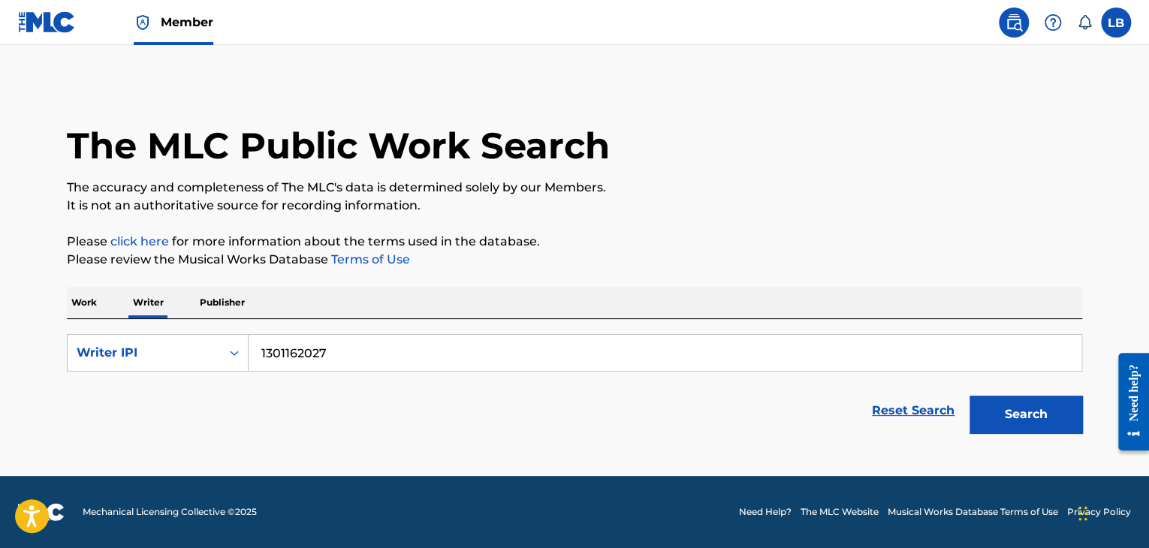
click at [1030, 415] on button "Search" at bounding box center [1026, 415] width 113 height 38
click at [229, 349] on icon "Search Form" at bounding box center [234, 353] width 15 height 15
click at [259, 349] on input "1301162027" at bounding box center [665, 353] width 833 height 36
click at [1023, 412] on button "Search" at bounding box center [1026, 415] width 113 height 38
click at [276, 352] on input "001301162027" at bounding box center [665, 353] width 833 height 36
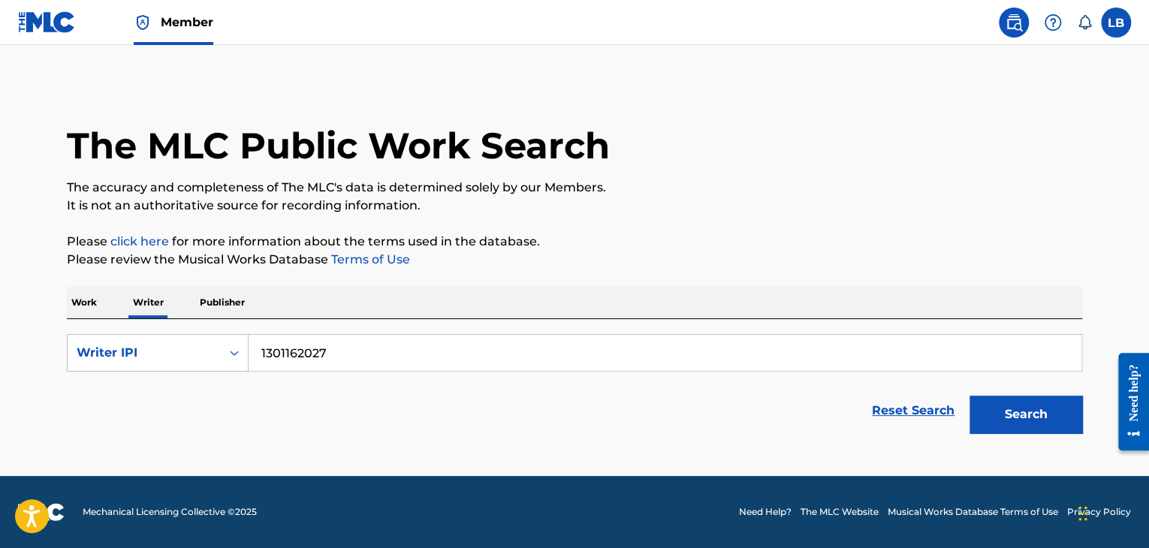
type input "1301162027"
click at [1060, 422] on button "Search" at bounding box center [1026, 415] width 113 height 38
click at [224, 304] on p "Publisher" at bounding box center [222, 303] width 54 height 32
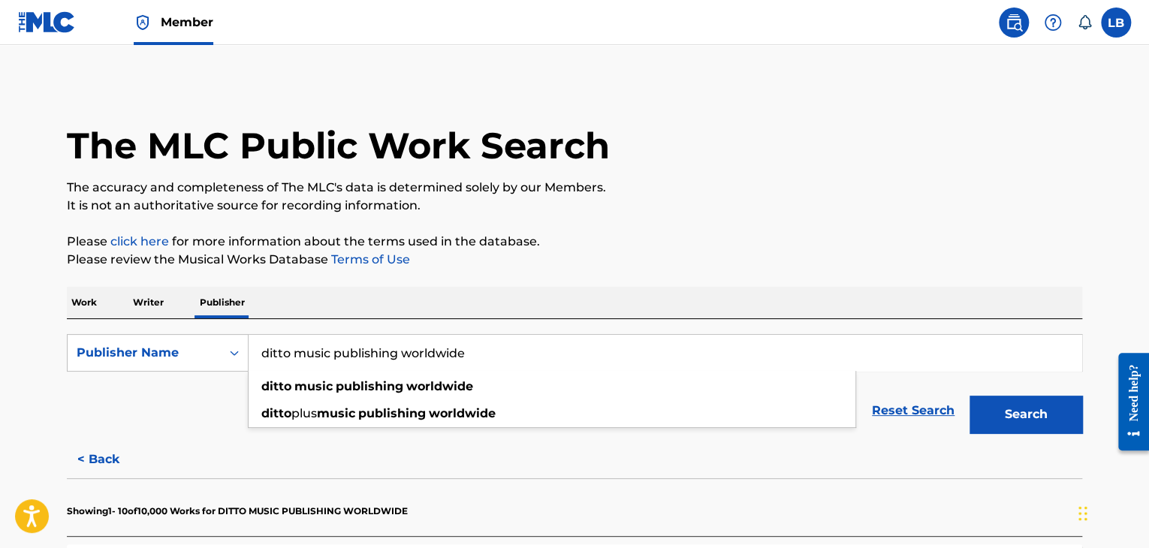
drag, startPoint x: 560, startPoint y: 352, endPoint x: 158, endPoint y: 320, distance: 403.2
click at [173, 331] on div "SearchWithCriteria002e2f9e-0bd7-46f1-a340-ab0272c1c4b4 Publisher Name ditto mus…" at bounding box center [575, 380] width 1016 height 122
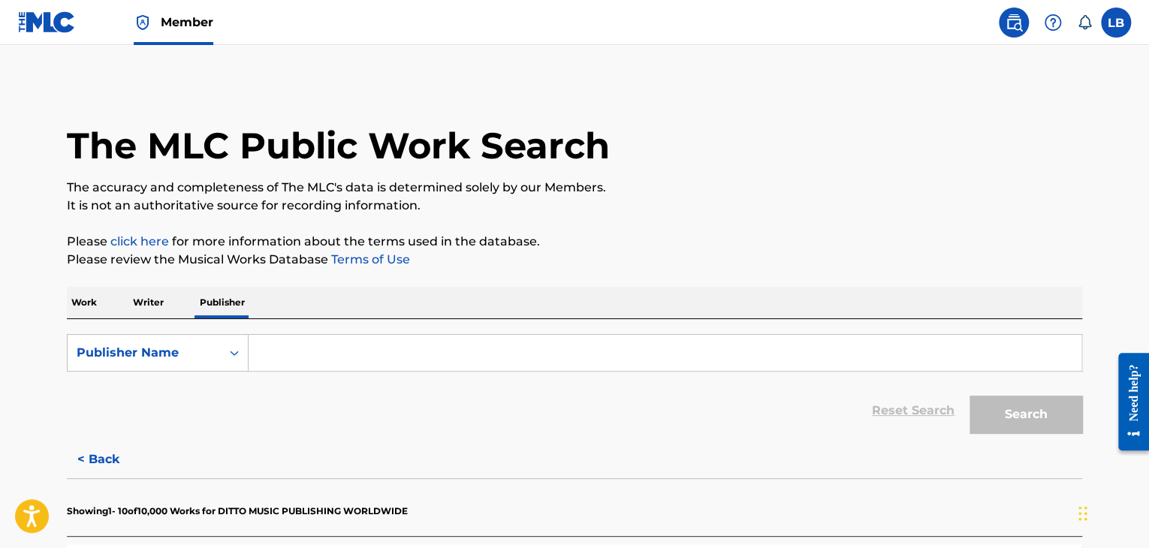
click at [135, 305] on p "Writer" at bounding box center [148, 303] width 40 height 32
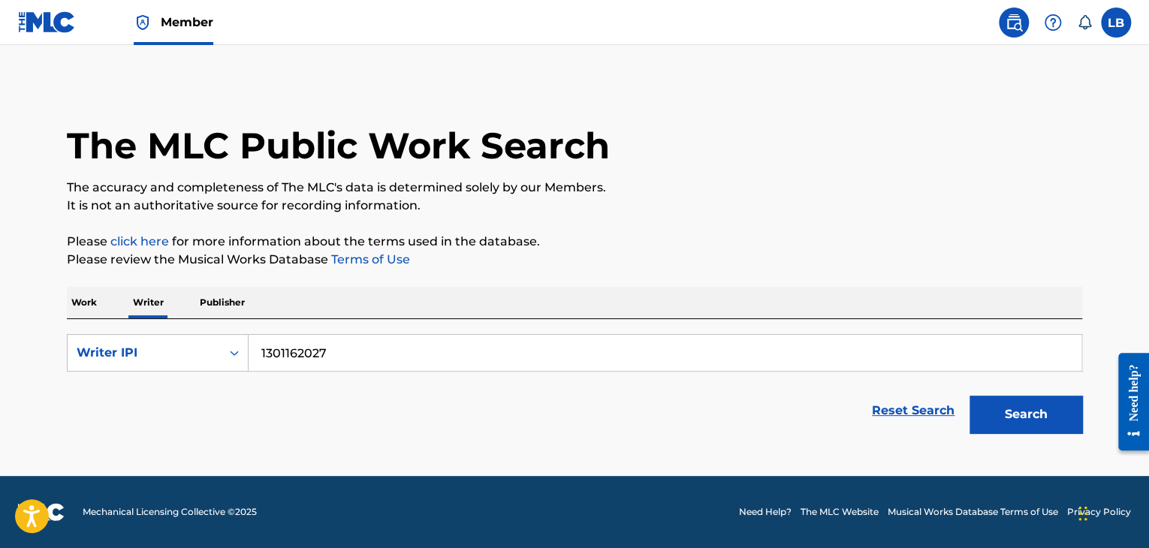
drag, startPoint x: 333, startPoint y: 352, endPoint x: 258, endPoint y: 292, distance: 95.6
click at [258, 306] on div "Work Writer Publisher SearchWithCriteria6485450c-c952-466d-b6fd-89b195410658 Wr…" at bounding box center [575, 364] width 1016 height 154
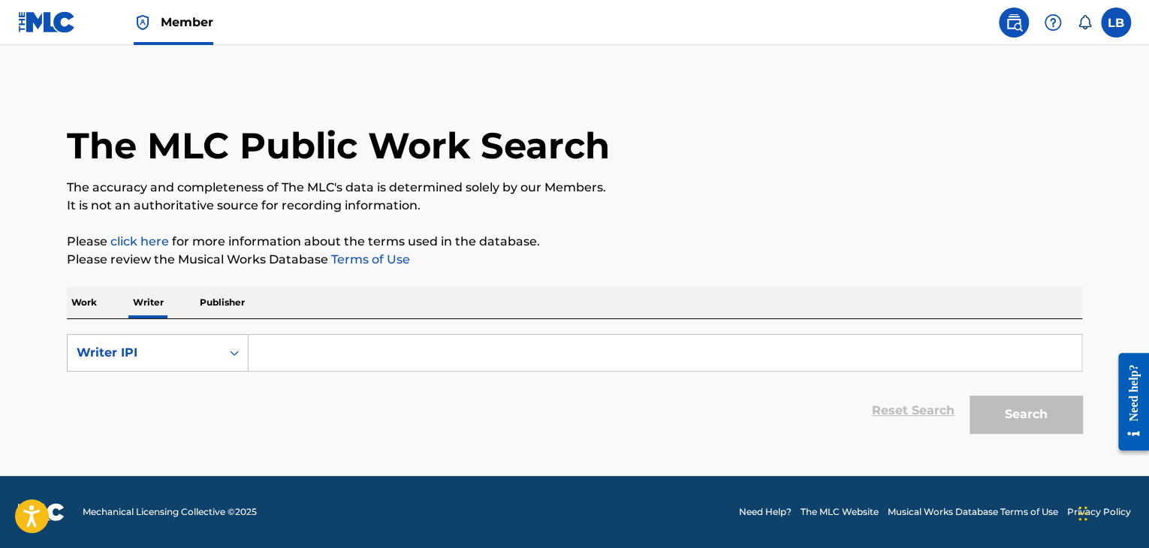
click at [1019, 21] on img at bounding box center [1014, 23] width 18 height 18
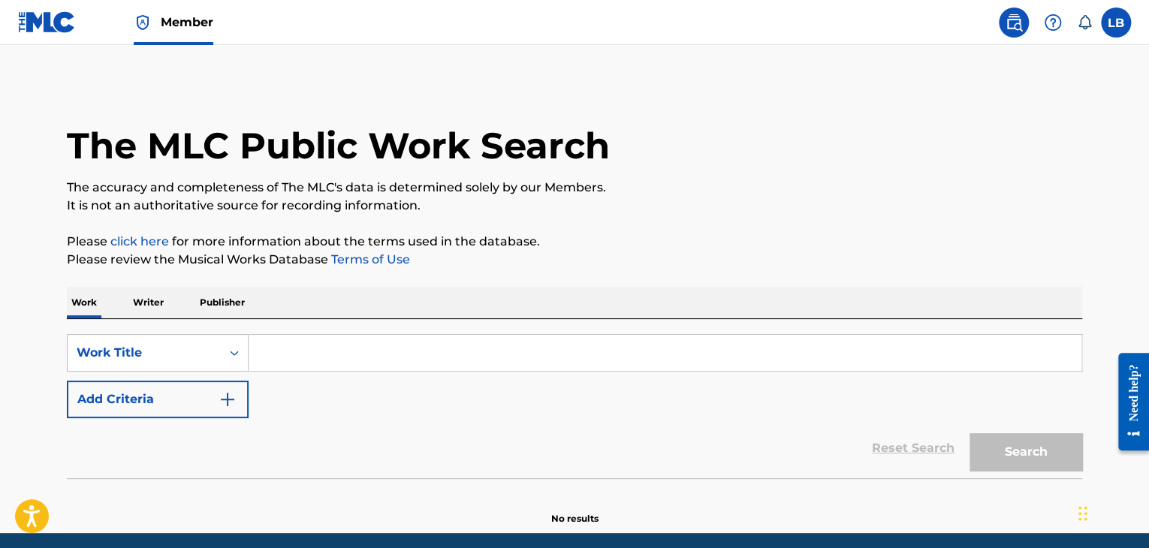
click at [214, 309] on p "Publisher" at bounding box center [222, 303] width 54 height 32
